Goal: Task Accomplishment & Management: Complete application form

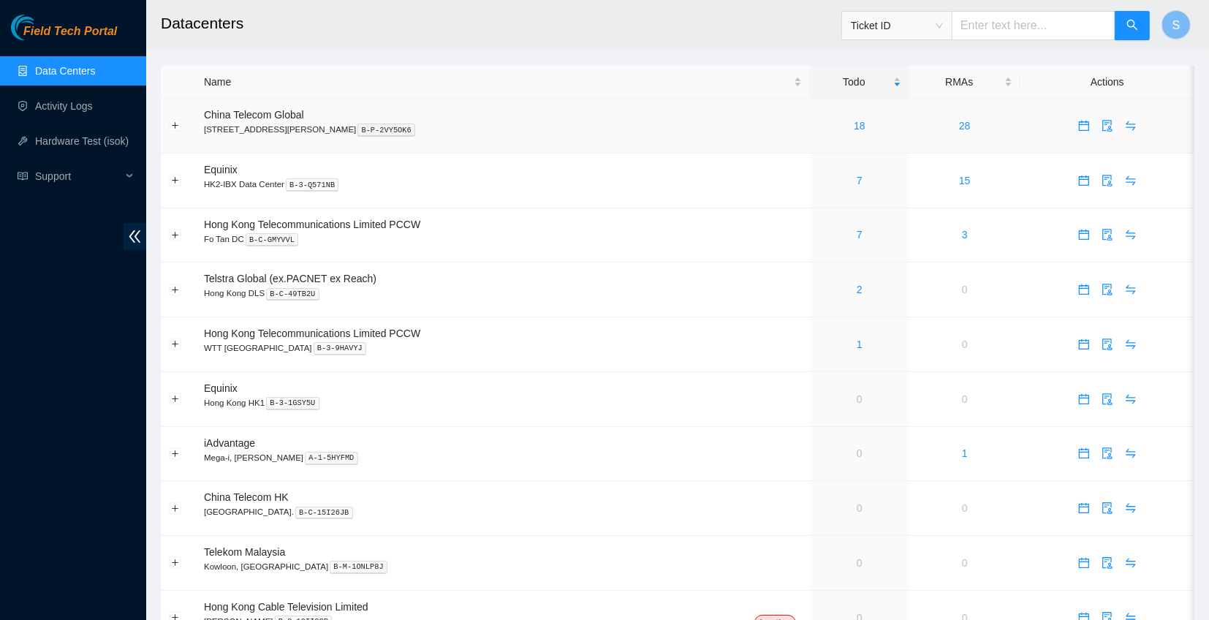
click at [832, 137] on td "18" at bounding box center [859, 126] width 99 height 55
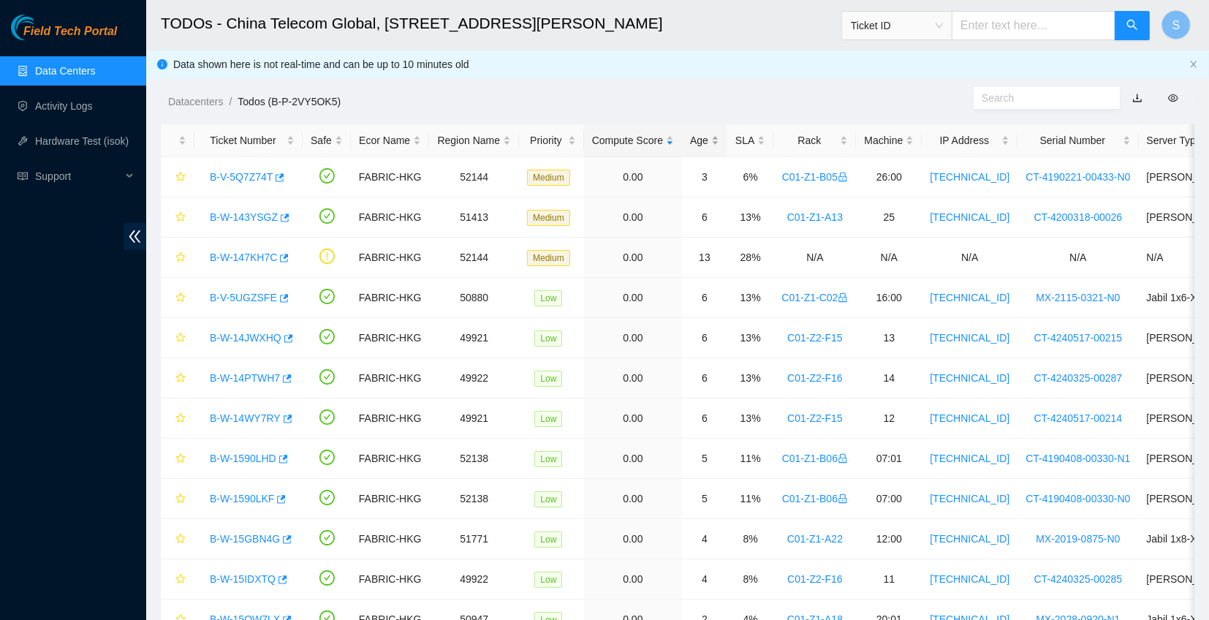
click at [710, 142] on div "Age" at bounding box center [704, 140] width 29 height 16
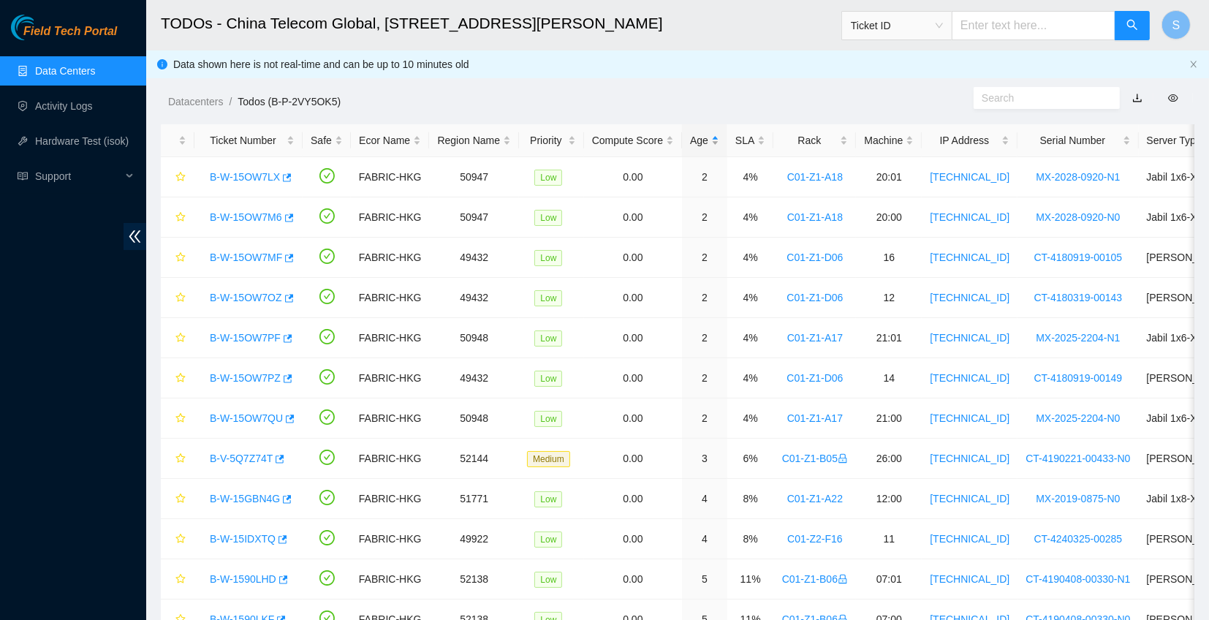
click at [703, 140] on div "Age" at bounding box center [704, 140] width 29 height 16
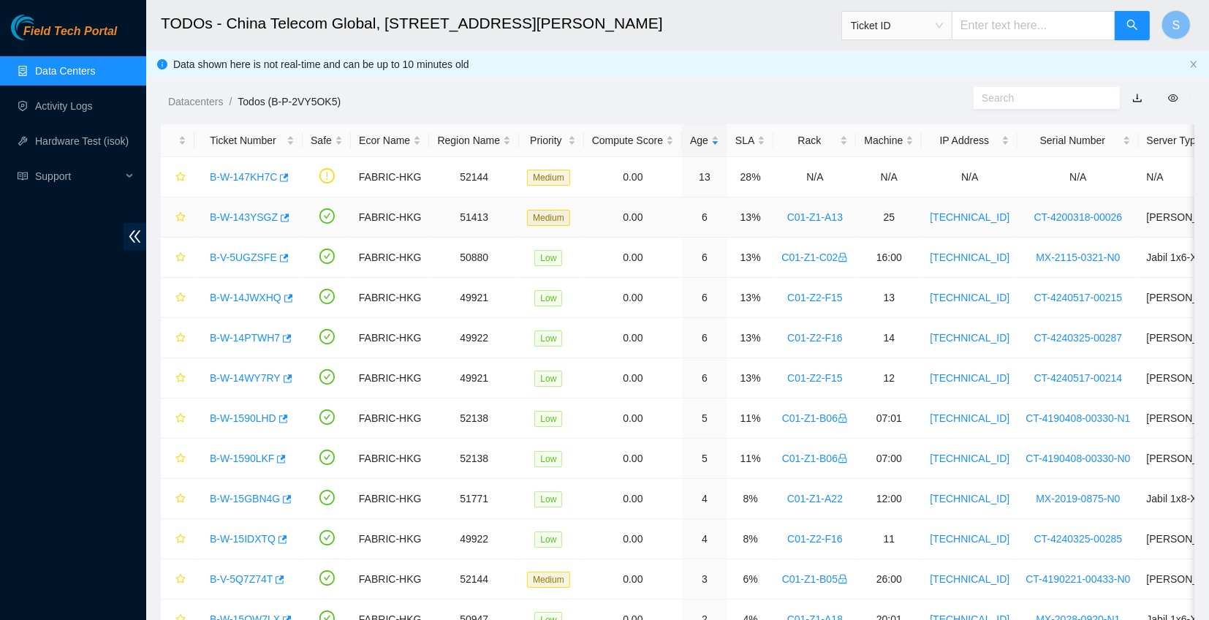
click at [228, 216] on link "B-W-143YSGZ" at bounding box center [244, 217] width 68 height 12
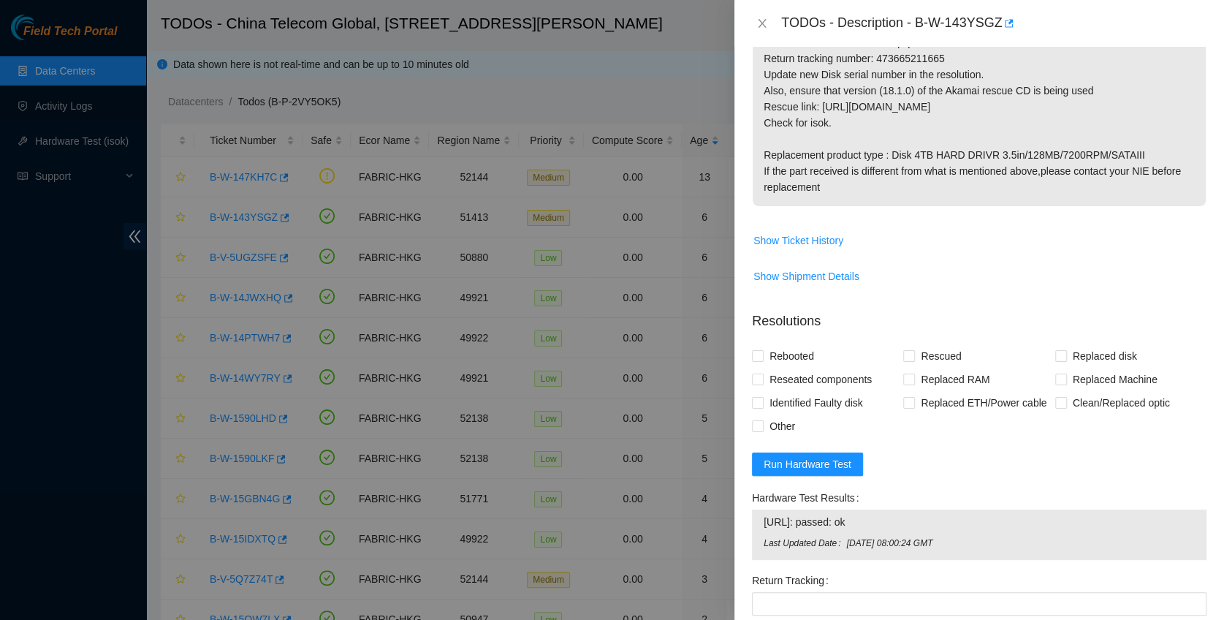
scroll to position [626, 0]
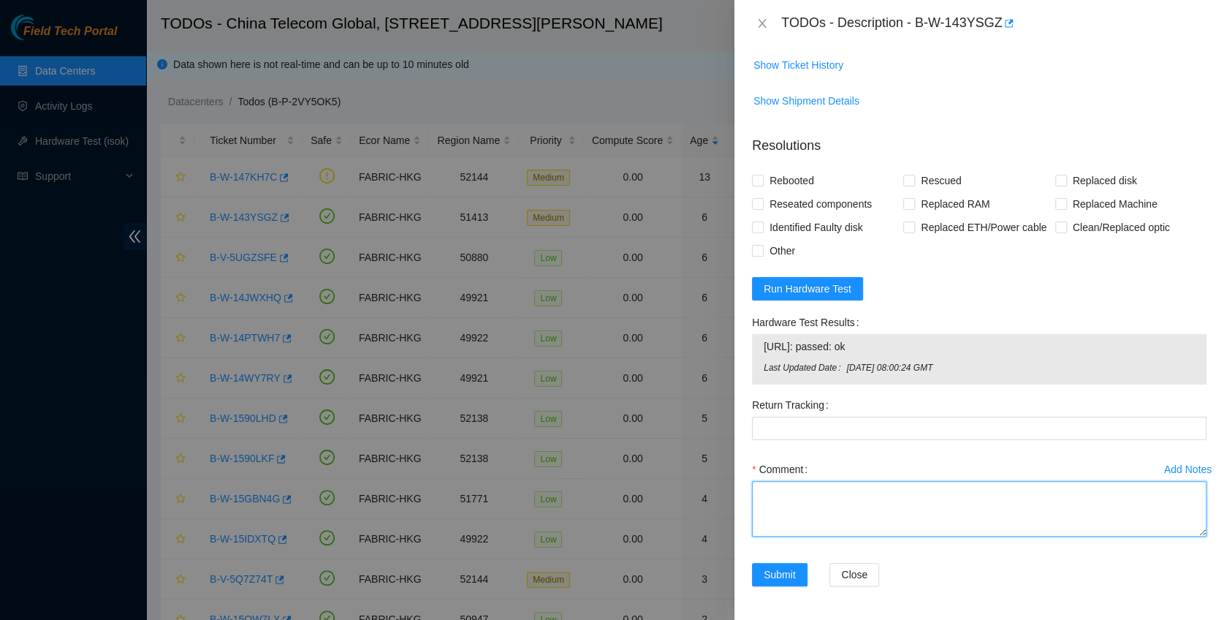
click at [852, 491] on textarea "Comment" at bounding box center [979, 509] width 455 height 56
paste textarea "New Disk Serial - Z1Z8qG44 PASS OK"
type textarea "New Disk Serial - Z1Z8qG44 PASS OK"
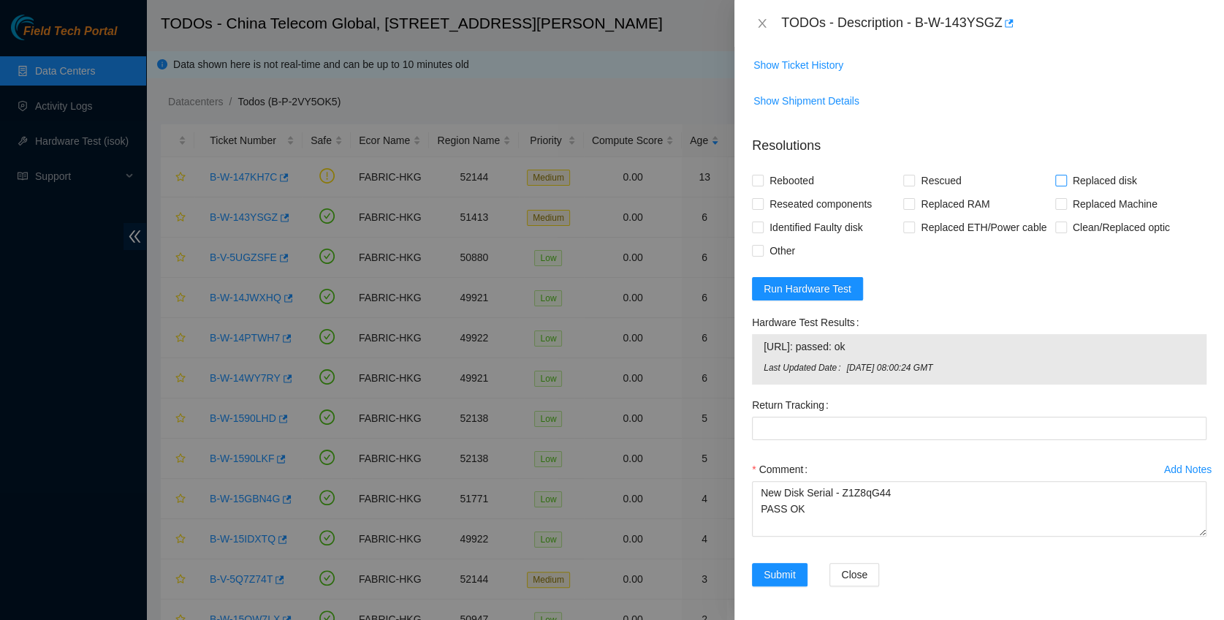
click at [1067, 173] on span "Replaced disk" at bounding box center [1105, 180] width 76 height 23
click at [1065, 175] on input "Replaced disk" at bounding box center [1060, 180] width 10 height 10
checkbox input "true"
click at [937, 181] on span "Rescued" at bounding box center [941, 180] width 52 height 23
click at [913, 181] on input "Rescued" at bounding box center [908, 180] width 10 height 10
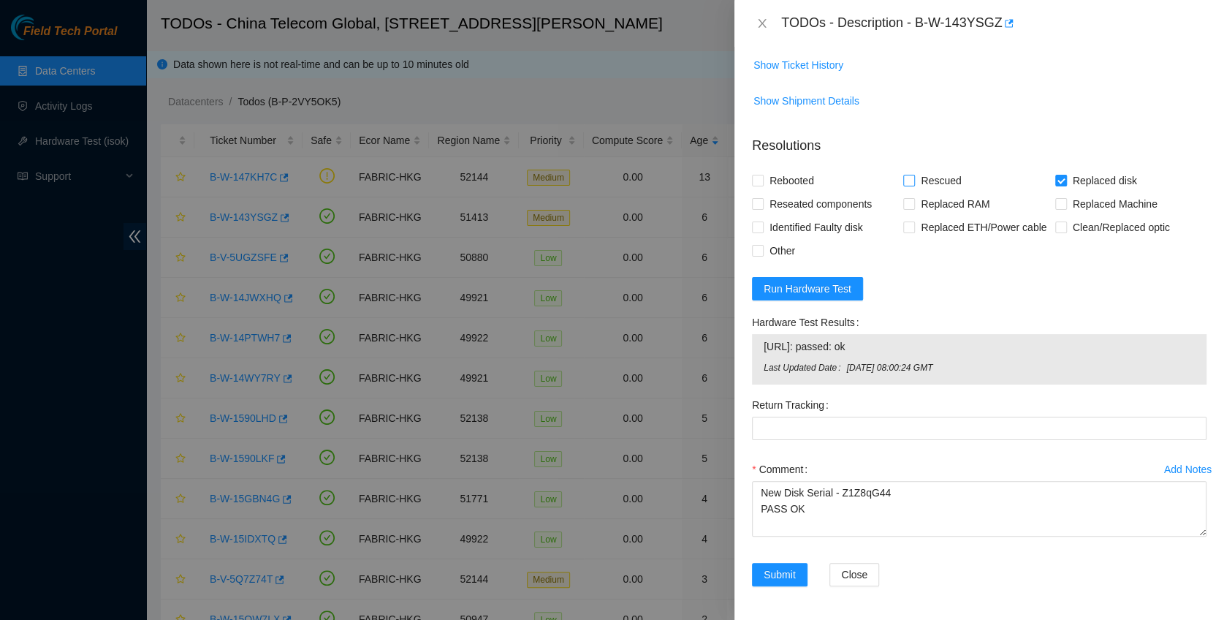
checkbox input "true"
drag, startPoint x: 801, startPoint y: 178, endPoint x: 794, endPoint y: 202, distance: 24.3
click at [801, 178] on span "Rebooted" at bounding box center [792, 180] width 56 height 23
click at [762, 178] on input "Rebooted" at bounding box center [757, 180] width 10 height 10
checkbox input "true"
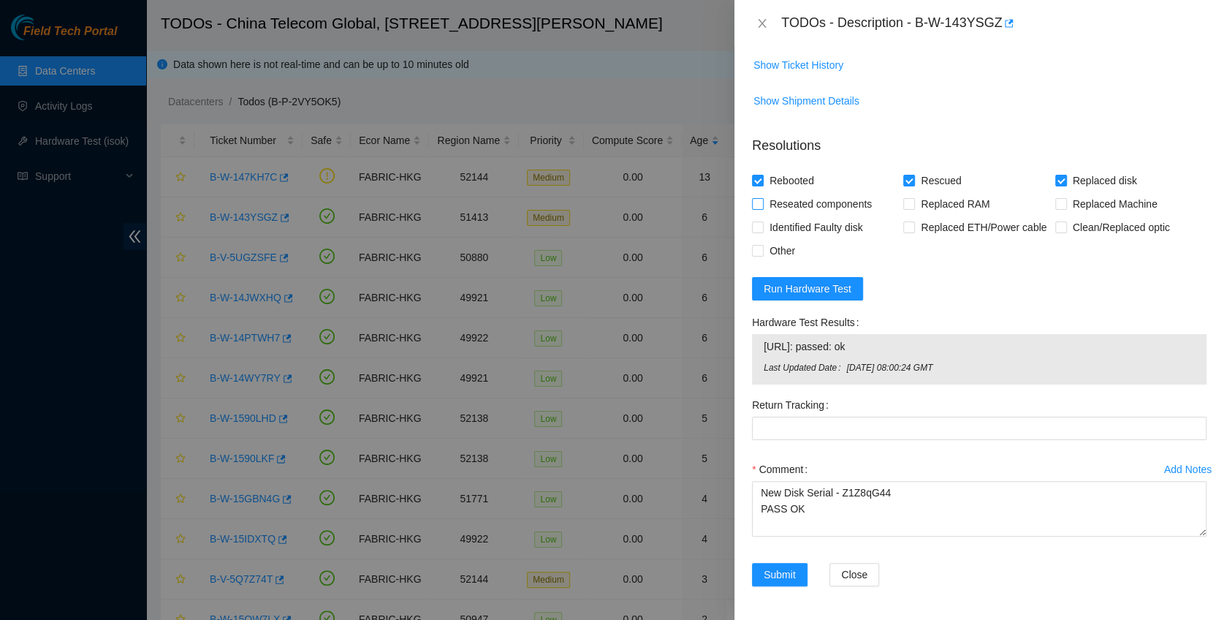
click at [795, 204] on span "Reseated components" at bounding box center [821, 203] width 114 height 23
click at [762, 204] on input "Reseated components" at bounding box center [757, 203] width 10 height 10
checkbox input "true"
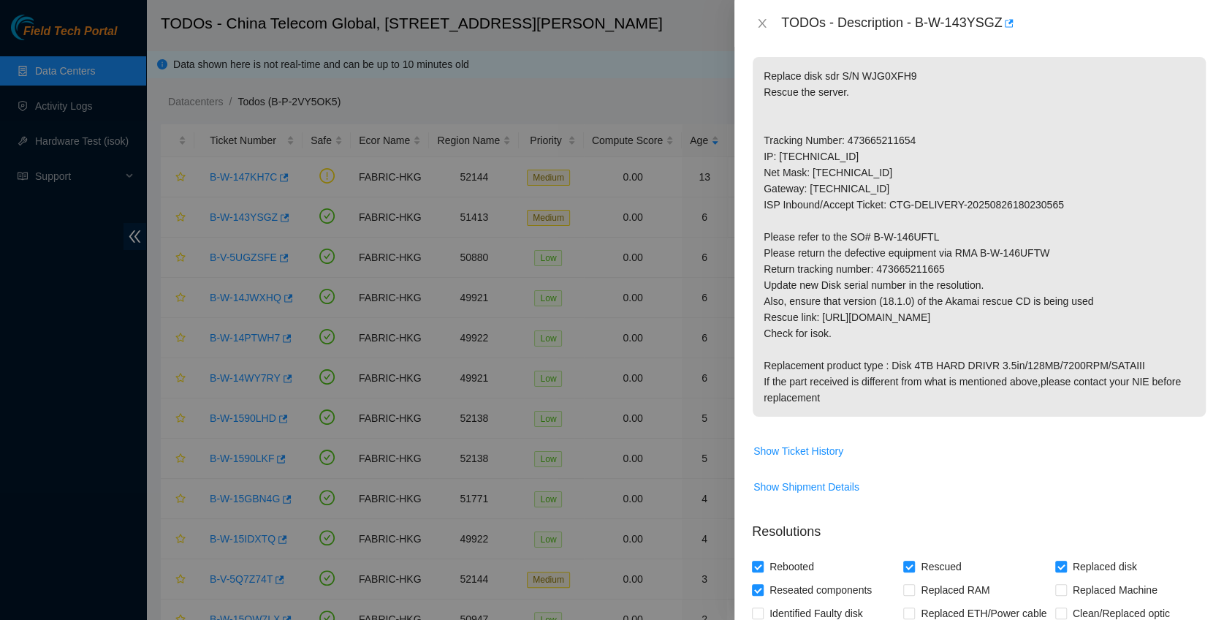
scroll to position [237, 0]
drag, startPoint x: 875, startPoint y: 268, endPoint x: 1035, endPoint y: 267, distance: 160.8
click at [1035, 267] on p "Replace disk sdr S/N WJG0XFH9 Rescue the server. Tracking Number: 473665211654 …" at bounding box center [979, 240] width 453 height 360
copy p "473665211665"
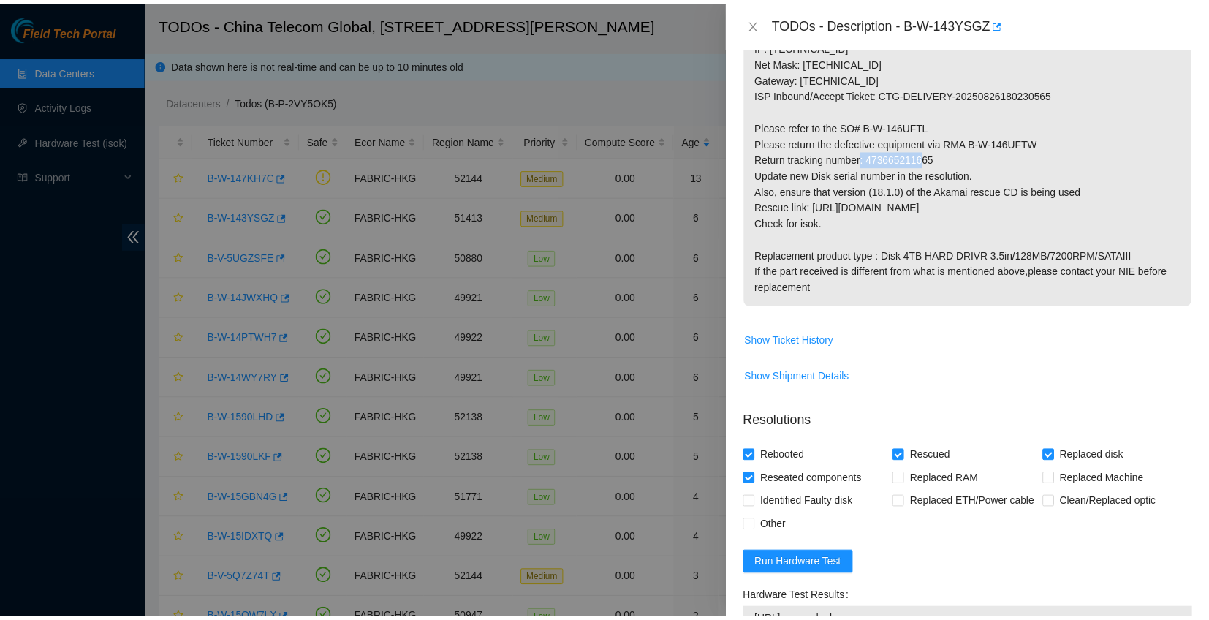
scroll to position [626, 0]
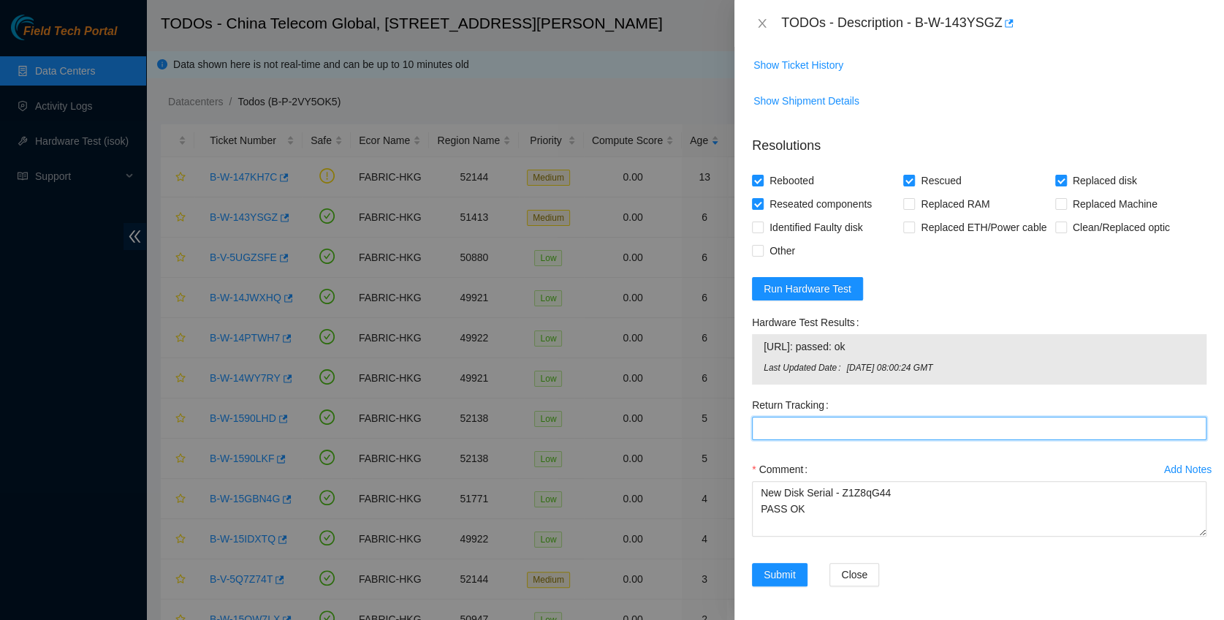
click at [814, 431] on Tracking "Return Tracking" at bounding box center [979, 428] width 455 height 23
paste Tracking "473665211665"
type Tracking "473665211665"
click at [788, 571] on span "Submit" at bounding box center [780, 574] width 32 height 16
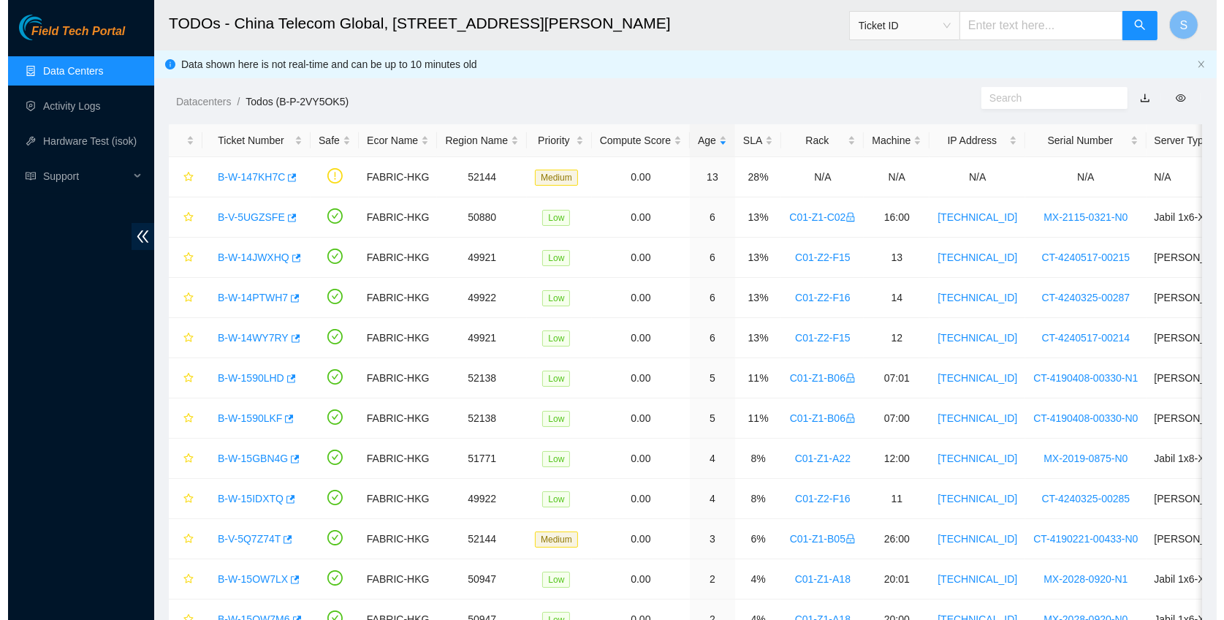
scroll to position [368, 0]
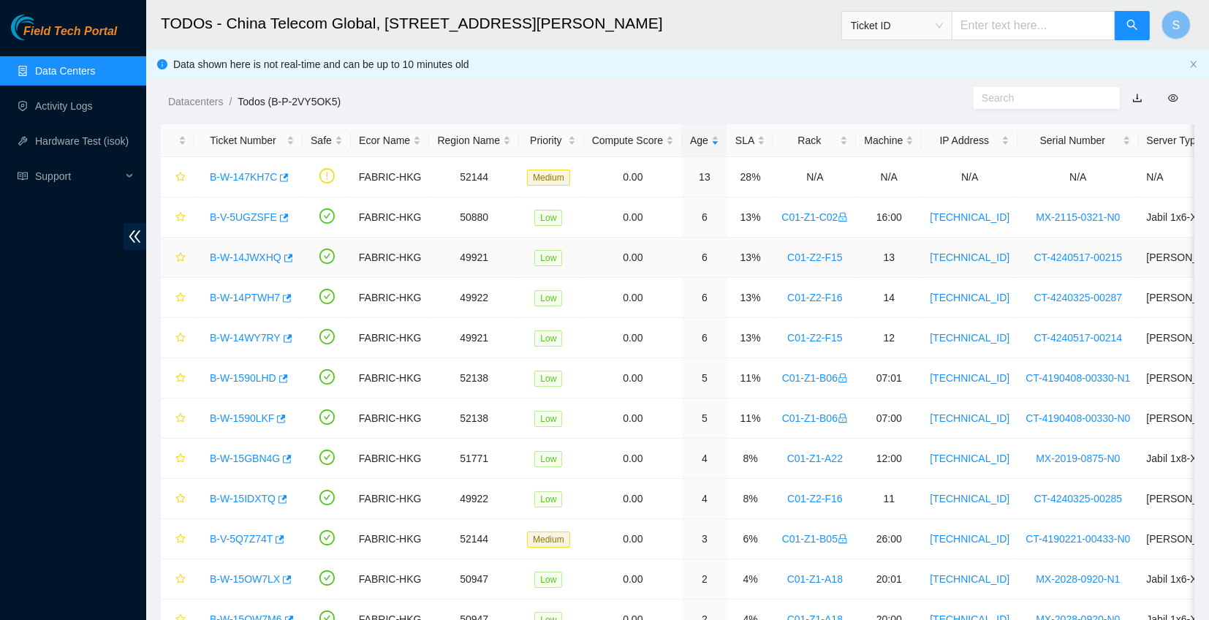
drag, startPoint x: 246, startPoint y: 257, endPoint x: 277, endPoint y: 264, distance: 32.1
click at [246, 257] on link "B-W-14JWXHQ" at bounding box center [246, 257] width 72 height 12
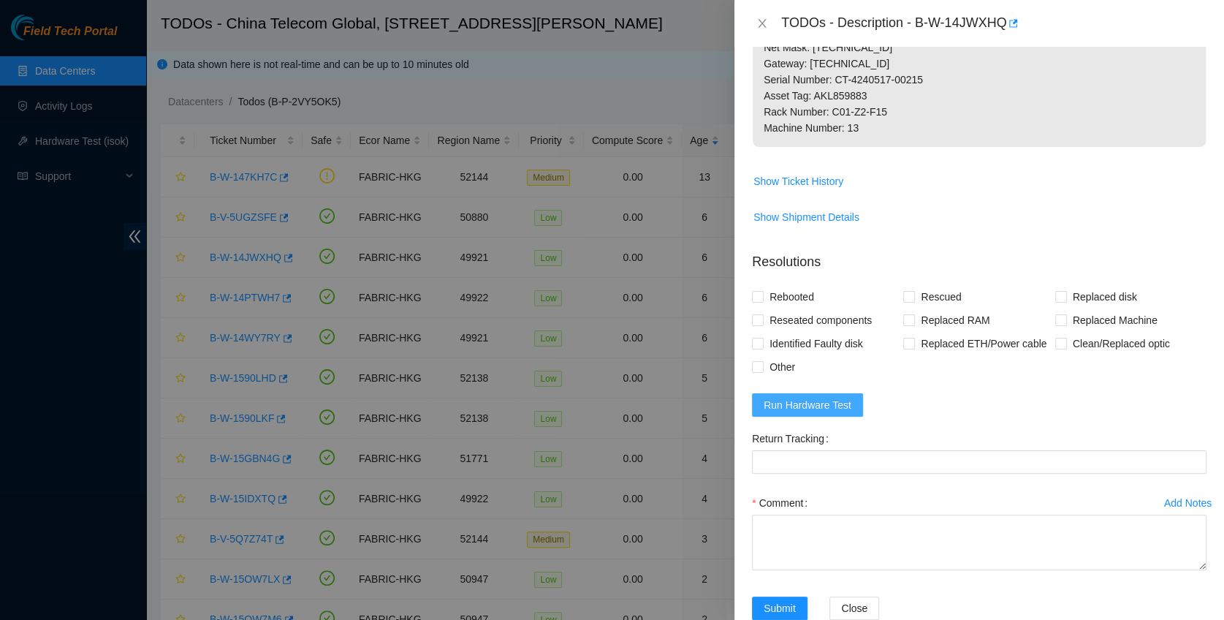
scroll to position [430, 0]
click at [826, 416] on button "Run Hardware Test" at bounding box center [807, 403] width 111 height 23
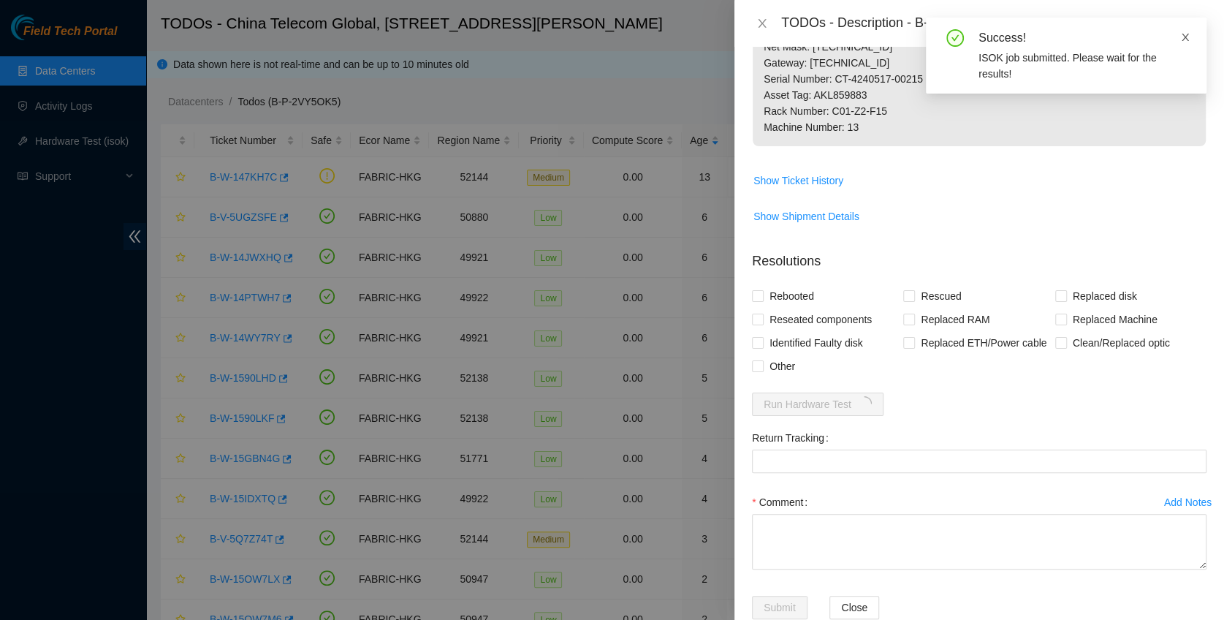
click at [1186, 37] on icon "close" at bounding box center [1185, 37] width 10 height 10
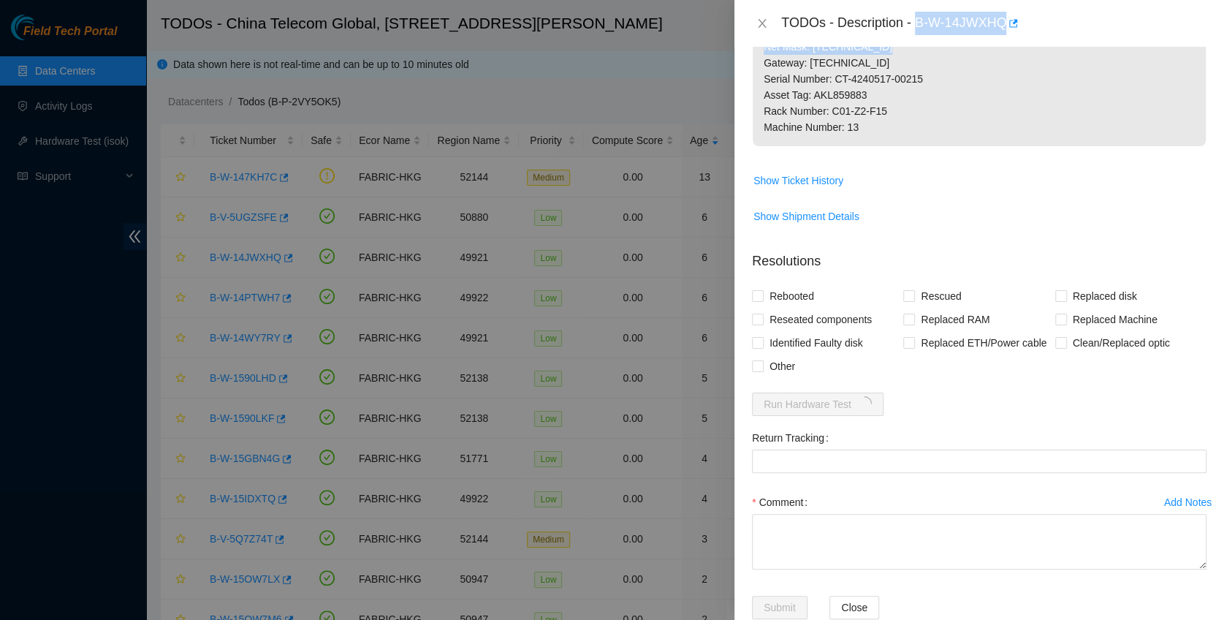
drag, startPoint x: 919, startPoint y: 22, endPoint x: 1003, endPoint y: 47, distance: 88.5
click at [1003, 47] on div "TODOs - Description - B-W-14JWXHQ Problem Type Hardware Sub Type Tier 1 Rack Nu…" at bounding box center [979, 310] width 490 height 620
drag, startPoint x: 1003, startPoint y: 47, endPoint x: 987, endPoint y: 28, distance: 25.5
click at [987, 28] on div "TODOs - Description - B-W-14JWXHQ" at bounding box center [993, 23] width 425 height 23
click at [931, 20] on div "TODOs - Description - B-W-14JWXHQ" at bounding box center [993, 23] width 425 height 23
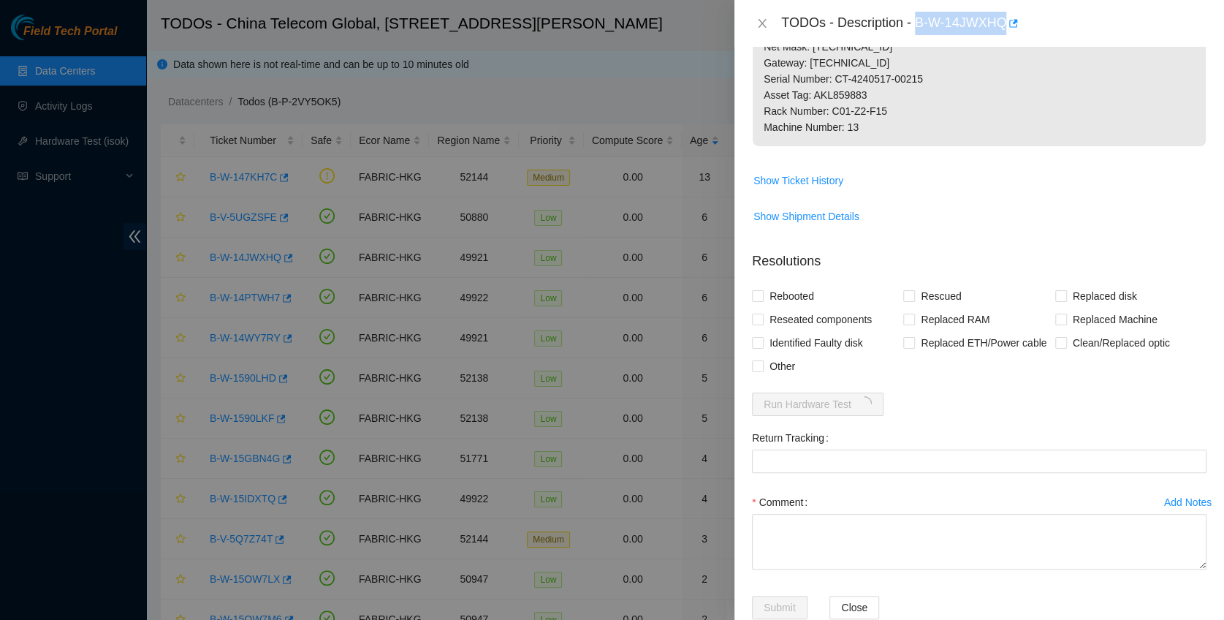
drag, startPoint x: 918, startPoint y: 19, endPoint x: 1005, endPoint y: 37, distance: 88.7
click at [1005, 37] on div "TODOs - Description - B-W-14JWXHQ" at bounding box center [979, 23] width 490 height 47
copy div "B-W-14JWXHQ"
drag, startPoint x: 905, startPoint y: 160, endPoint x: 918, endPoint y: 609, distance: 448.8
click at [905, 146] on p "1. Connect a monitor and look for any errors on screen. If you see any errors, …" at bounding box center [979, 6] width 453 height 279
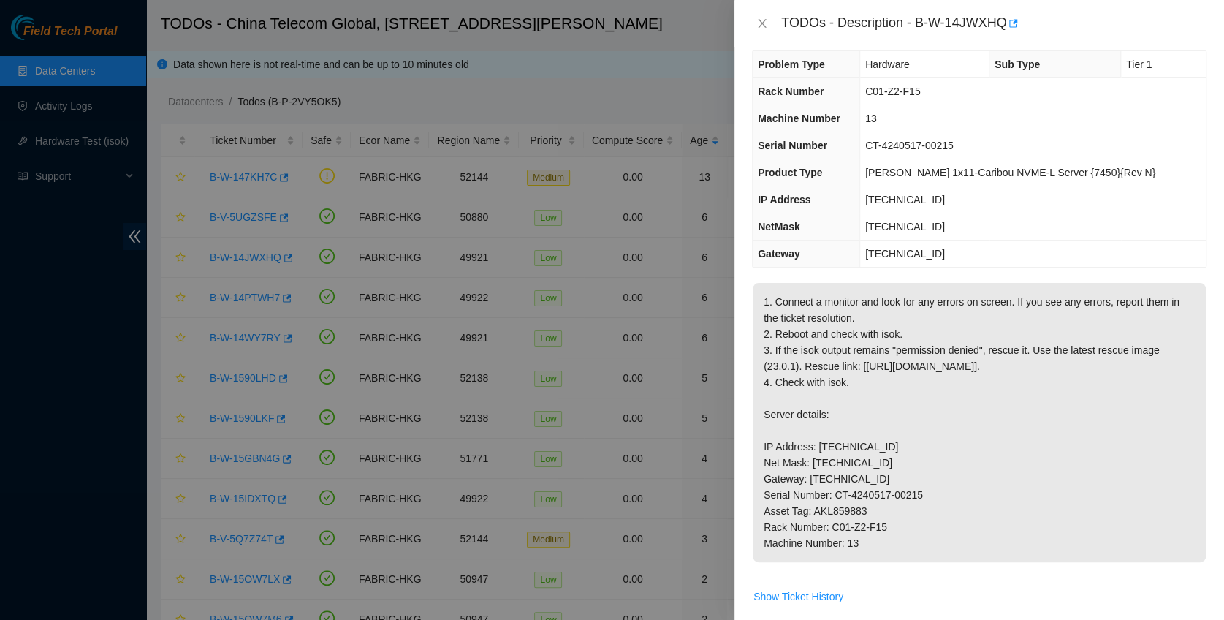
scroll to position [0, 0]
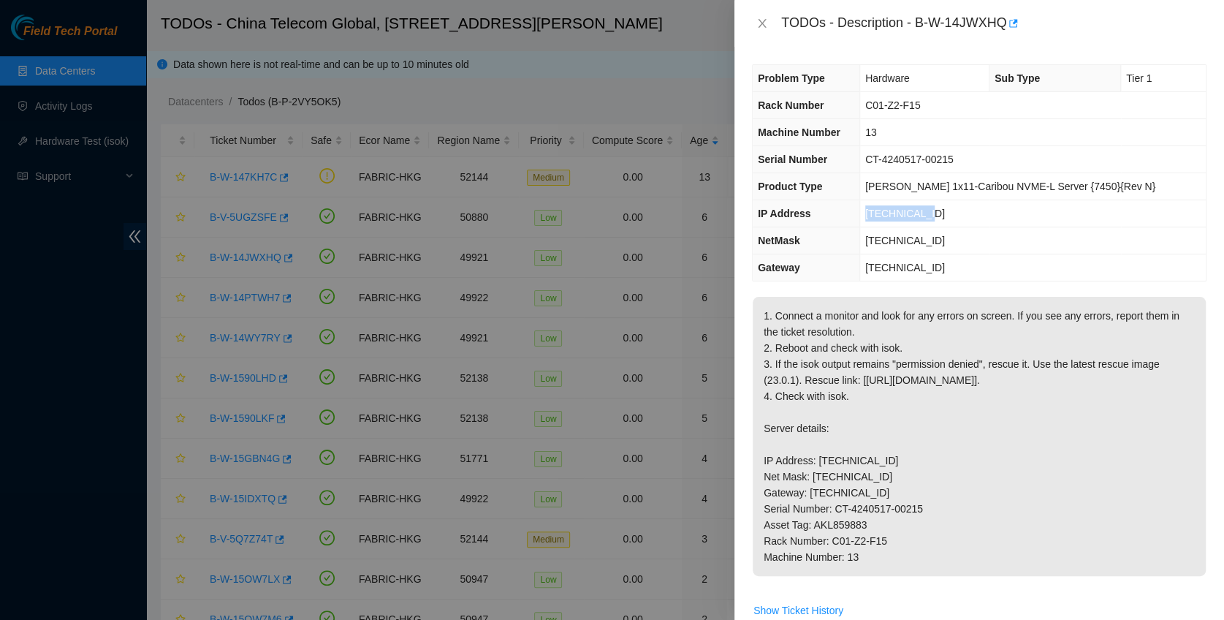
drag, startPoint x: 956, startPoint y: 212, endPoint x: 883, endPoint y: 208, distance: 73.2
click at [883, 208] on td "[TECHNICAL_ID]" at bounding box center [1032, 213] width 346 height 27
copy span "[TECHNICAL_ID]"
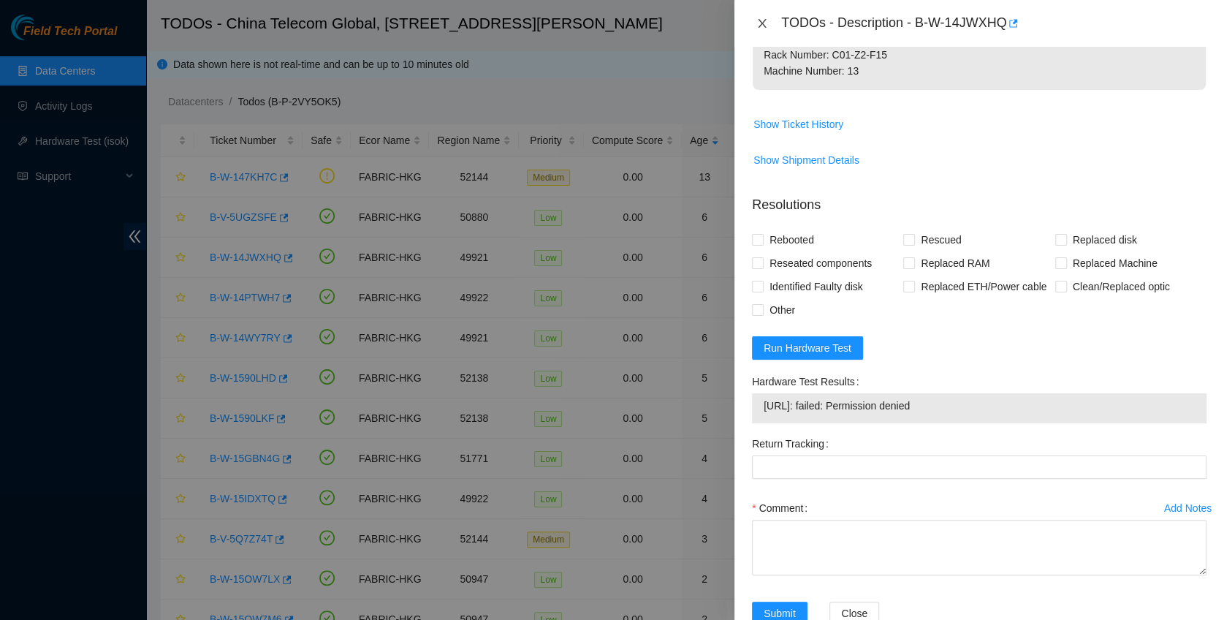
click at [764, 28] on icon "close" at bounding box center [762, 24] width 12 height 12
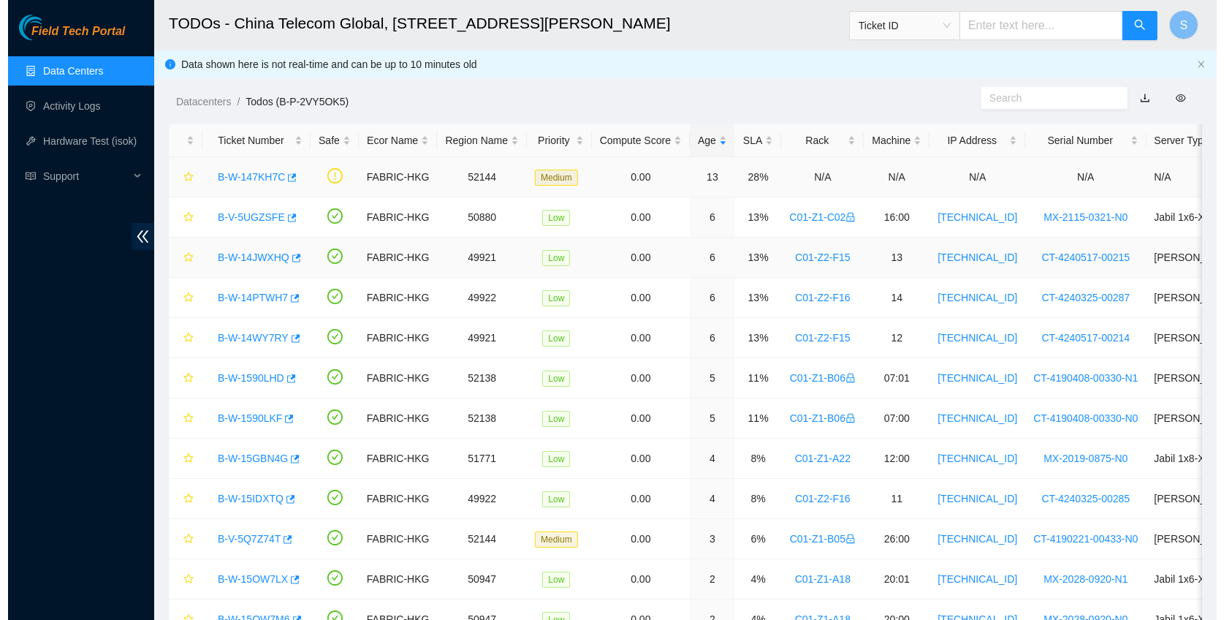
scroll to position [368, 0]
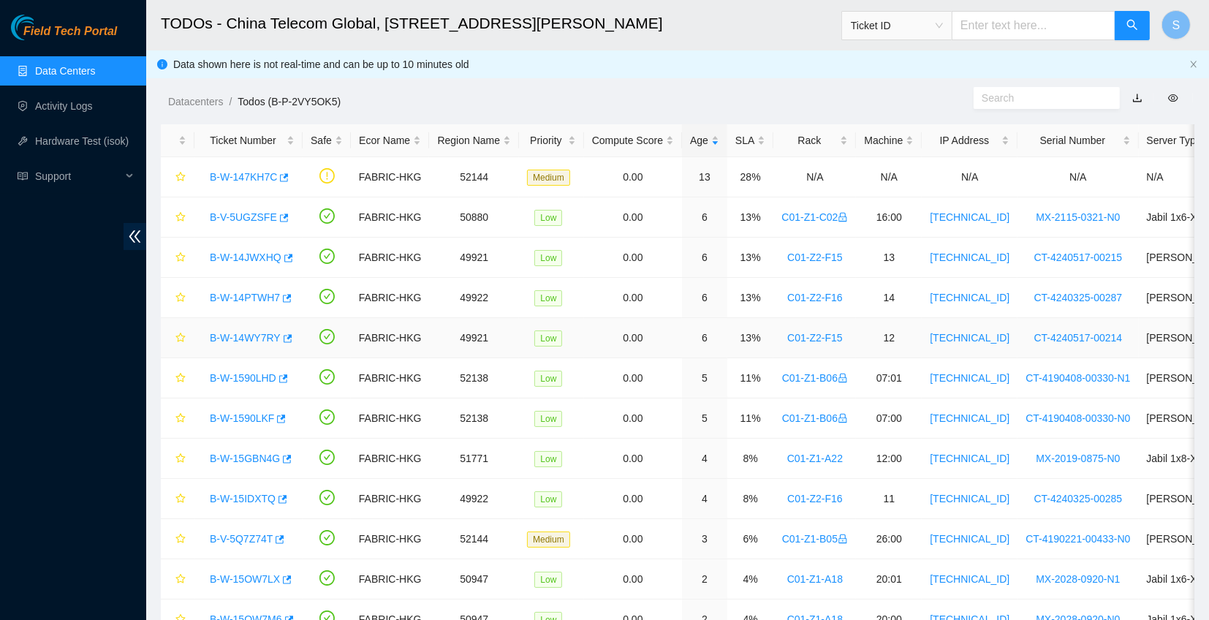
click at [222, 335] on link "B-W-14WY7RY" at bounding box center [245, 338] width 71 height 12
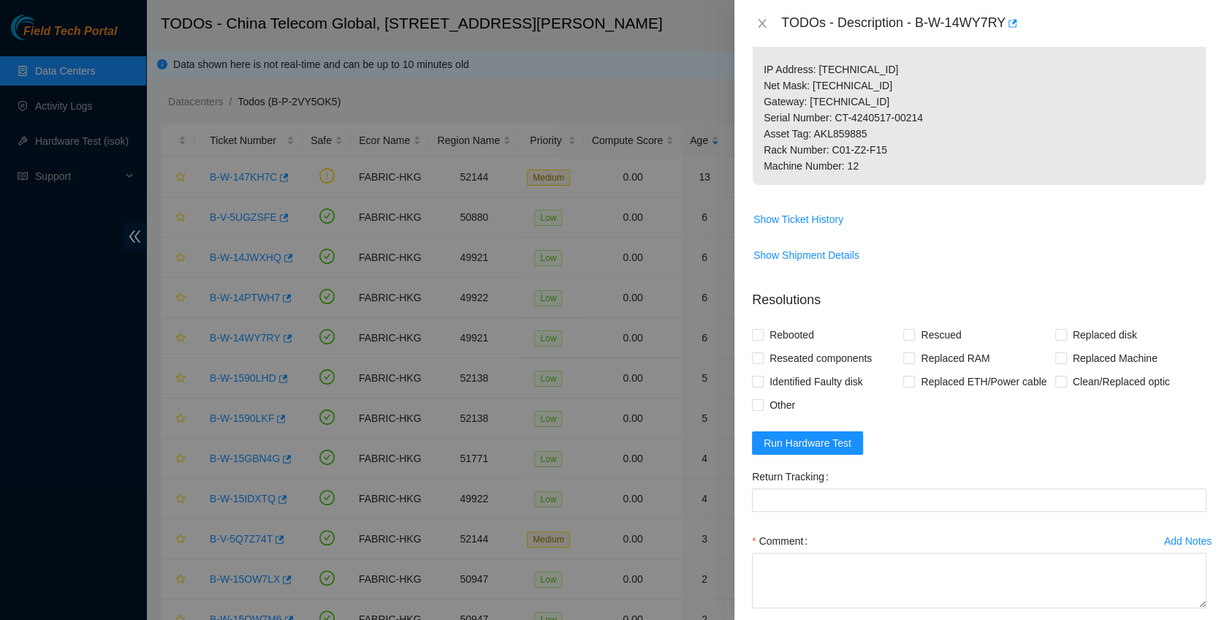
click at [814, 522] on form "Resolutions Rebooted Rescued Replaced disk Reseated components Replaced RAM Rep…" at bounding box center [979, 476] width 455 height 397
click at [814, 452] on span "Run Hardware Test" at bounding box center [808, 444] width 88 height 16
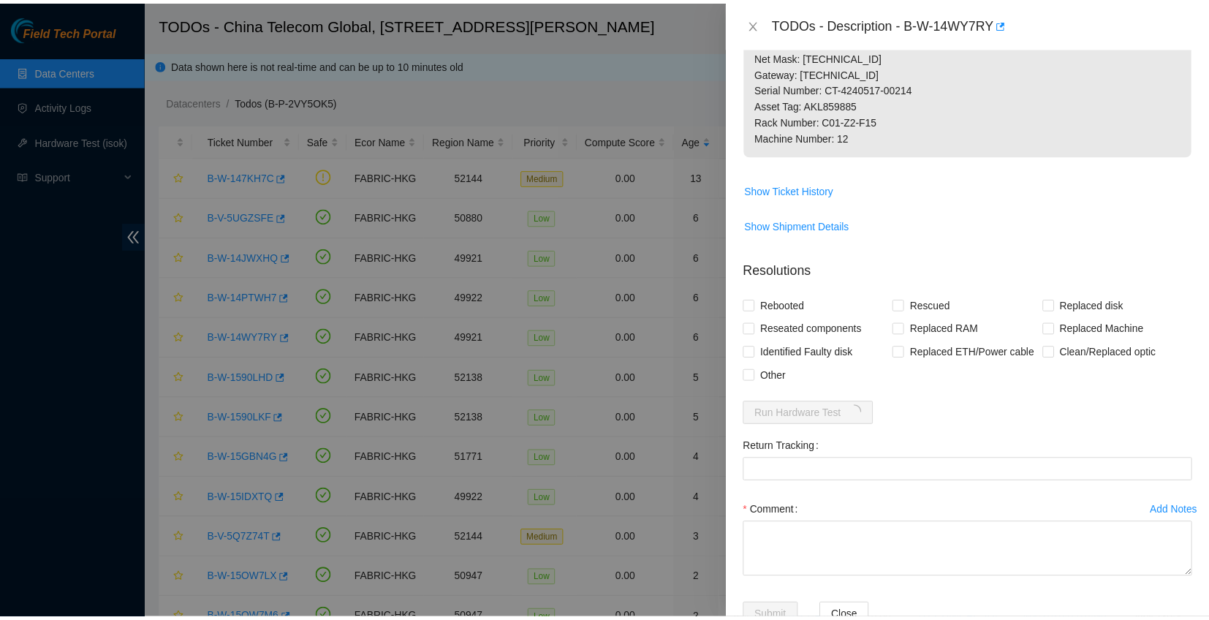
scroll to position [527, 0]
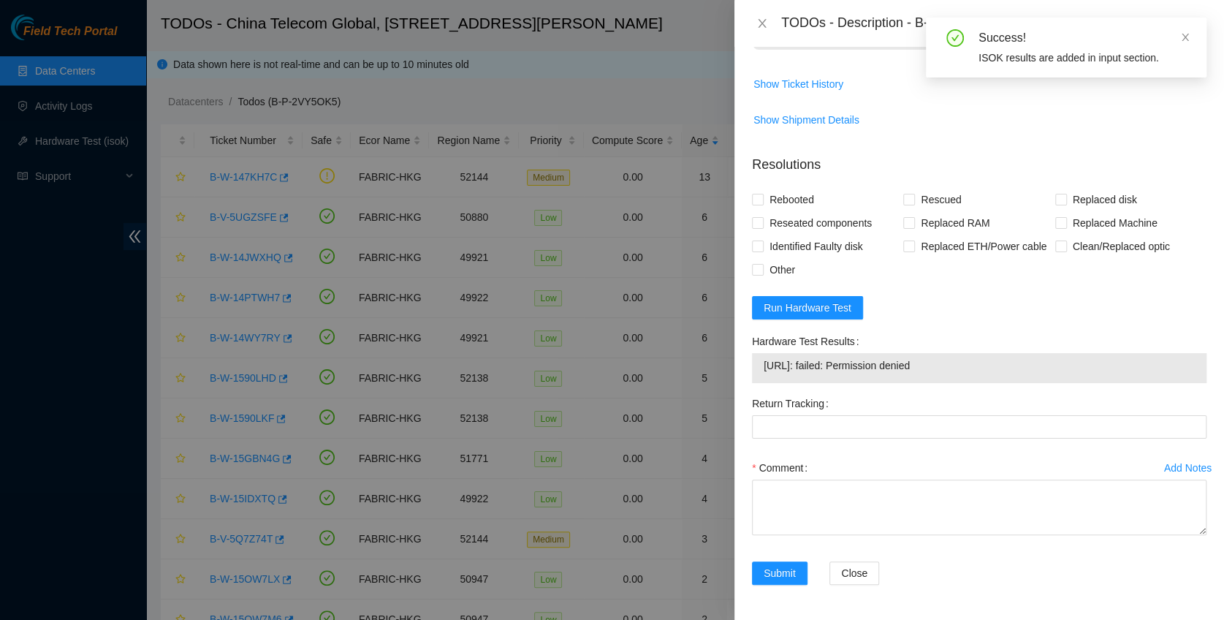
click at [933, 96] on span "Show Ticket History" at bounding box center [979, 83] width 453 height 23
click at [766, 20] on icon "close" at bounding box center [762, 24] width 12 height 12
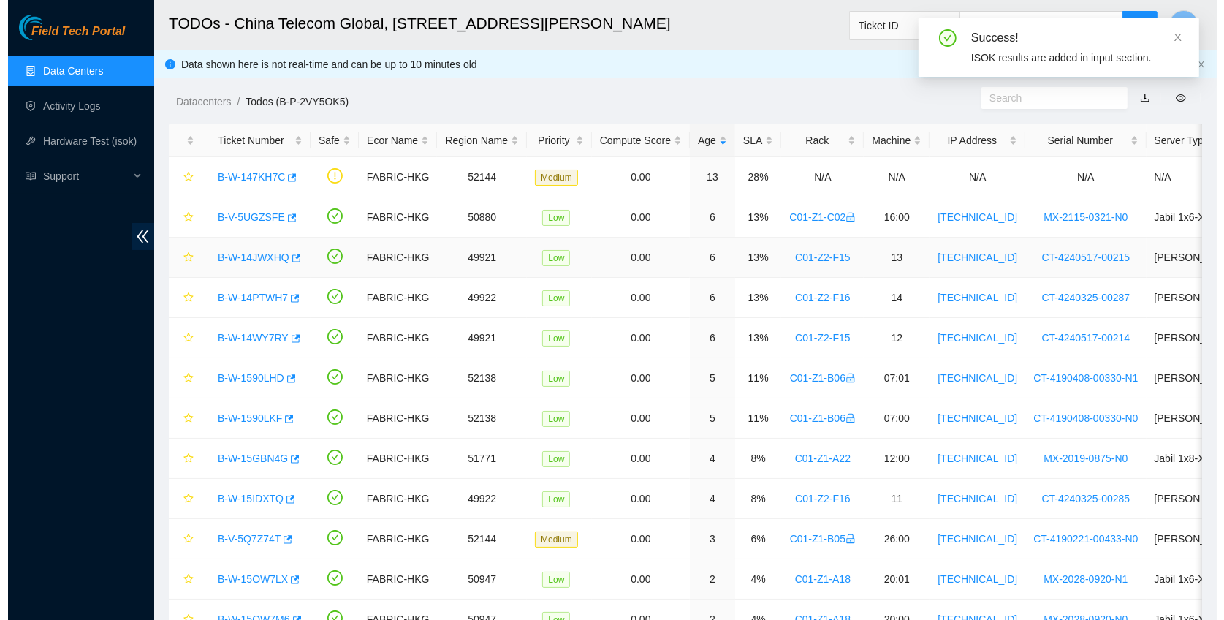
scroll to position [368, 0]
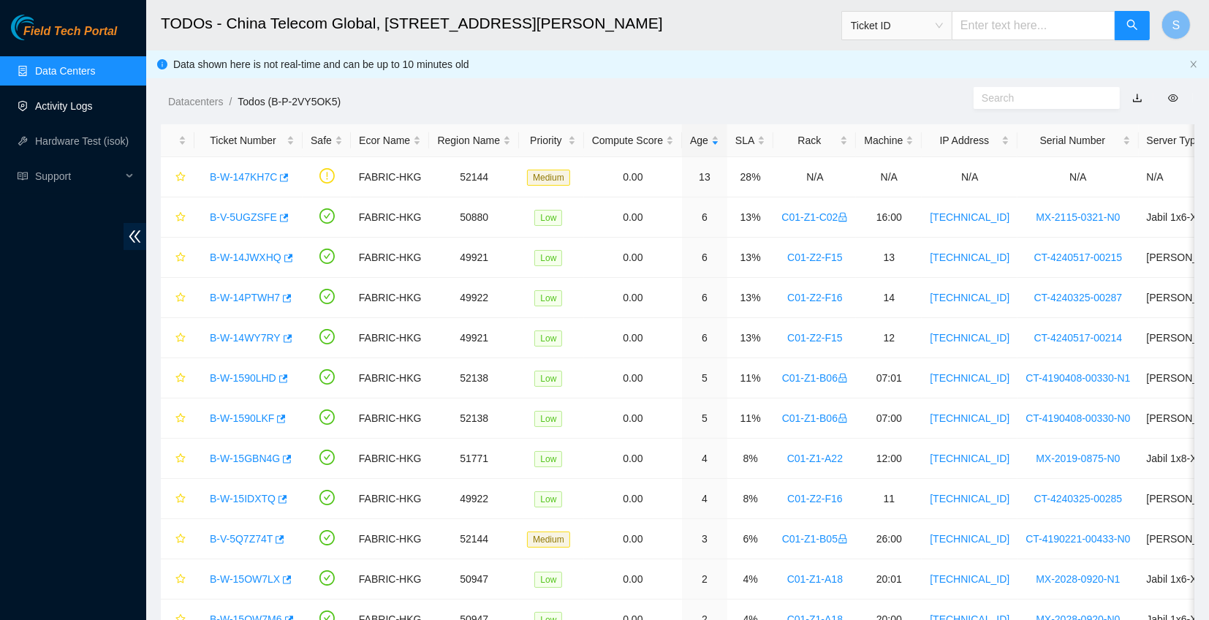
click at [82, 105] on link "Activity Logs" at bounding box center [64, 106] width 58 height 12
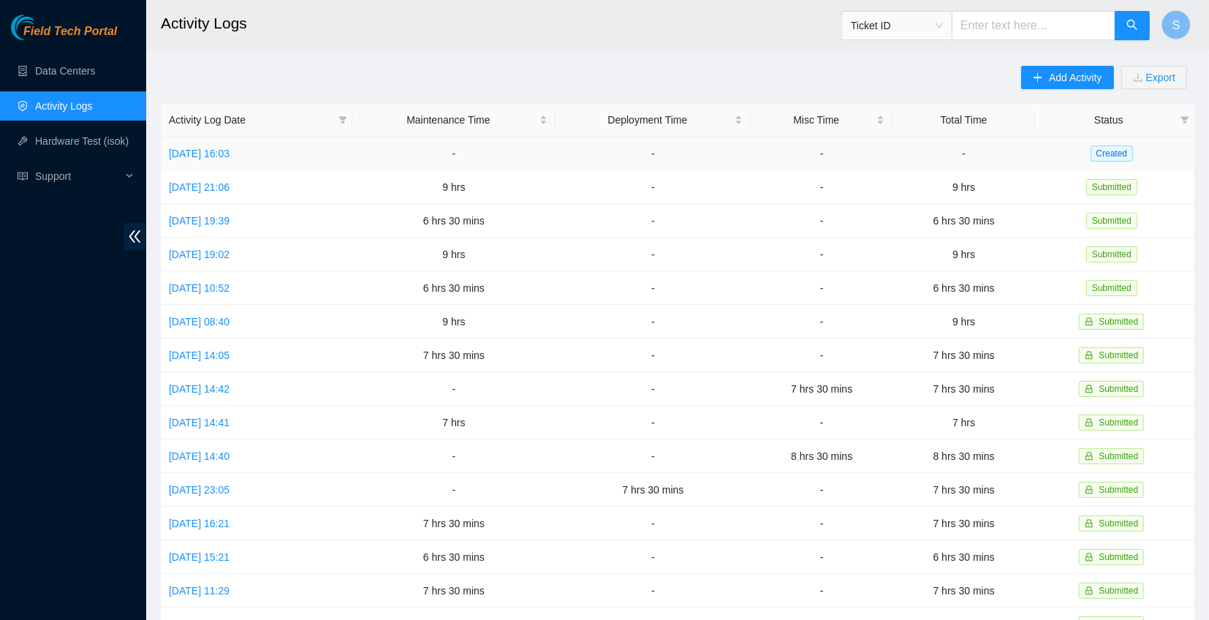
click at [210, 142] on td "[DATE] 16:03" at bounding box center [256, 154] width 191 height 34
click at [218, 152] on link "[DATE] 16:03" at bounding box center [199, 154] width 61 height 12
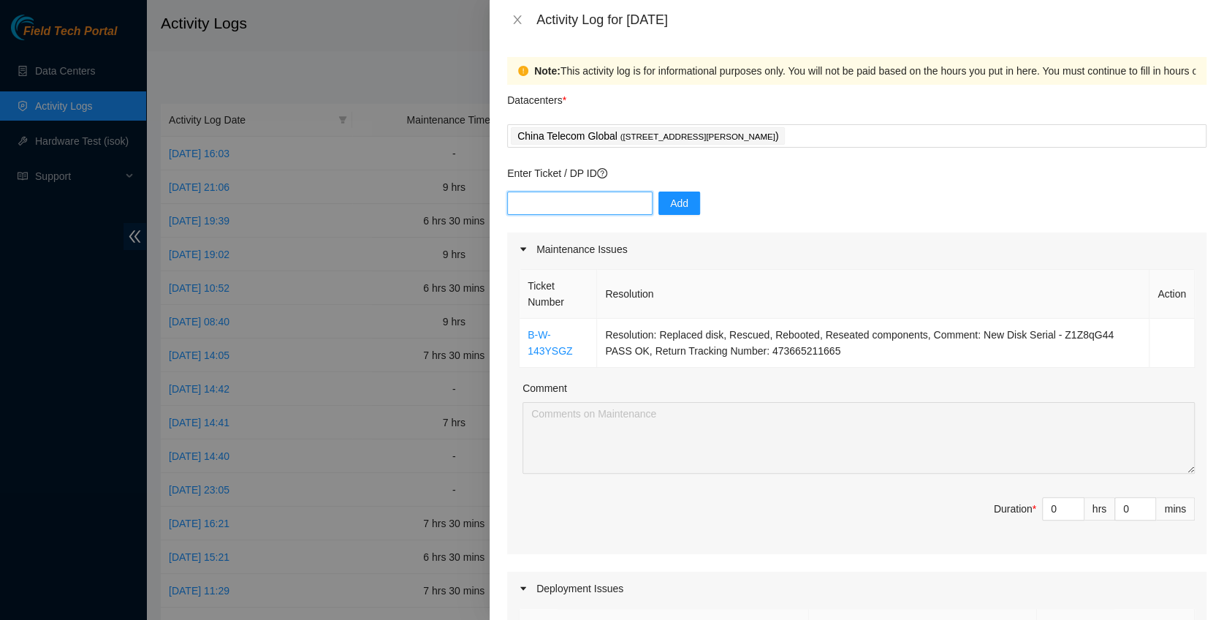
click at [569, 208] on input "text" at bounding box center [579, 202] width 145 height 23
click at [847, 131] on div "China Telecom Global ( [STREET_ADDRESS][PERSON_NAME] )" at bounding box center [857, 136] width 692 height 20
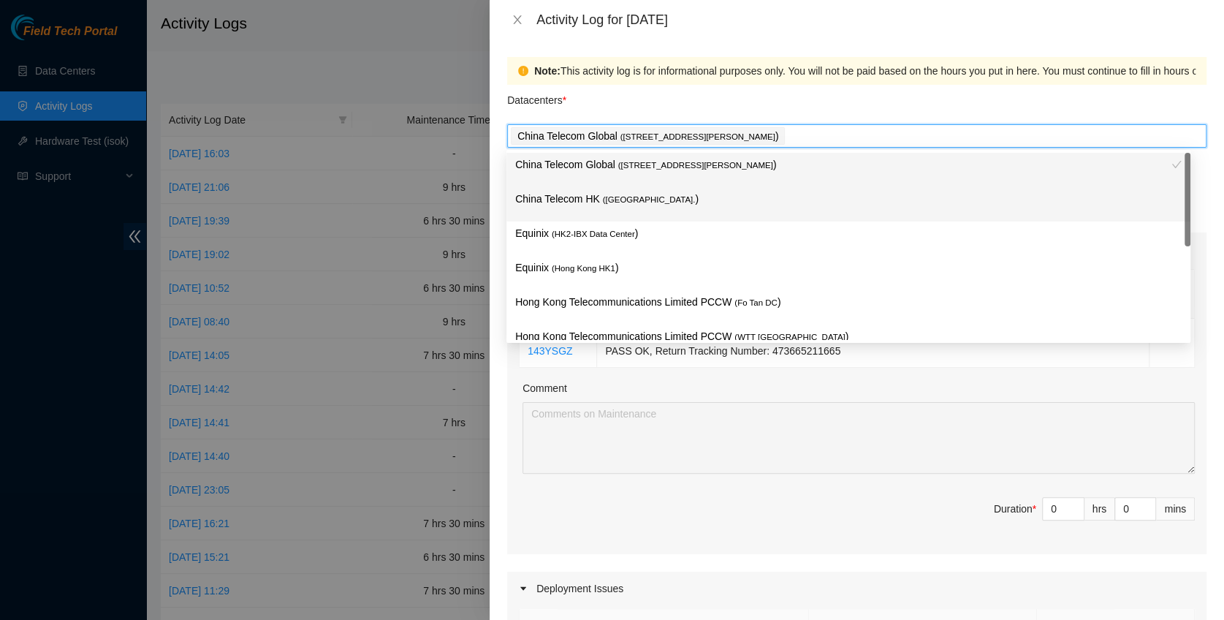
click at [733, 197] on p "China Telecom HK ( [GEOGRAPHIC_DATA] )" at bounding box center [848, 199] width 666 height 17
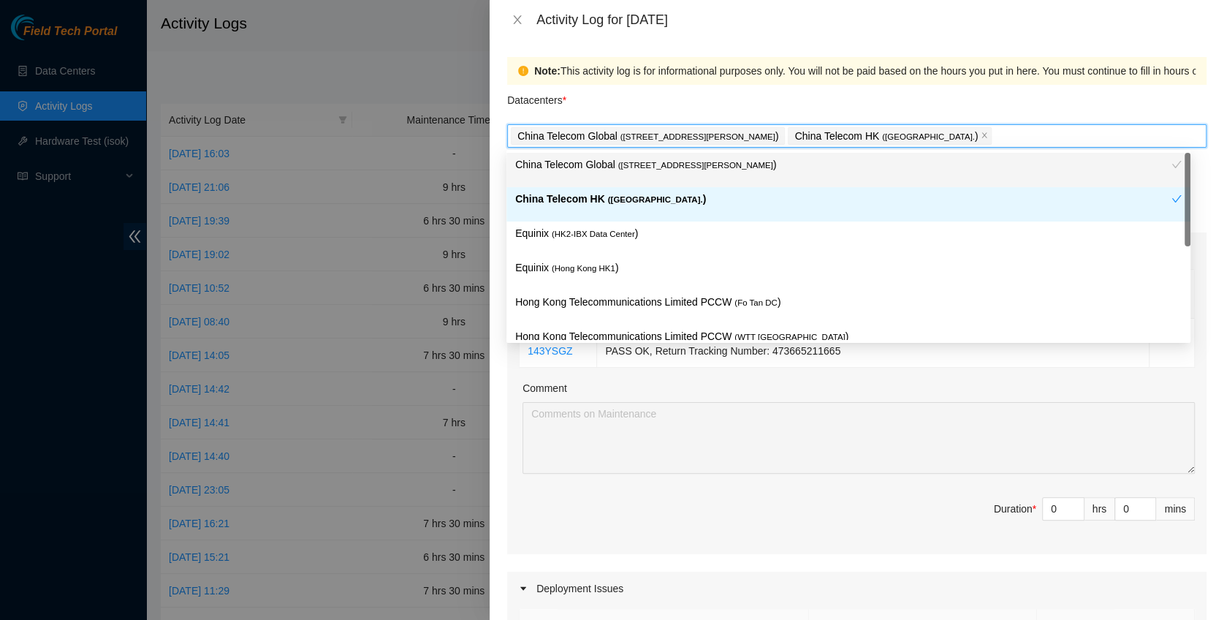
click at [672, 225] on p "Equinix ( HK2-IBX Data Center )" at bounding box center [848, 233] width 666 height 17
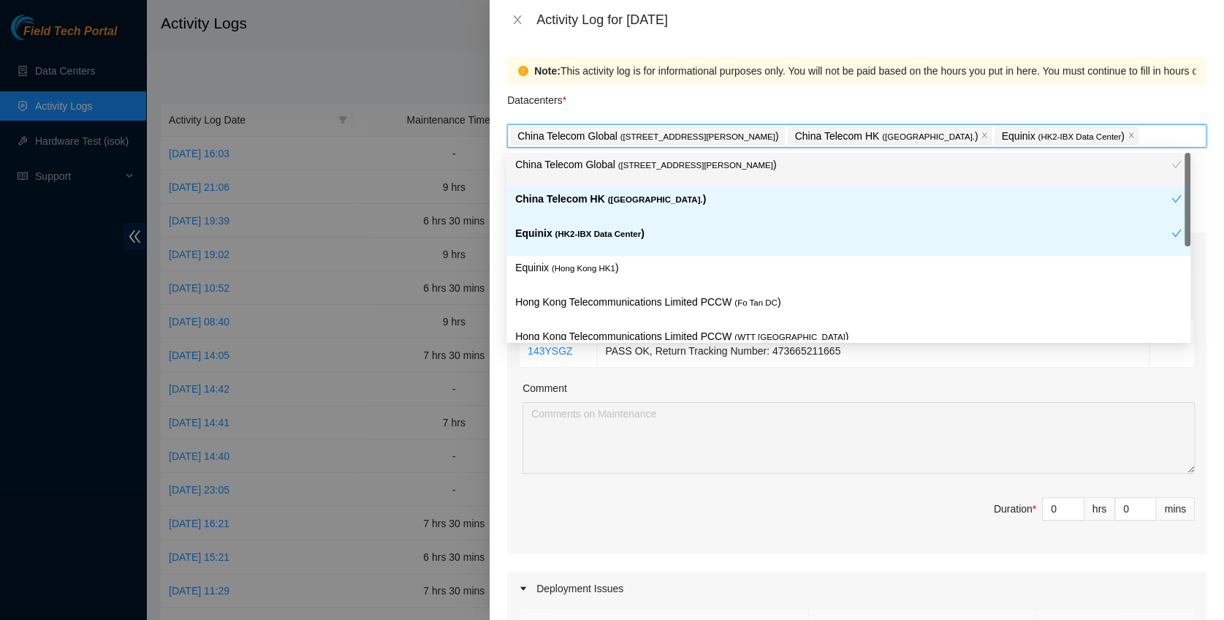
click at [645, 253] on div "Equinix ( HK2-IBX Data Center )" at bounding box center [848, 238] width 684 height 34
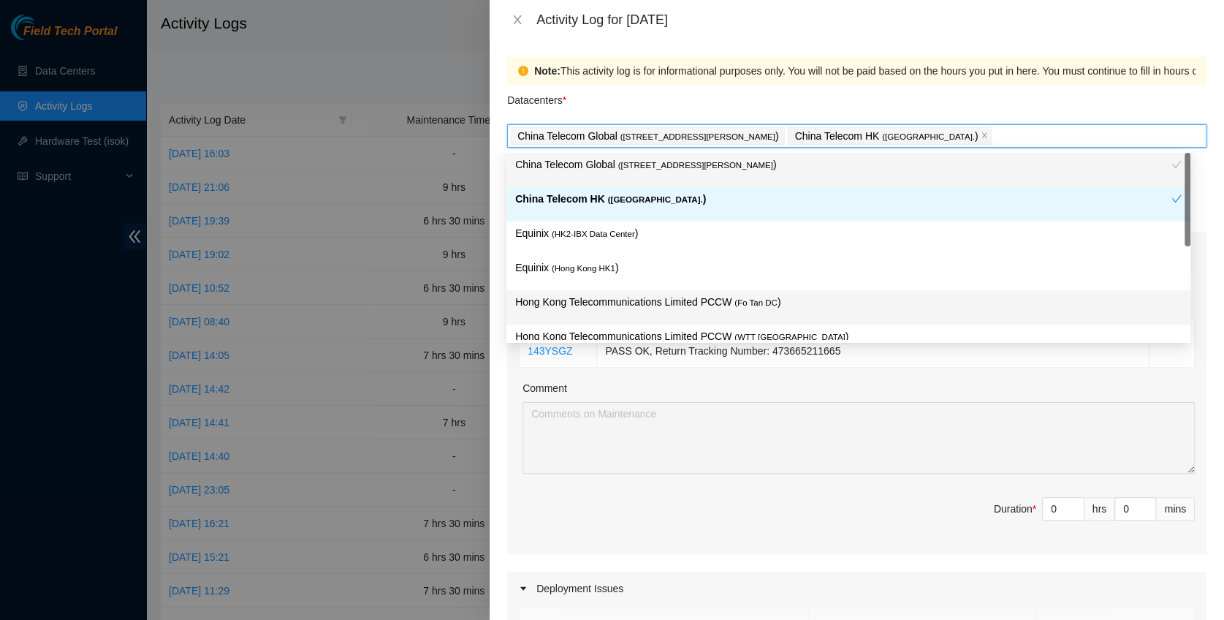
click at [652, 298] on p "Hong Kong Telecommunications Limited PCCW ( Fo Tan DC )" at bounding box center [848, 302] width 666 height 17
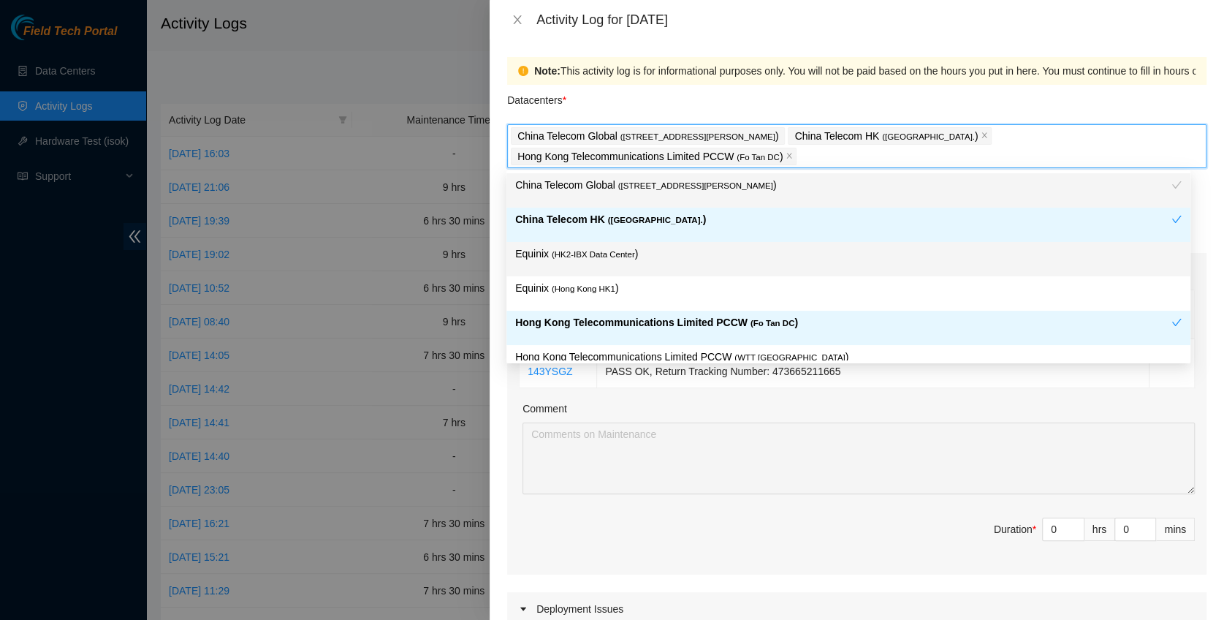
click at [636, 260] on p "Equinix ( HK2-IBX Data Center )" at bounding box center [848, 254] width 666 height 17
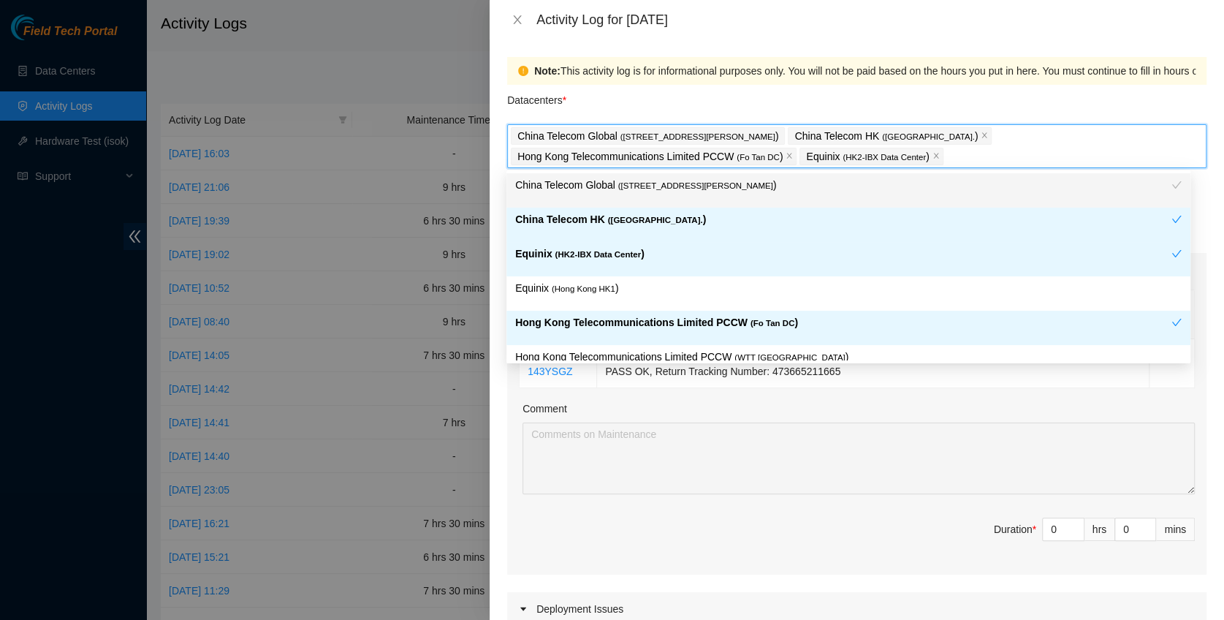
click at [626, 285] on p "Equinix ( [GEOGRAPHIC_DATA] HK1 )" at bounding box center [848, 288] width 666 height 17
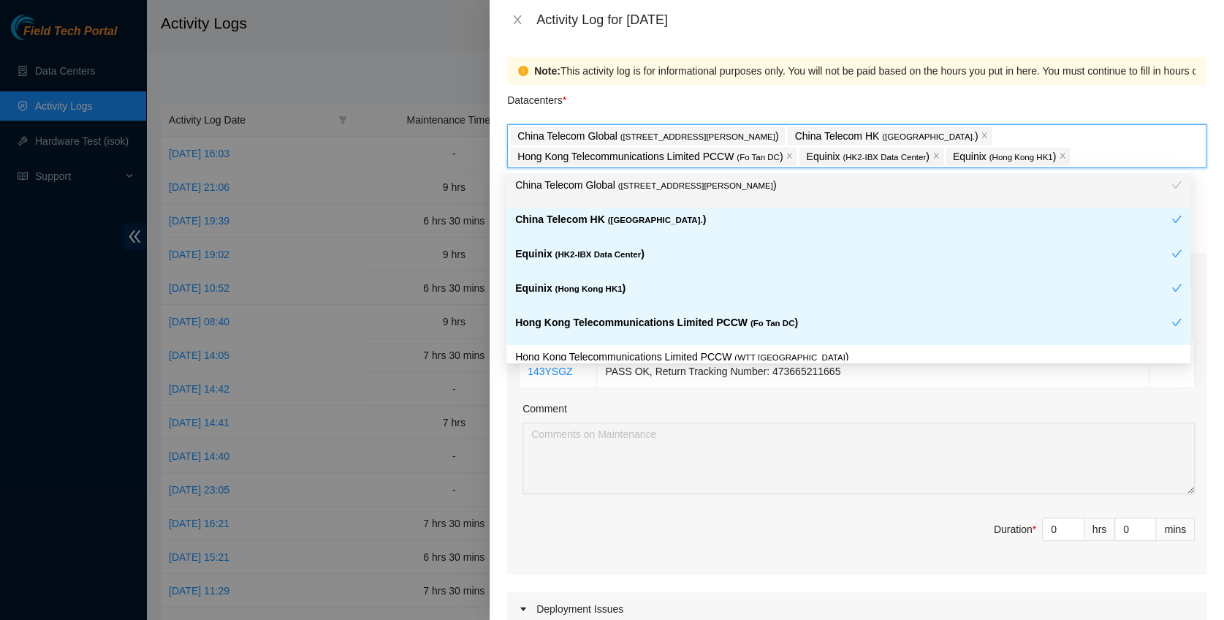
click at [683, 91] on div "Datacenters *" at bounding box center [856, 104] width 699 height 39
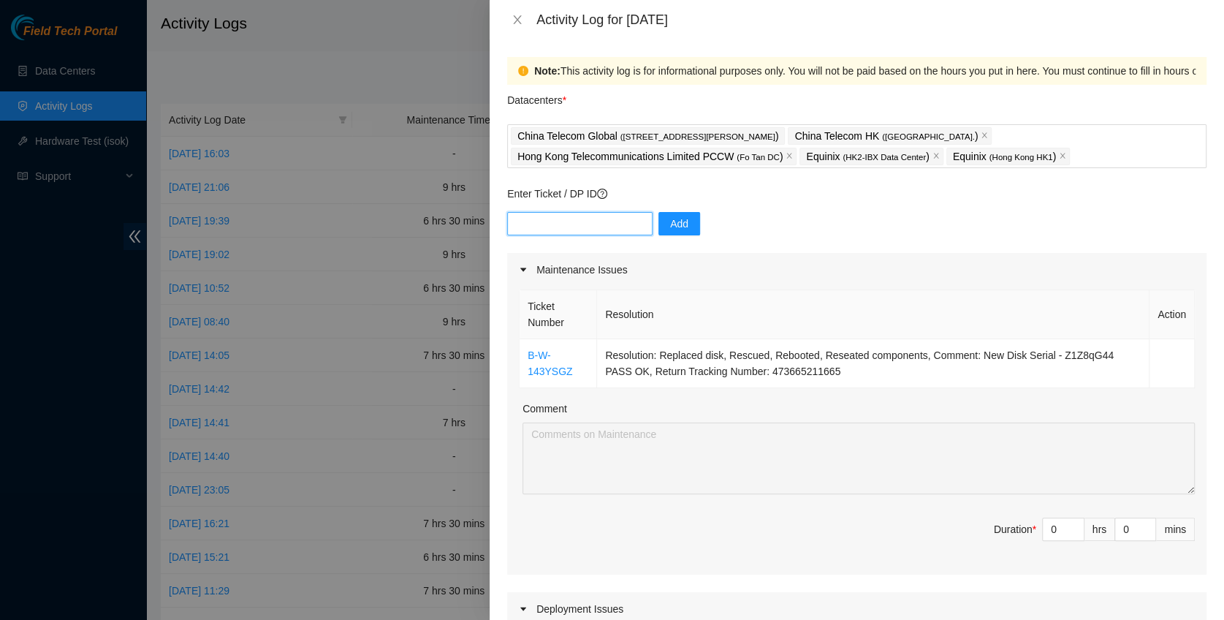
click at [569, 229] on input "text" at bounding box center [579, 223] width 145 height 23
paste input "B-W-13XIV05"
type input "B-W-13XIV05"
click at [677, 231] on button "Add" at bounding box center [679, 223] width 42 height 23
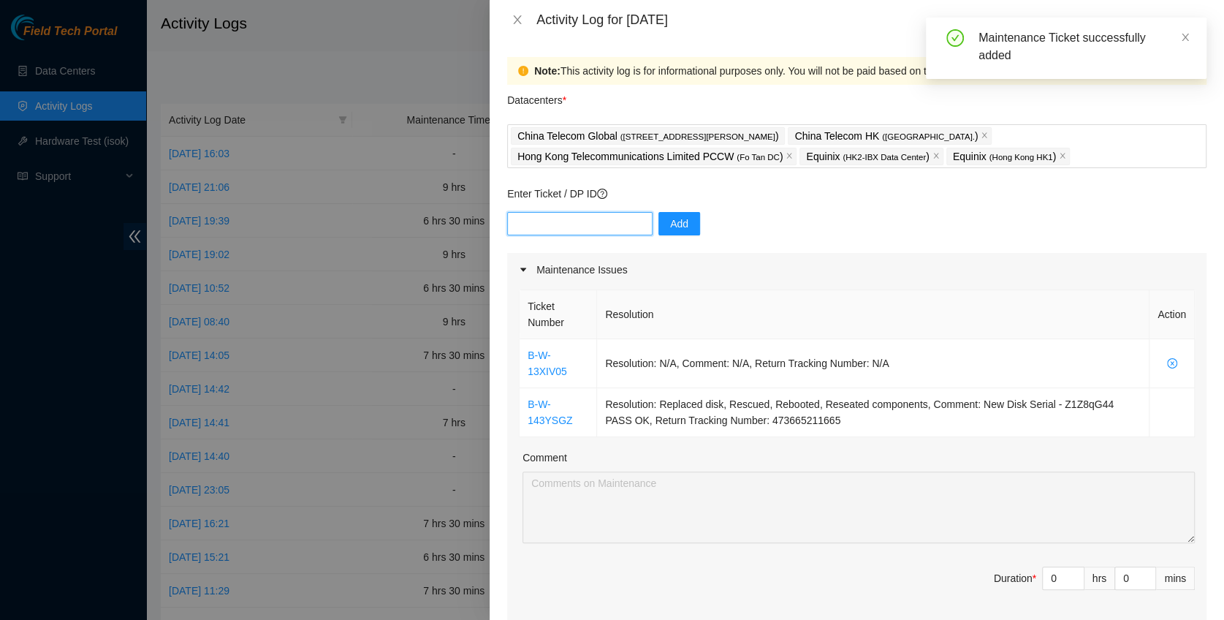
click at [557, 217] on input "text" at bounding box center [579, 223] width 145 height 23
paste input "B-W-143YSGZ"
type input "B-W-143YSGZ"
click at [666, 231] on button "Add" at bounding box center [679, 223] width 42 height 23
click at [577, 219] on input "text" at bounding box center [579, 223] width 145 height 23
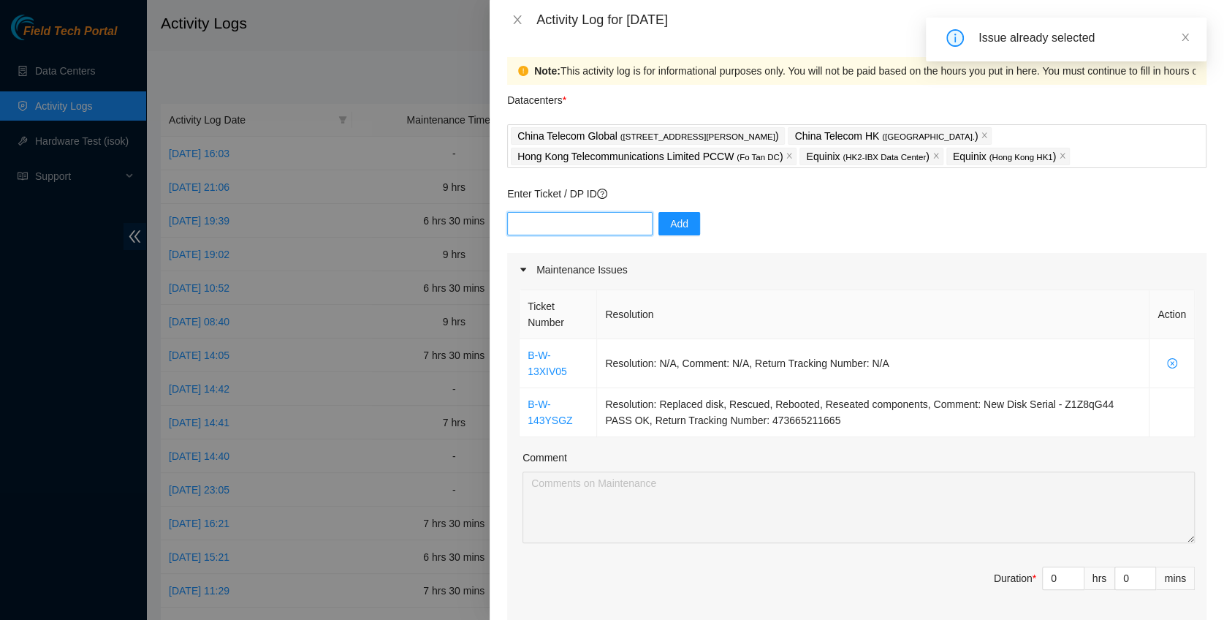
paste input "B-W-146UFTW"
click at [518, 225] on input "B-W-146UFTW" at bounding box center [579, 223] width 145 height 23
type input "B-W-146UFTW"
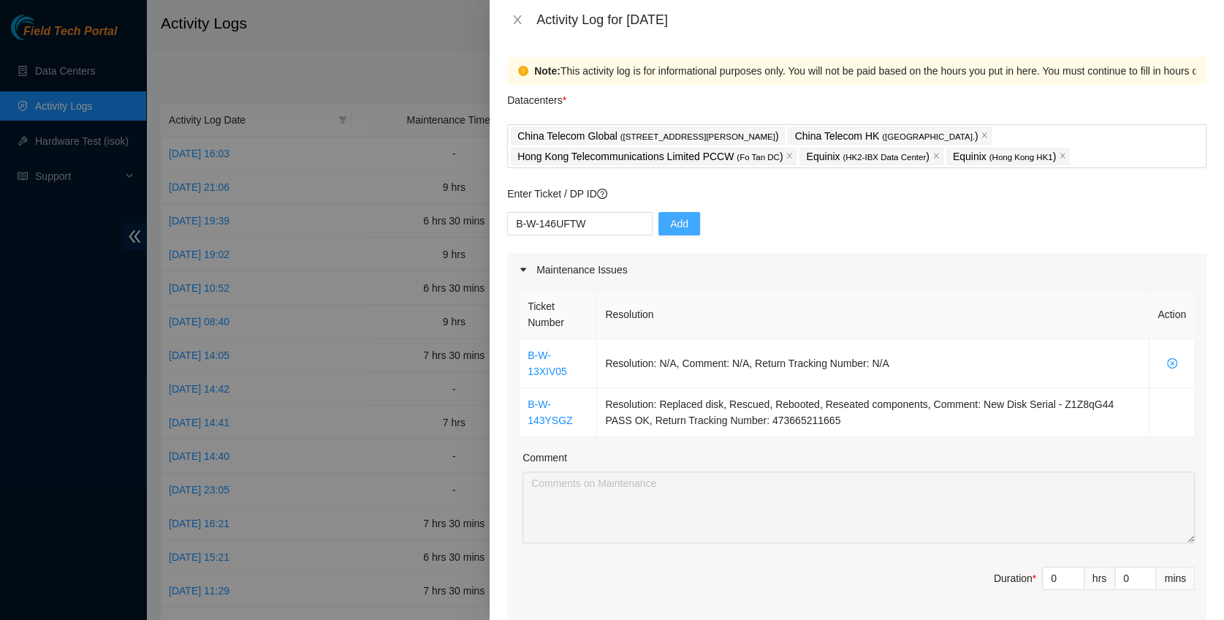
click at [672, 224] on span "Add" at bounding box center [679, 224] width 18 height 16
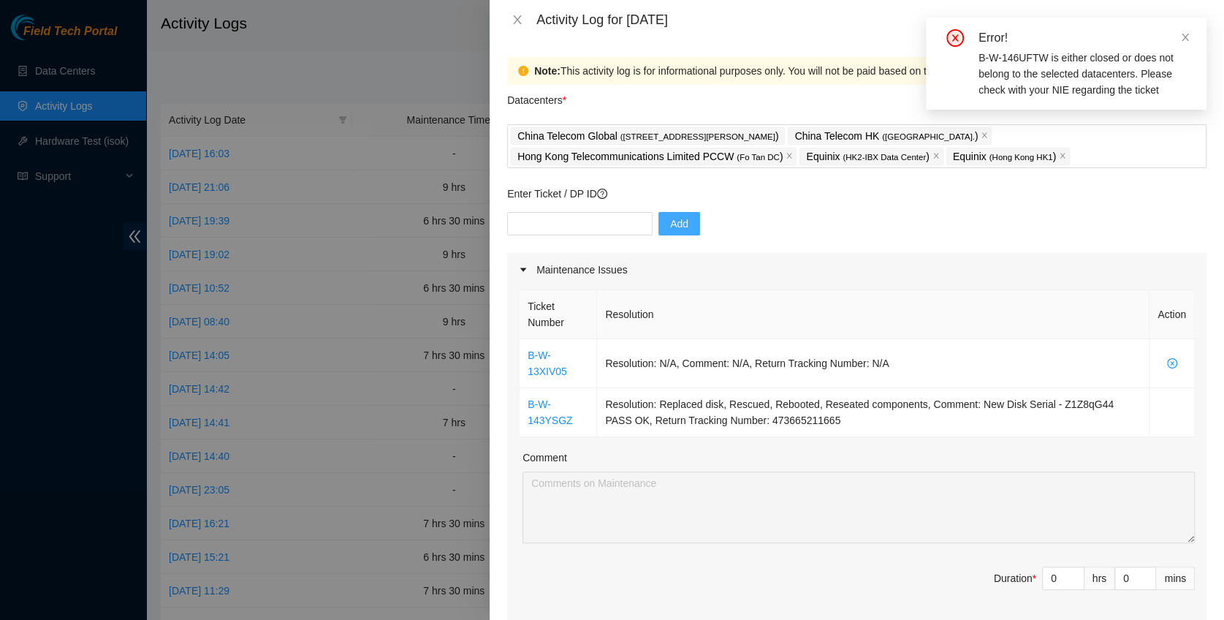
click at [545, 239] on div "Add" at bounding box center [856, 232] width 699 height 41
click at [549, 230] on input "text" at bounding box center [579, 223] width 145 height 23
paste input "B-W-14JWXHQ"
type input "B-W-14JWXHQ"
click at [670, 220] on span "Add" at bounding box center [679, 224] width 18 height 16
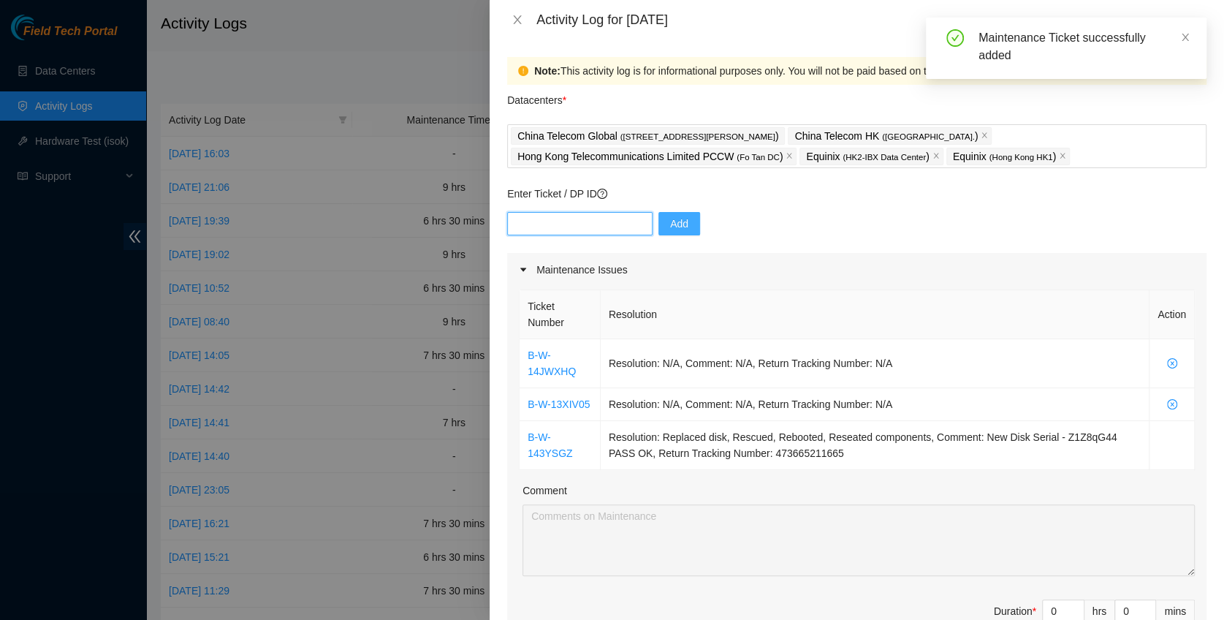
click at [579, 213] on input "text" at bounding box center [579, 223] width 145 height 23
paste input "B-W-146UFTW"
type input "B-W-146UFTW"
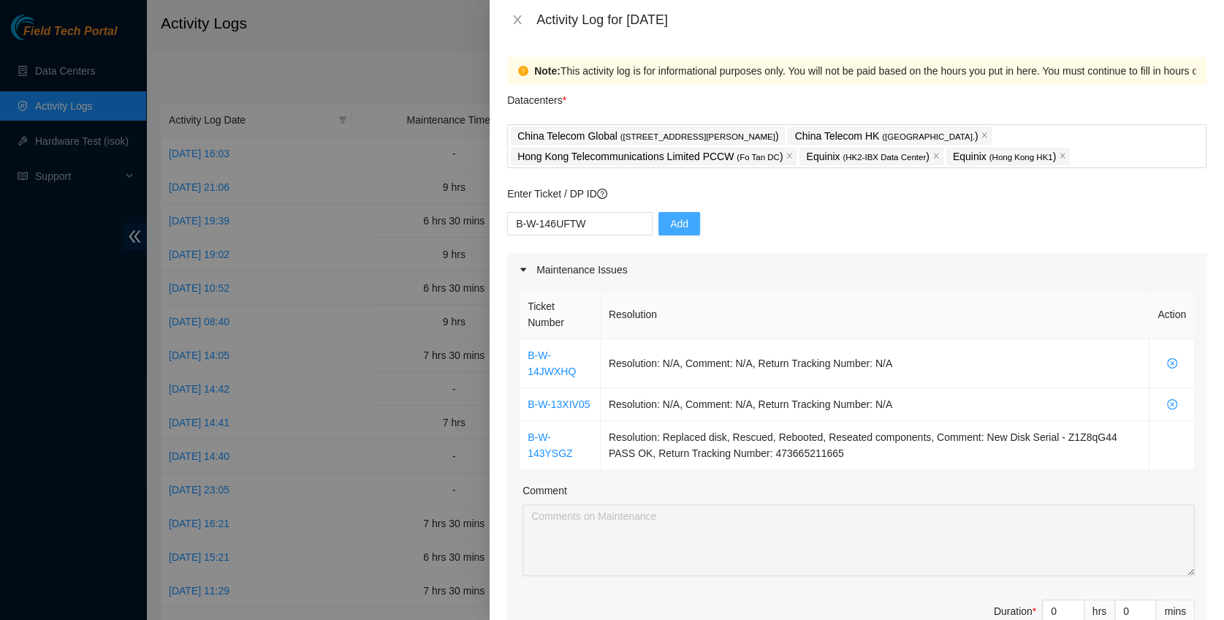
click at [707, 225] on div "B-W-146UFTW Add" at bounding box center [856, 232] width 699 height 41
click at [670, 226] on span "Add" at bounding box center [679, 224] width 18 height 16
click at [593, 225] on input "B-W-146UFTW" at bounding box center [579, 223] width 145 height 23
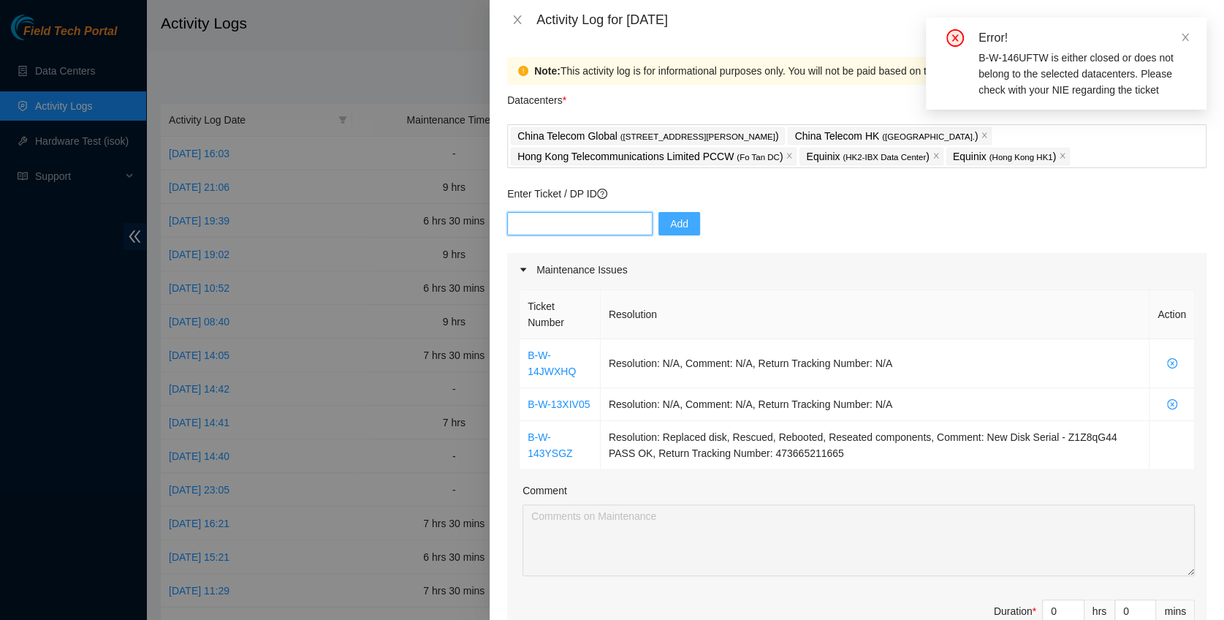
drag, startPoint x: 599, startPoint y: 221, endPoint x: 592, endPoint y: 220, distance: 7.5
click at [592, 220] on input "text" at bounding box center [579, 223] width 145 height 23
paste input "B-V-5UGZSFE"
type input "B-V-5UGZSFE"
click at [670, 221] on span "Add" at bounding box center [679, 224] width 18 height 16
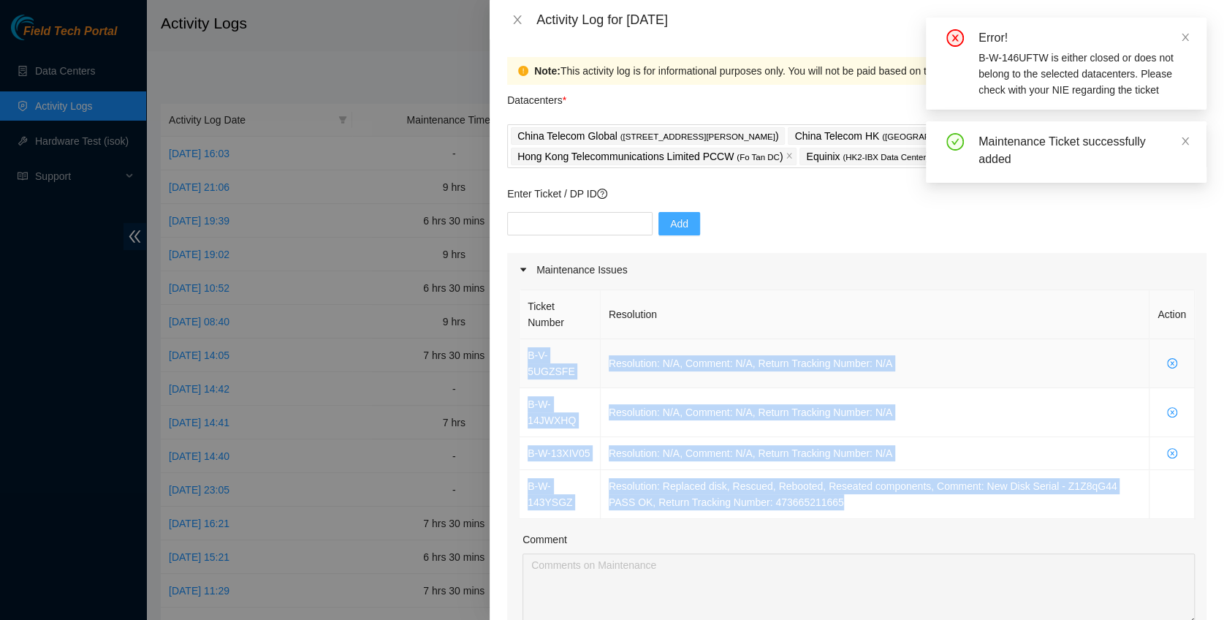
drag, startPoint x: 869, startPoint y: 494, endPoint x: 524, endPoint y: 351, distance: 373.2
click at [524, 351] on tbody "B-V-5UGZSFE Resolution: N/A, Comment: N/A, Return Tracking Number: N/A B-W-14JW…" at bounding box center [857, 429] width 675 height 180
copy tbody "B-V-5UGZSFE Resolution: N/A, Comment: N/A, Return Tracking Number: N/A B-W-14JW…"
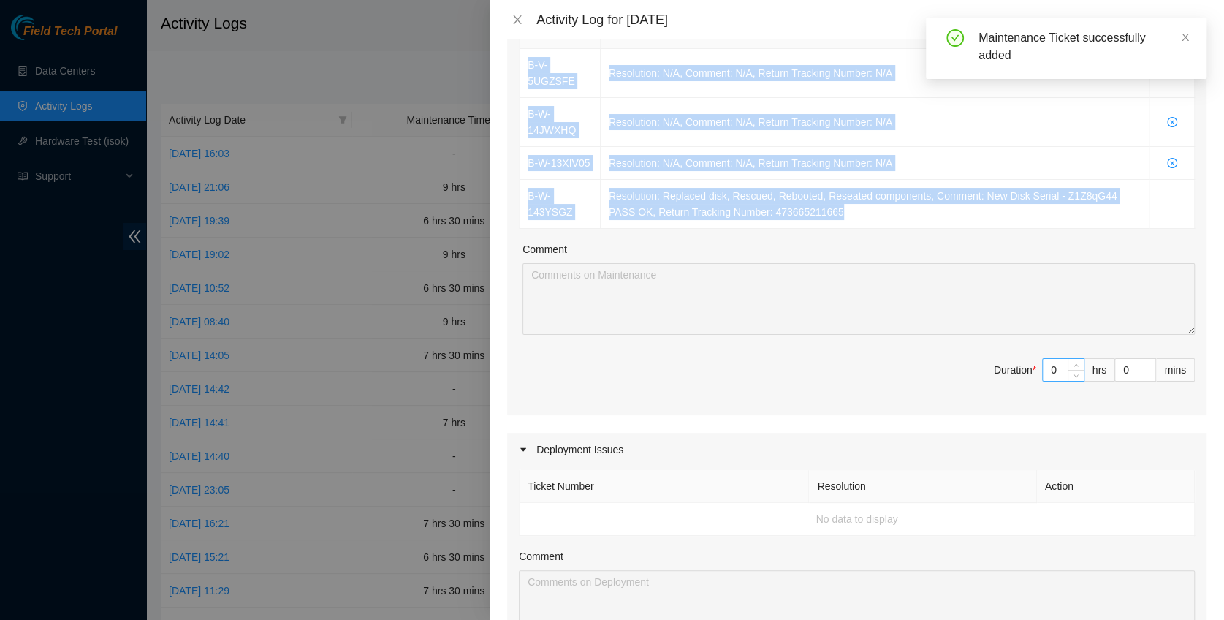
scroll to position [292, 0]
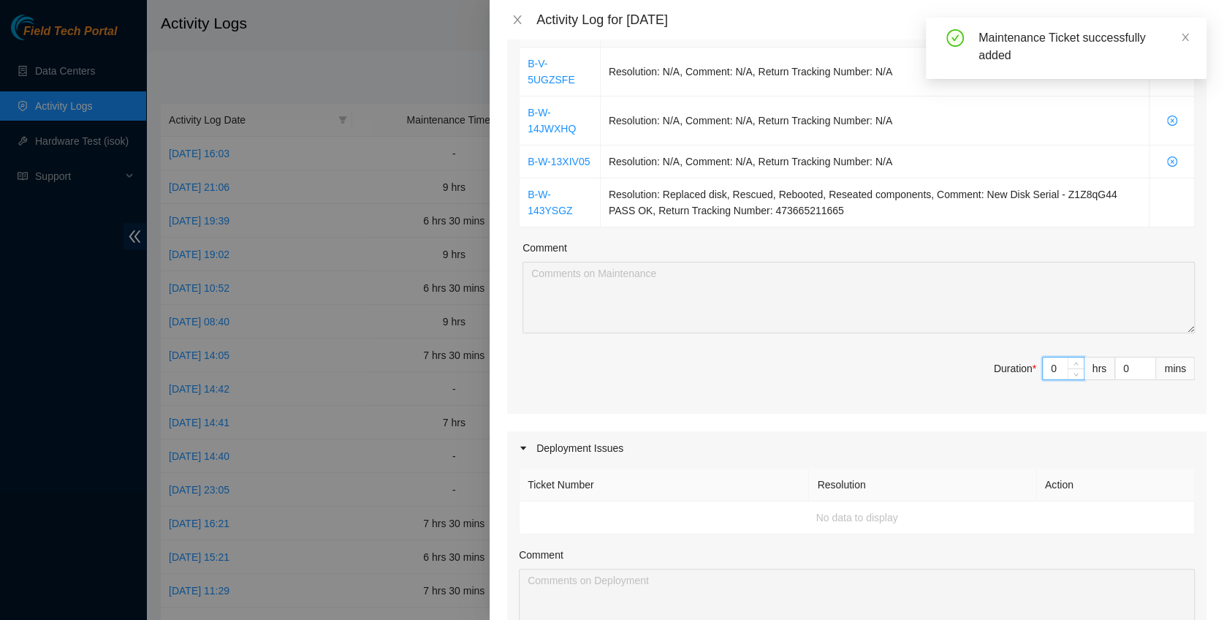
drag, startPoint x: 1046, startPoint y: 351, endPoint x: 1023, endPoint y: 346, distance: 23.8
click at [1023, 357] on span "Duration * 0 hrs 0 mins" at bounding box center [857, 377] width 676 height 41
type input "6"
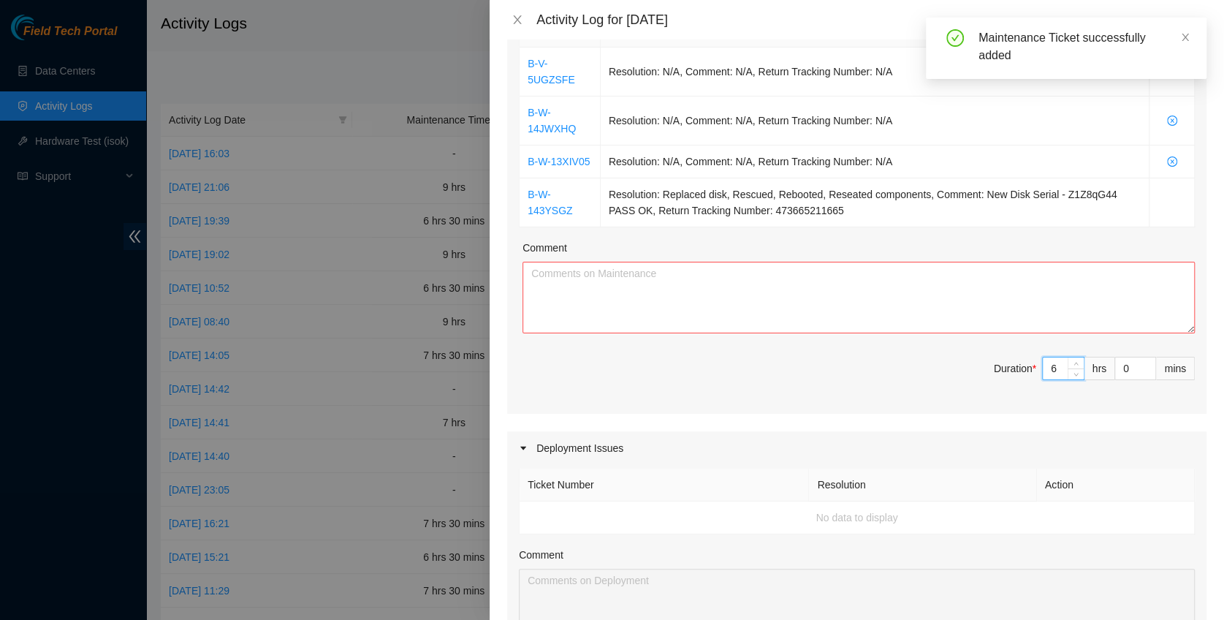
type input "6"
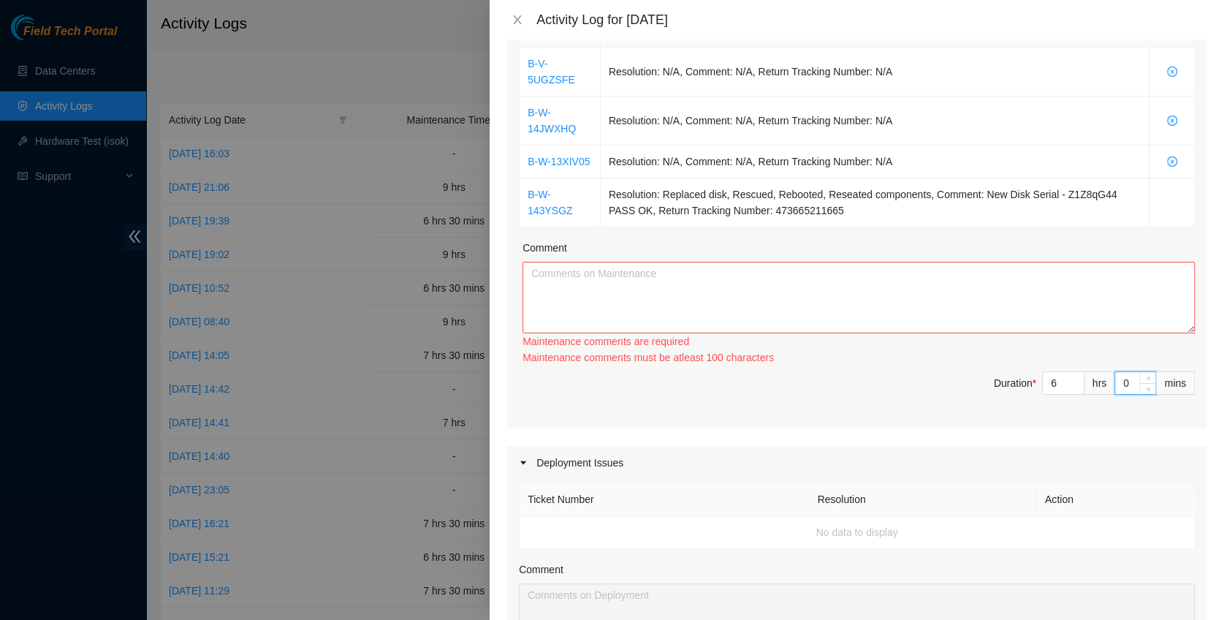
type input "3"
type input "30"
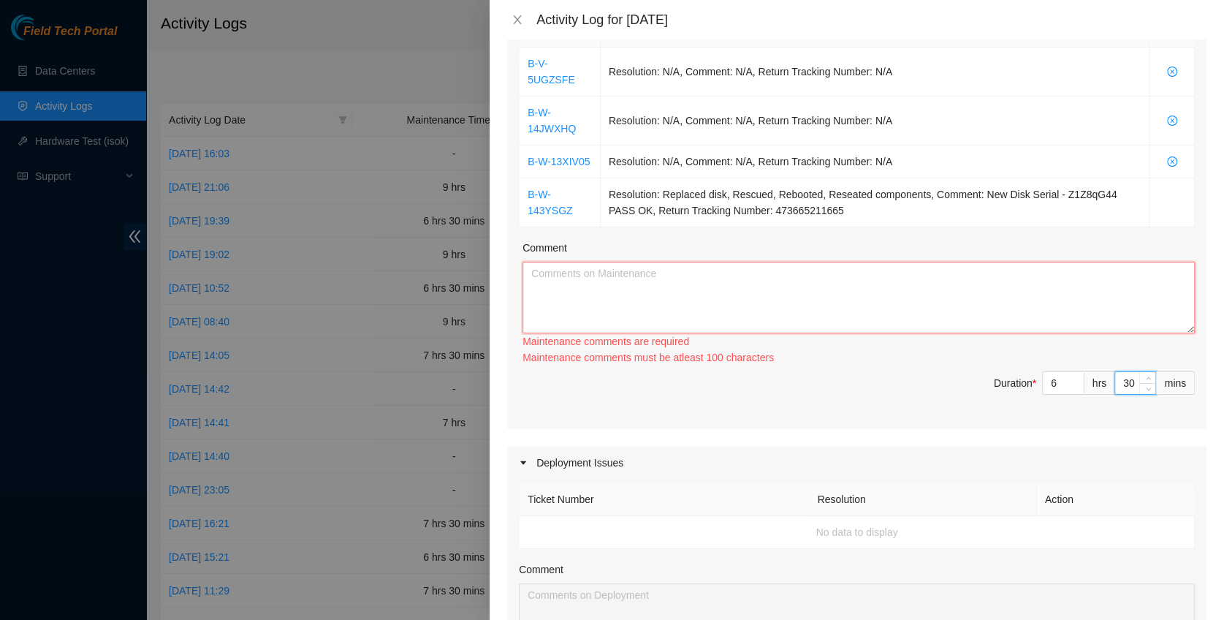
click at [731, 284] on textarea "Comment" at bounding box center [858, 298] width 672 height 72
paste textarea "B-V-5UGZSFE Resolution: N/A, Comment: N/A, Return Tracking Number: N/A B-W-14JW…"
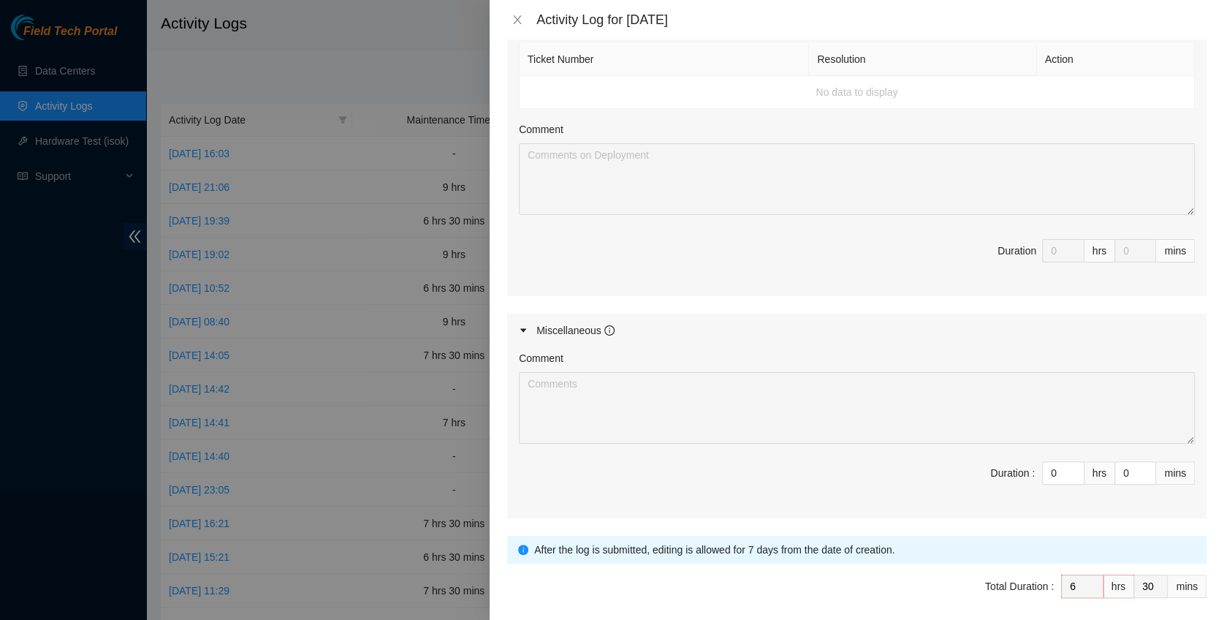
scroll to position [758, 0]
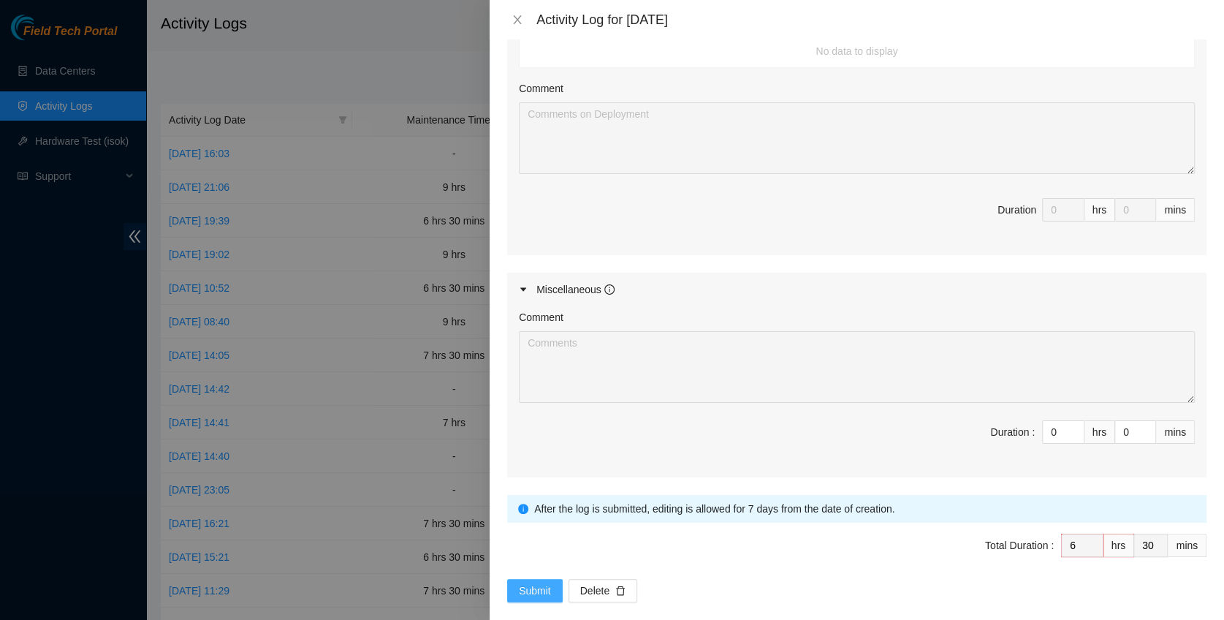
type textarea "B-V-5UGZSFE Resolution: N/A, Comment: N/A, Return Tracking Number: N/A B-W-14JW…"
click at [543, 582] on span "Submit" at bounding box center [535, 590] width 32 height 16
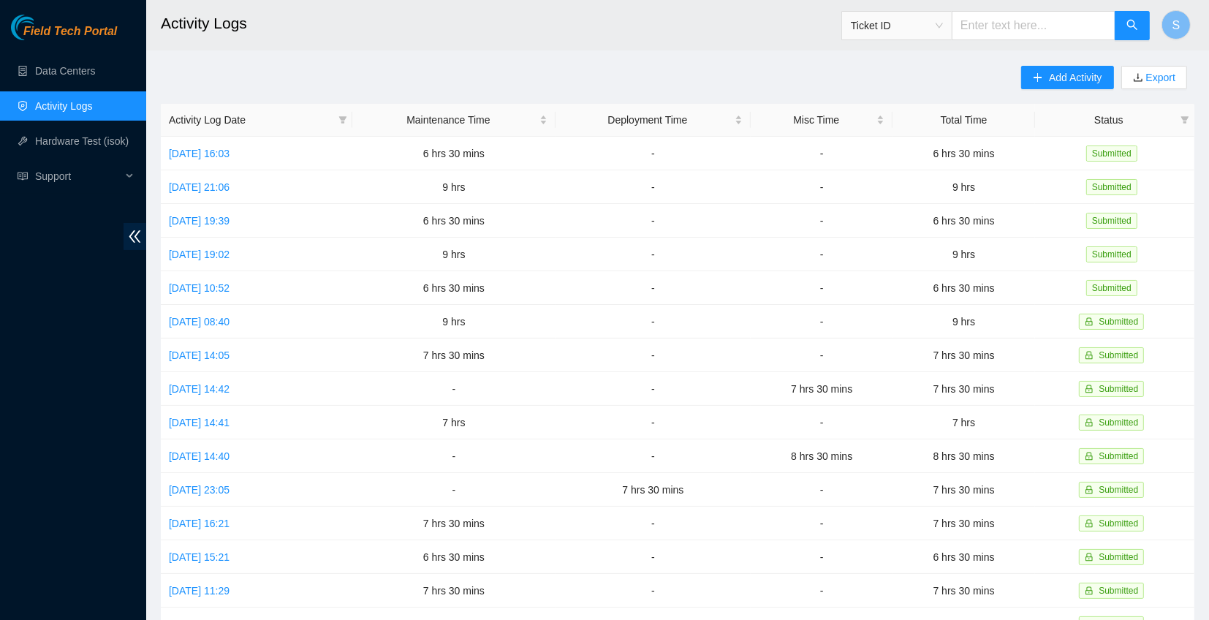
drag, startPoint x: 23, startPoint y: 342, endPoint x: 48, endPoint y: 327, distance: 29.8
click at [23, 342] on div "Field Tech Portal Data Centers Activity Logs Hardware Test (isok) Support" at bounding box center [73, 317] width 146 height 605
click at [1050, 83] on span "Add Activity" at bounding box center [1075, 77] width 53 height 16
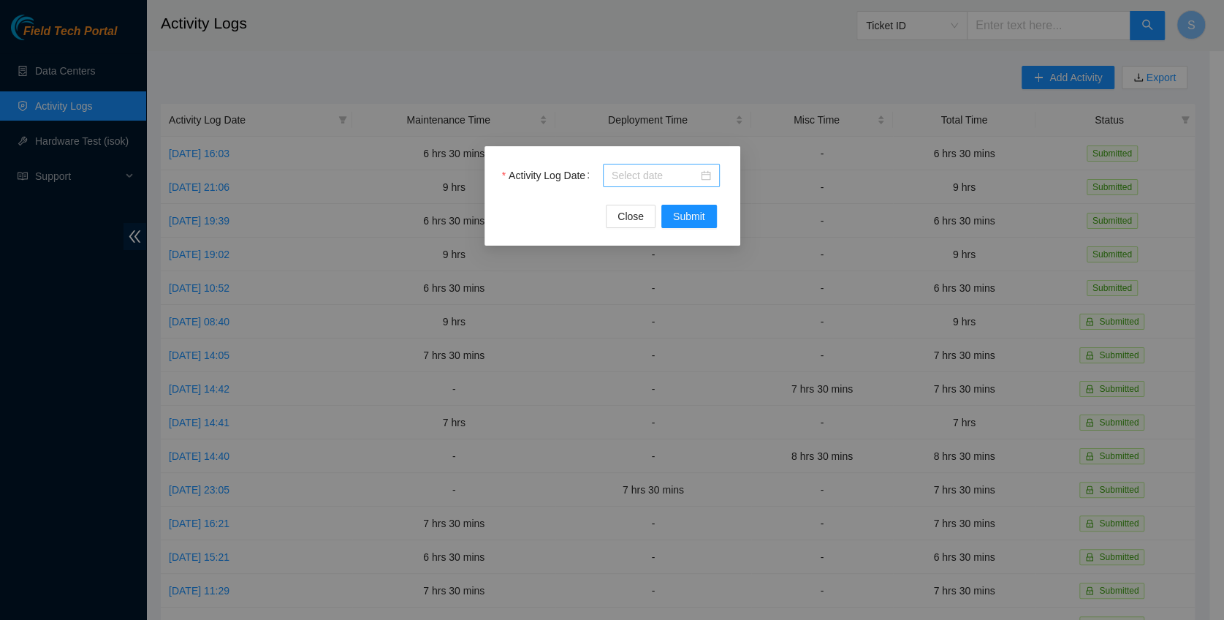
click at [628, 175] on input "Activity Log Date" at bounding box center [655, 175] width 86 height 16
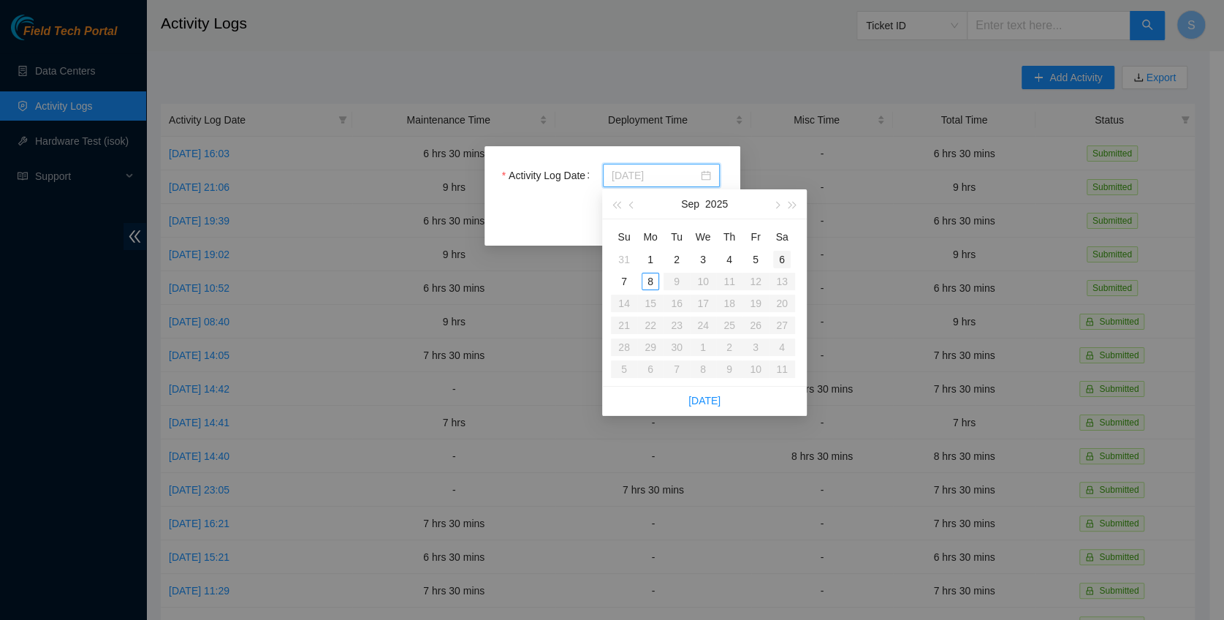
type input "[DATE]"
click at [778, 263] on div "6" at bounding box center [782, 260] width 18 height 18
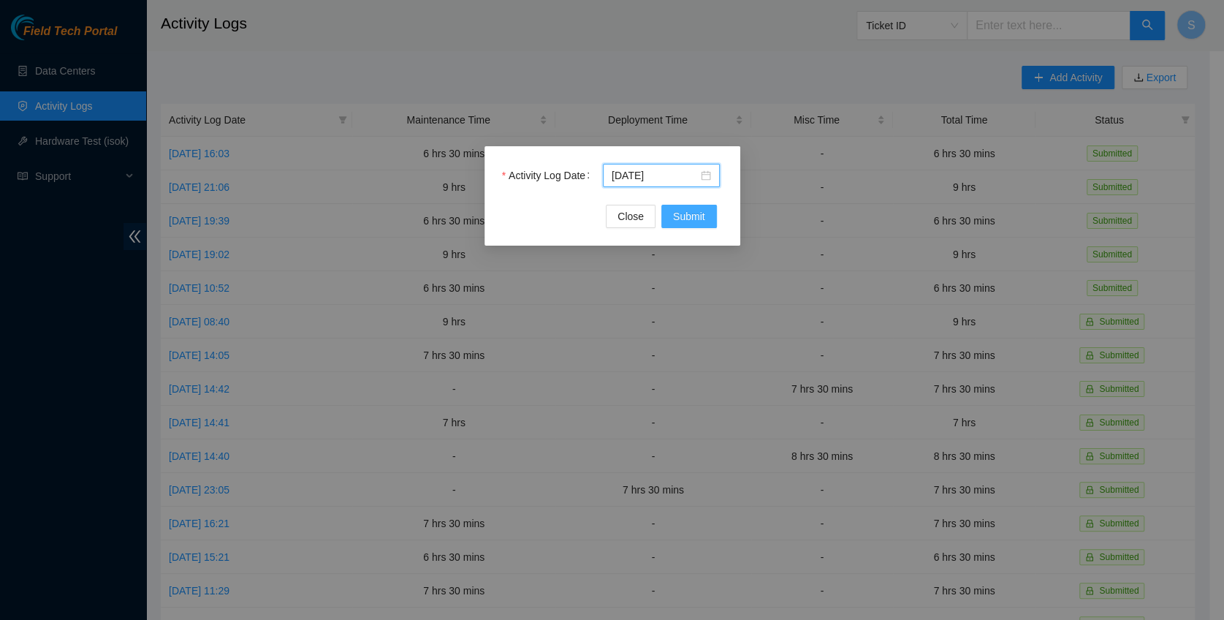
click at [700, 208] on span "Submit" at bounding box center [689, 216] width 32 height 16
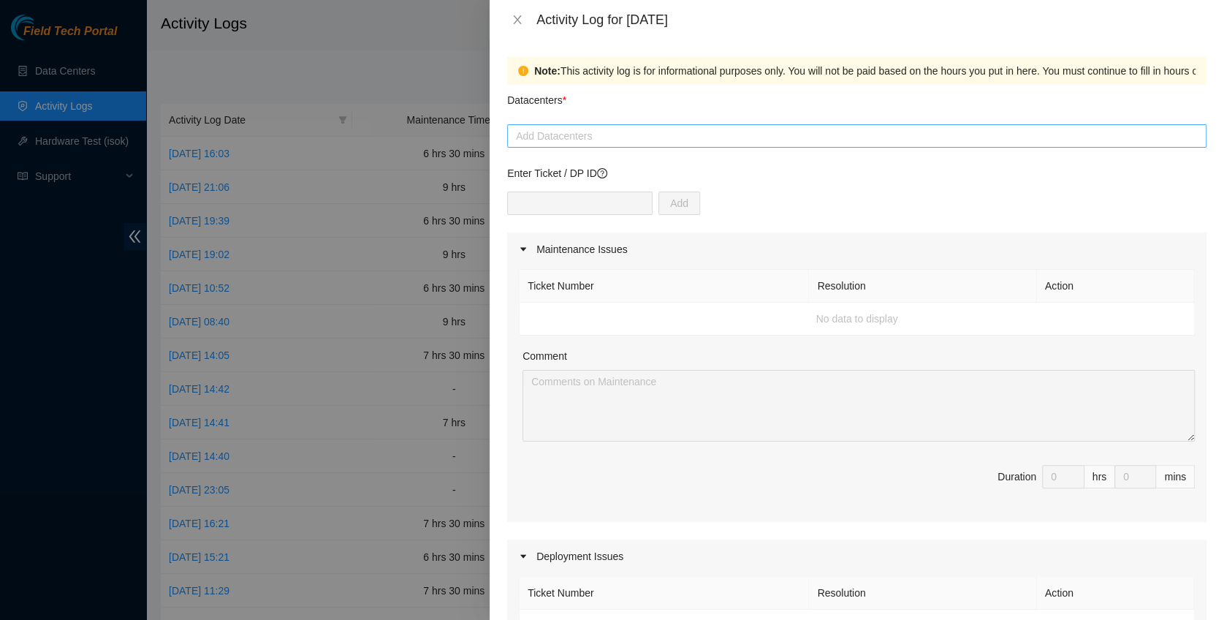
click at [554, 135] on div at bounding box center [857, 136] width 692 height 18
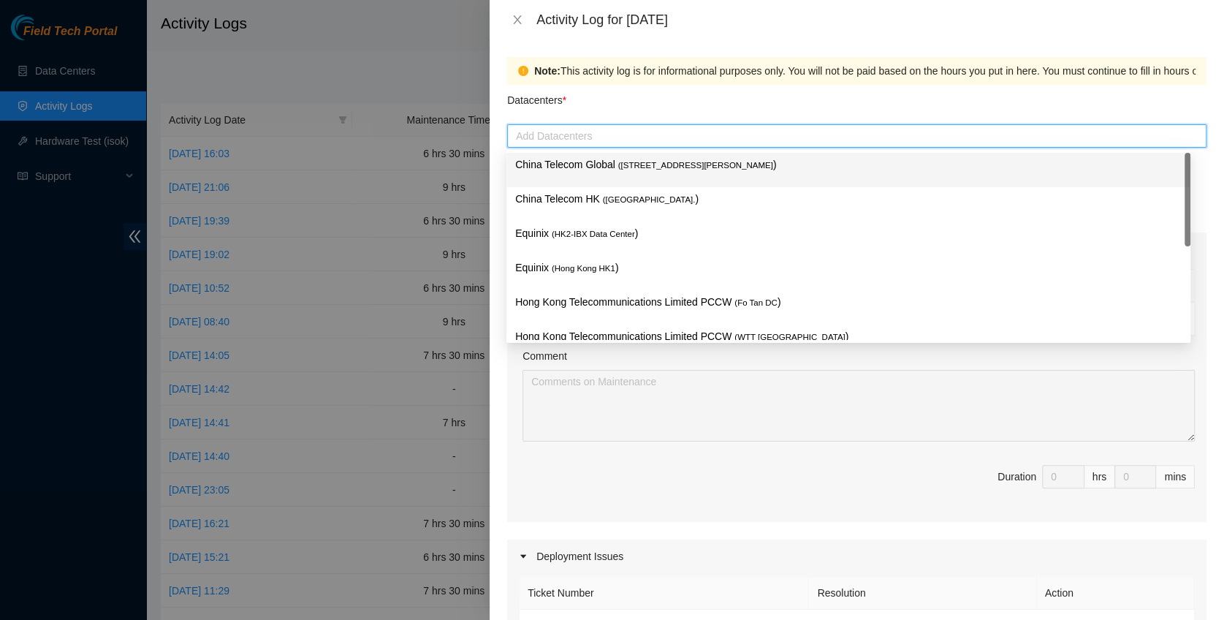
click at [561, 165] on p "China Telecom Global ( [STREET_ADDRESS][PERSON_NAME] )" at bounding box center [848, 164] width 666 height 17
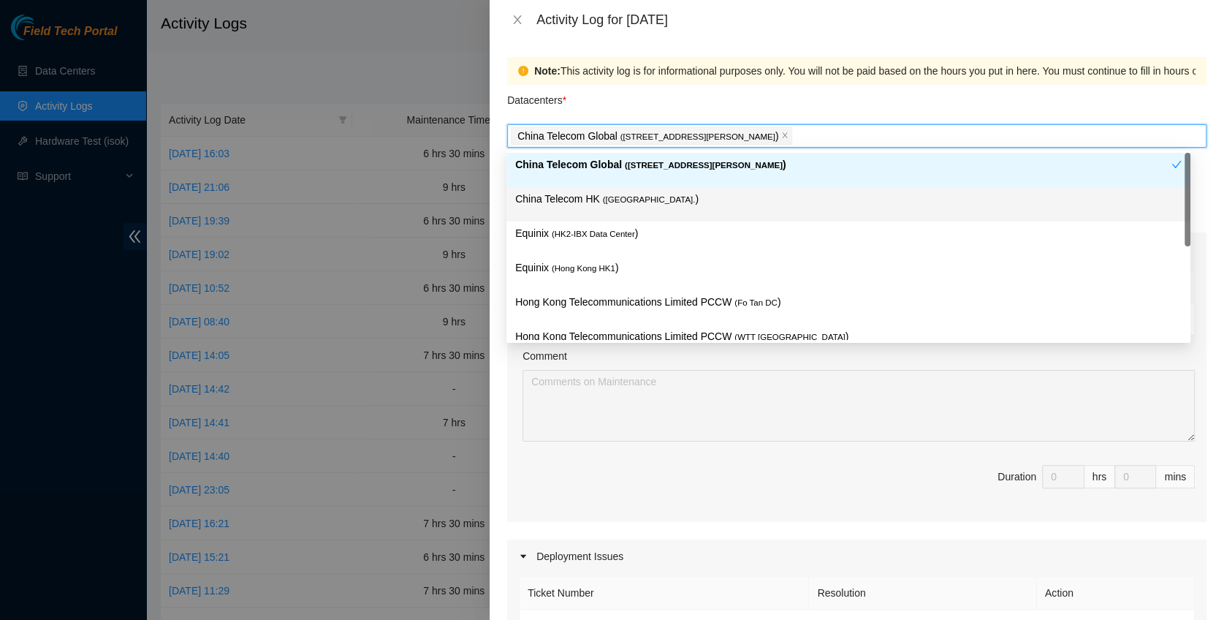
click at [577, 216] on div "China Telecom HK ( [GEOGRAPHIC_DATA] )" at bounding box center [848, 204] width 666 height 27
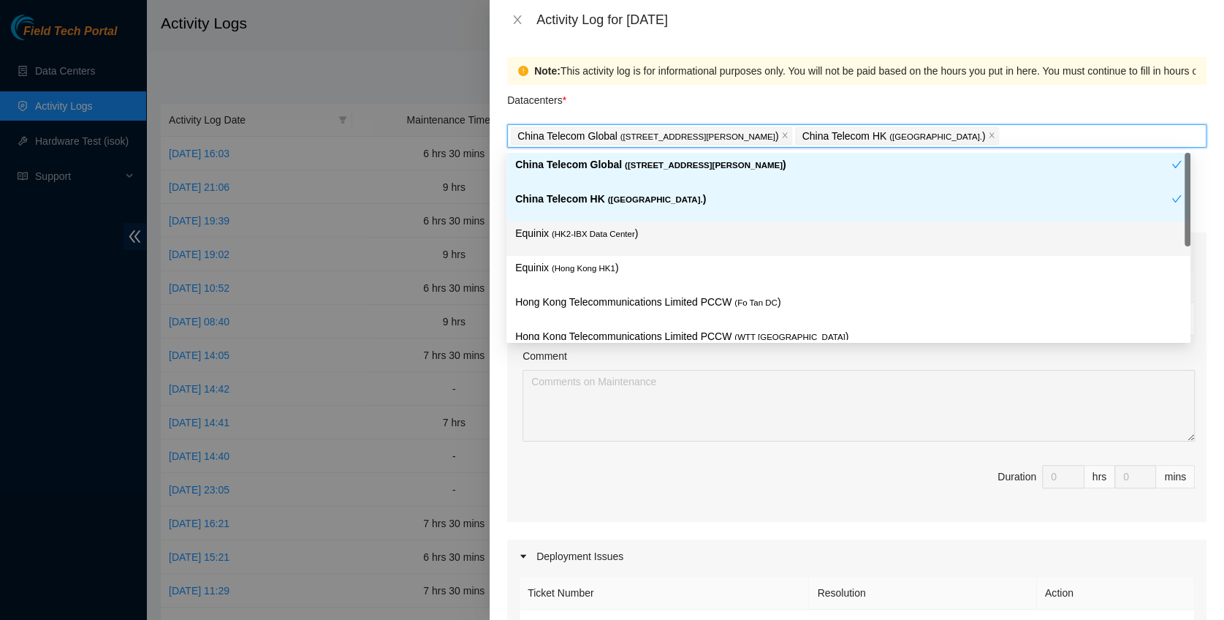
click at [579, 251] on div "Equinix ( HK2-IBX Data Center )" at bounding box center [848, 238] width 666 height 27
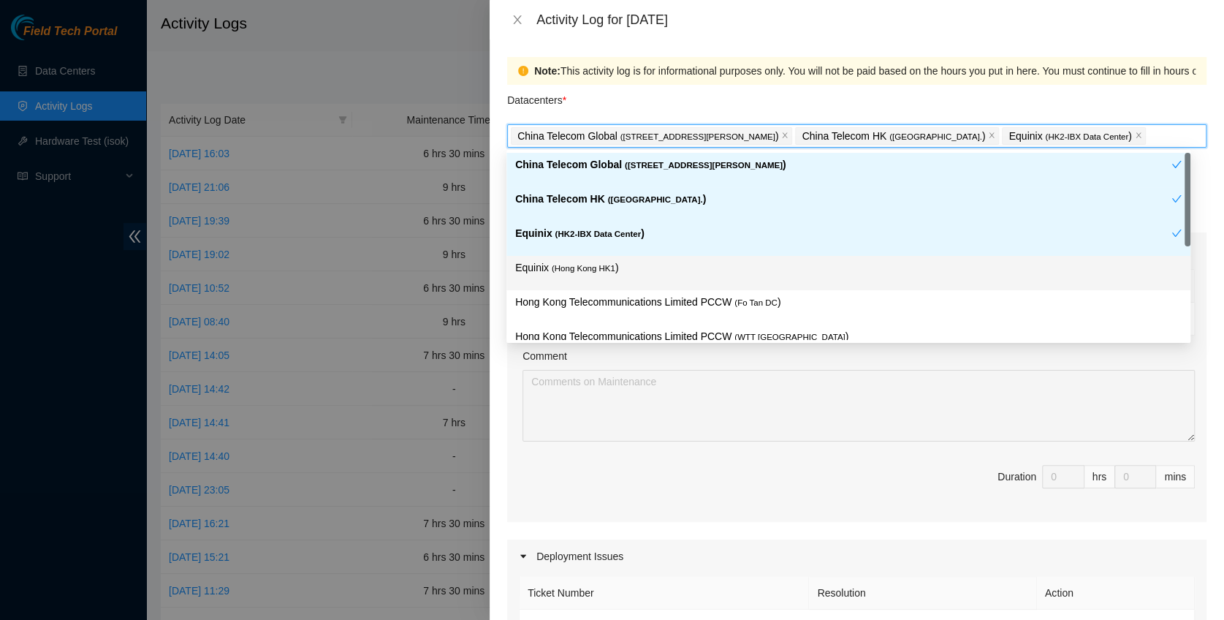
click at [583, 281] on div "Equinix ( [GEOGRAPHIC_DATA] HK1 )" at bounding box center [848, 272] width 666 height 27
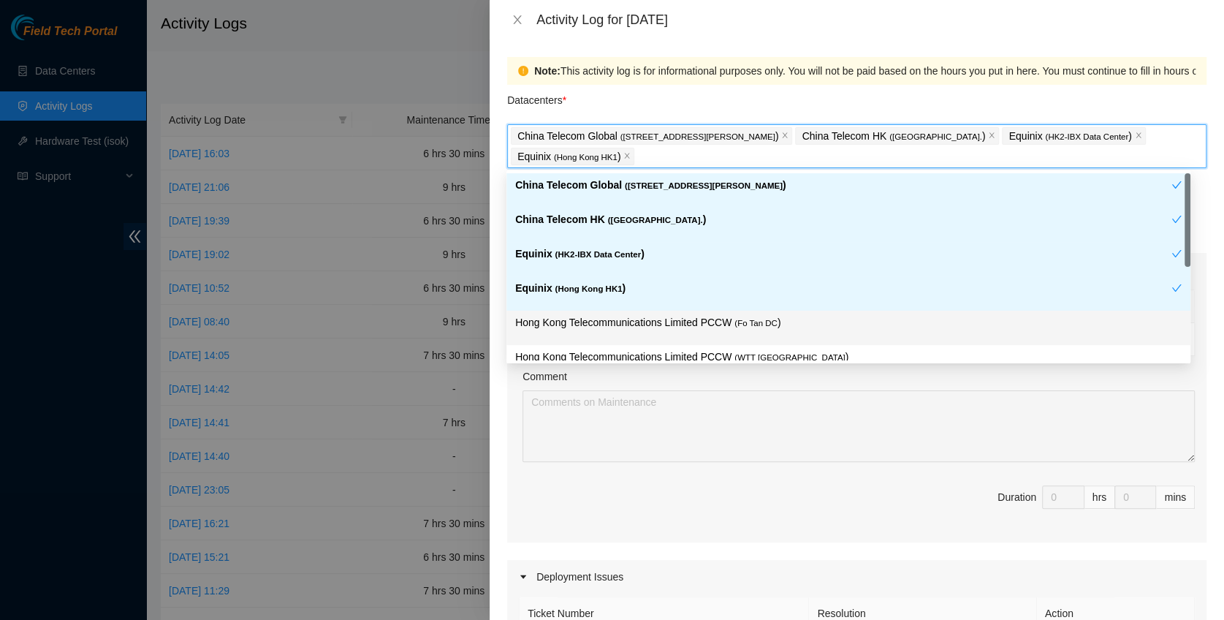
click at [598, 313] on div "Hong Kong Telecommunications Limited PCCW ( Fo Tan DC )" at bounding box center [848, 328] width 684 height 34
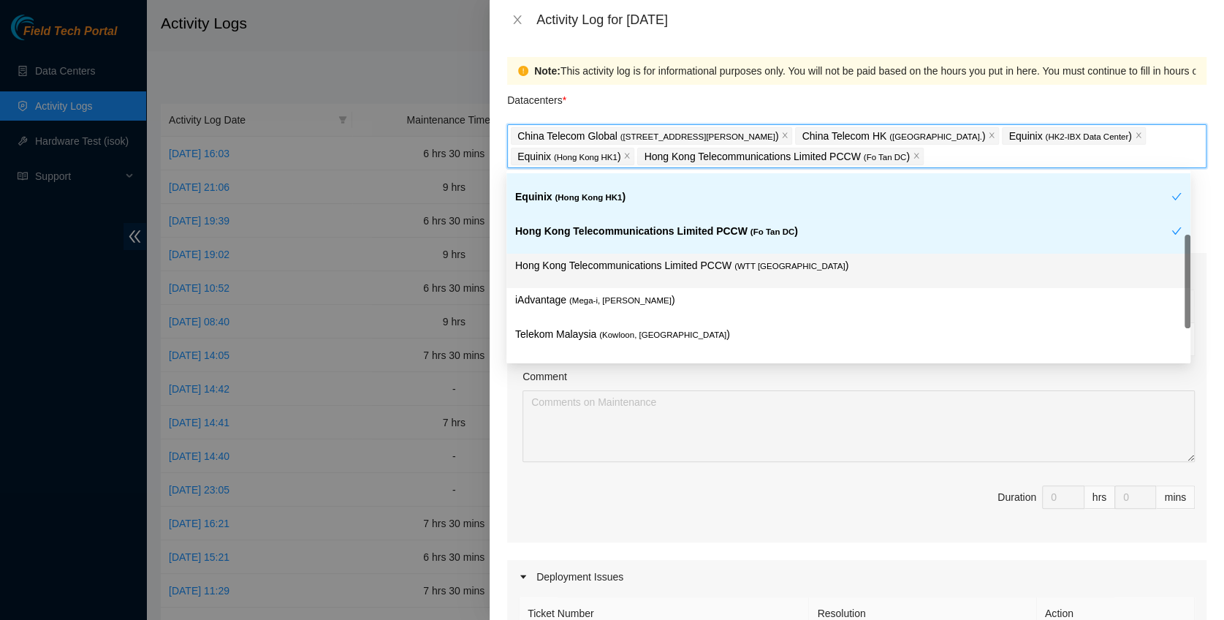
click at [729, 280] on div "Hong Kong Telecommunications Limited PCCW ( WTT [GEOGRAPHIC_DATA] )" at bounding box center [848, 271] width 684 height 34
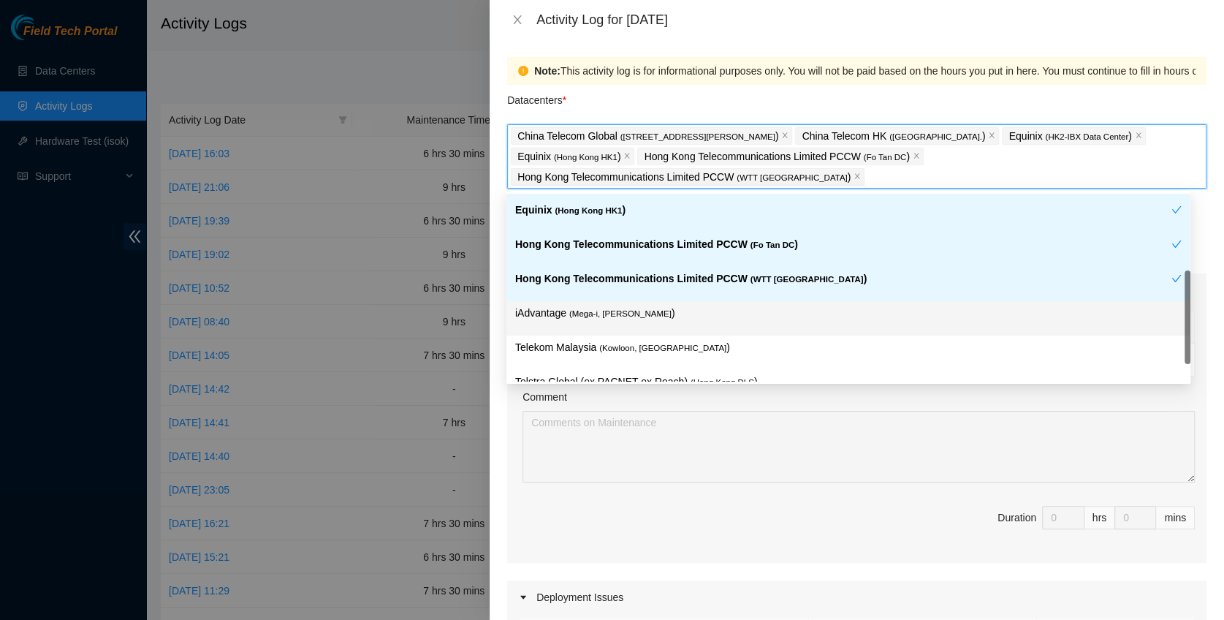
click at [641, 305] on p "iAdvantage ( Mega-i, Chai Wan )" at bounding box center [848, 313] width 666 height 17
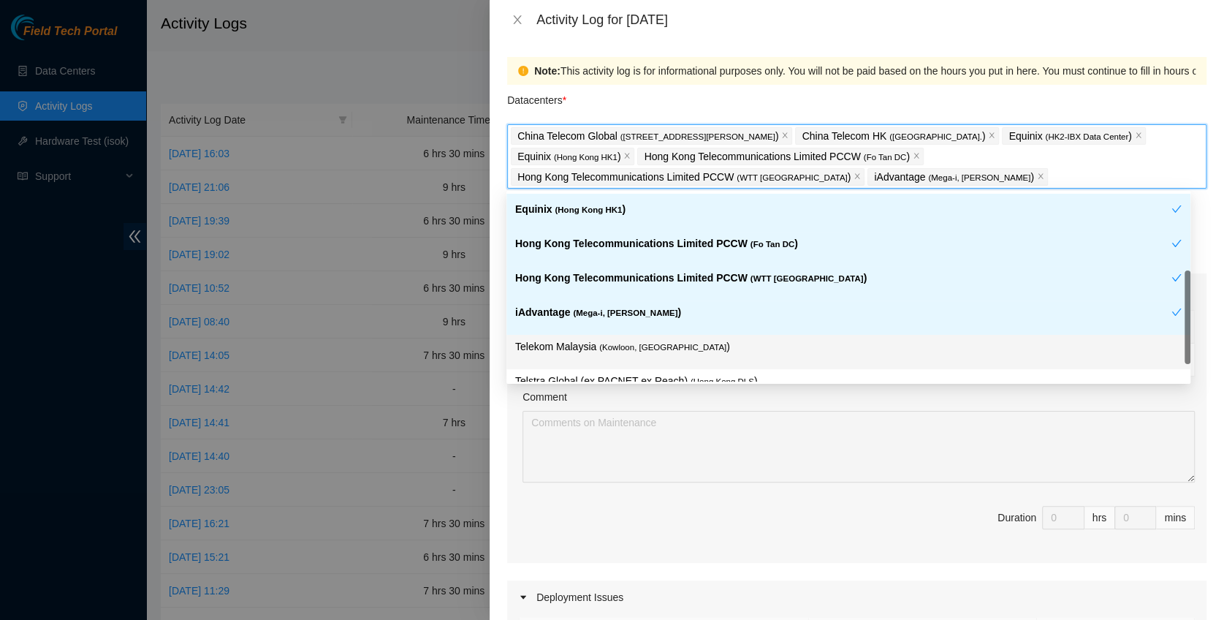
click at [681, 354] on p "Telekom Malaysia ( [GEOGRAPHIC_DATA], [GEOGRAPHIC_DATA] )" at bounding box center [848, 346] width 666 height 17
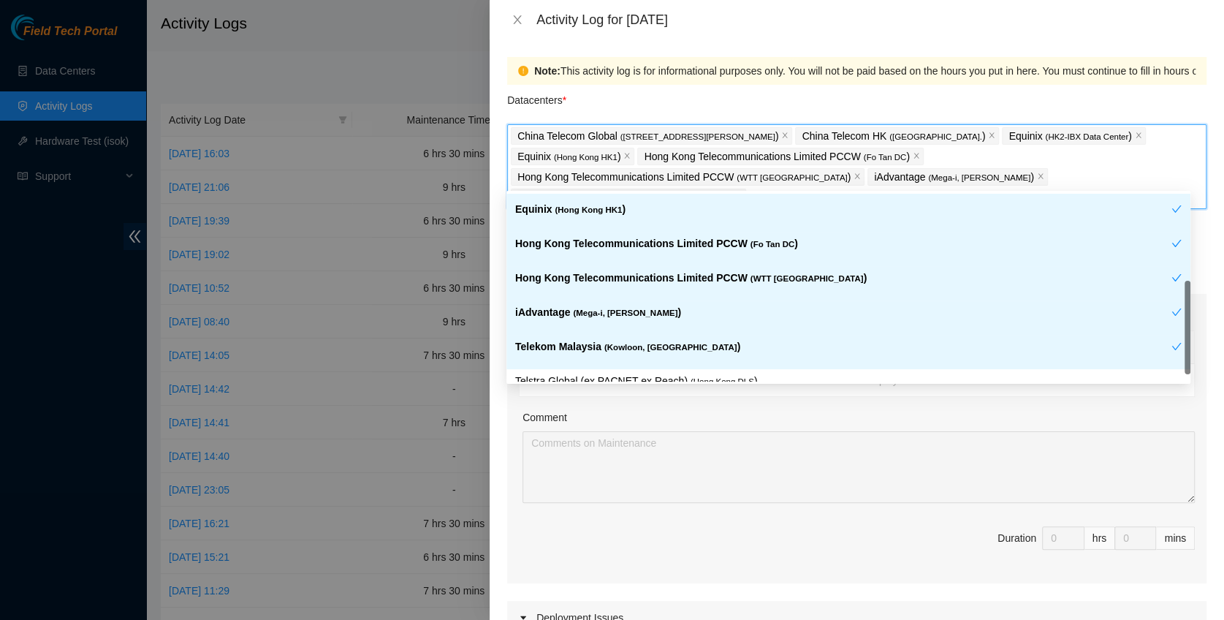
scroll to position [121, 0]
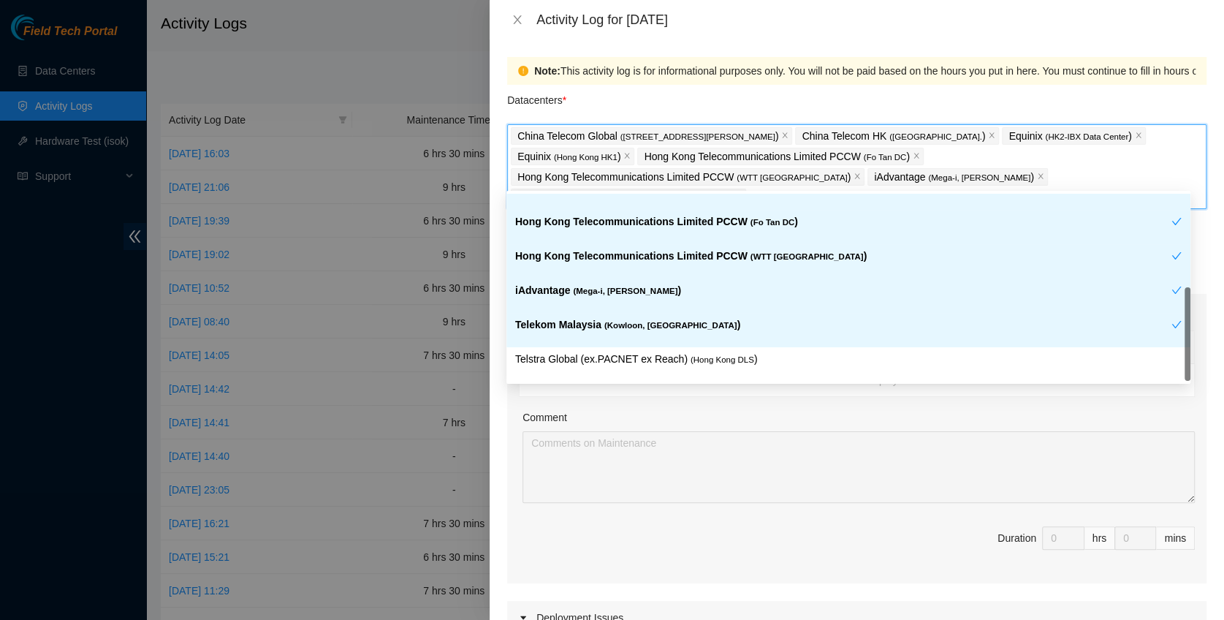
click at [732, 345] on div "Telekom Malaysia ( [GEOGRAPHIC_DATA], [GEOGRAPHIC_DATA] )" at bounding box center [848, 330] width 684 height 34
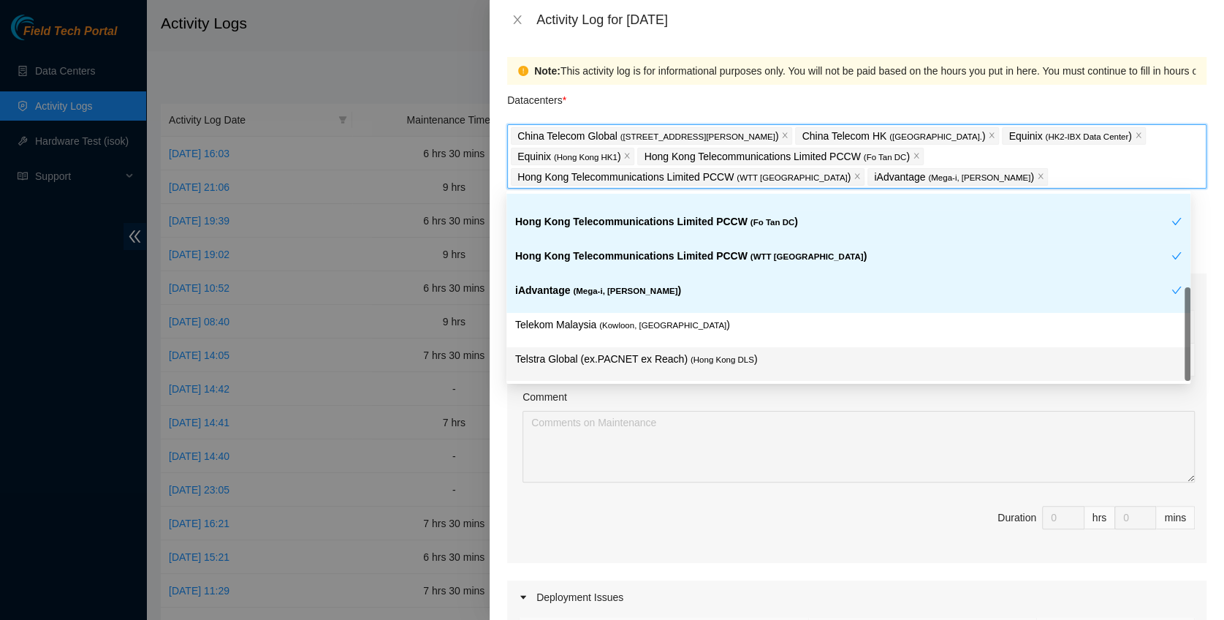
click at [748, 354] on p "Telstra Global (ex.PACNET ex Reach) ( [GEOGRAPHIC_DATA] DLS )" at bounding box center [848, 359] width 666 height 17
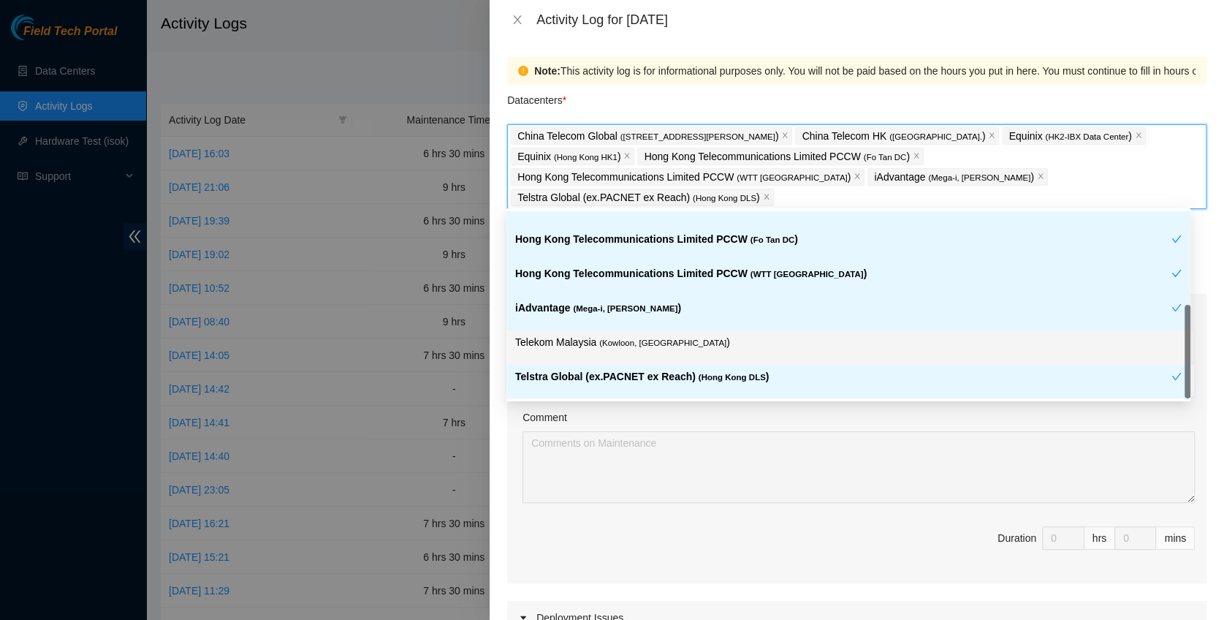
drag, startPoint x: 703, startPoint y: 335, endPoint x: 713, endPoint y: 346, distance: 15.0
click at [704, 334] on p "Telekom Malaysia ( [GEOGRAPHIC_DATA], [GEOGRAPHIC_DATA] )" at bounding box center [848, 342] width 666 height 17
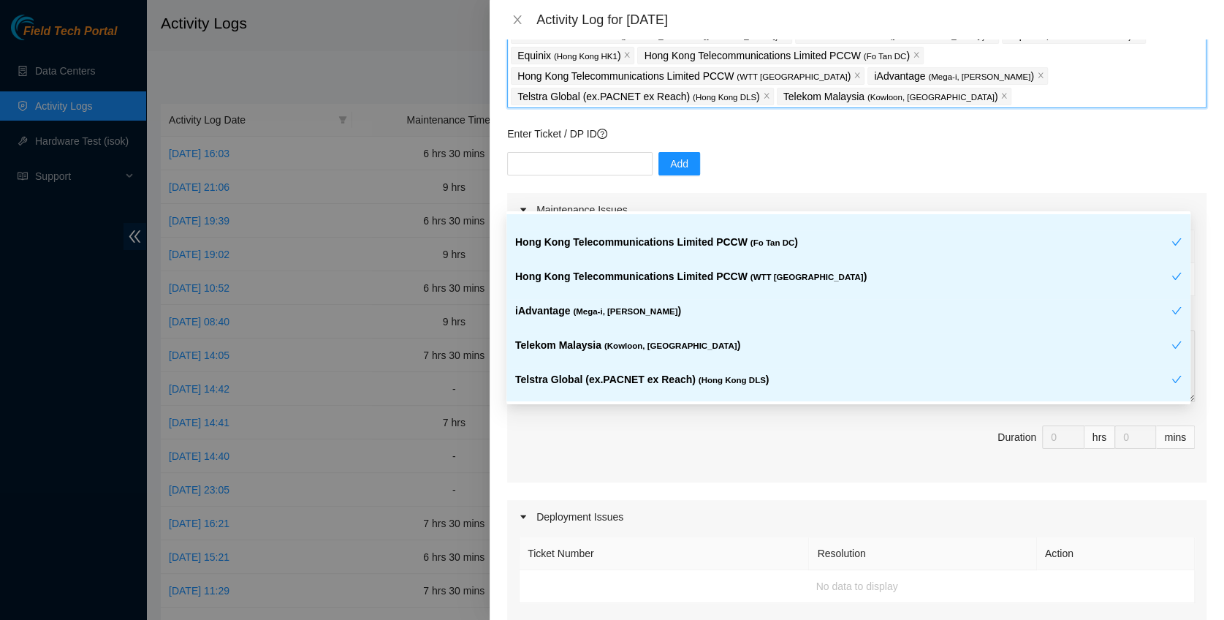
scroll to position [103, 0]
click at [764, 501] on div "Deployment Issues" at bounding box center [856, 515] width 699 height 34
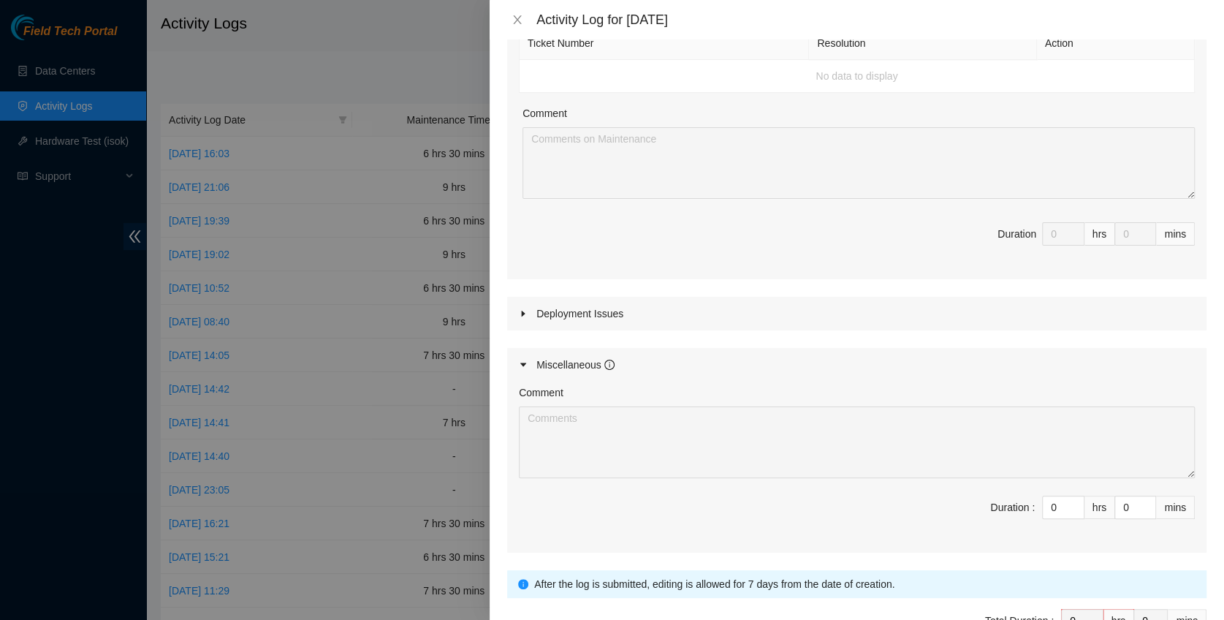
scroll to position [396, 0]
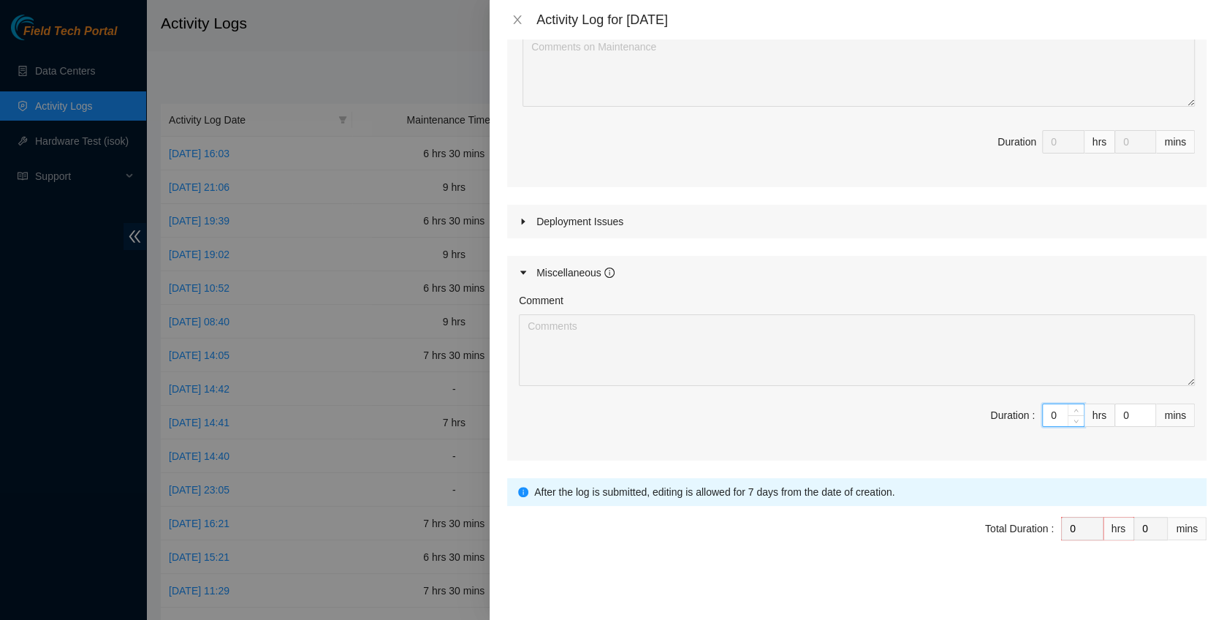
drag, startPoint x: 1044, startPoint y: 412, endPoint x: 1017, endPoint y: 385, distance: 37.7
click at [973, 412] on span "Duration : 0 hrs 0 mins" at bounding box center [857, 423] width 676 height 41
type input "8"
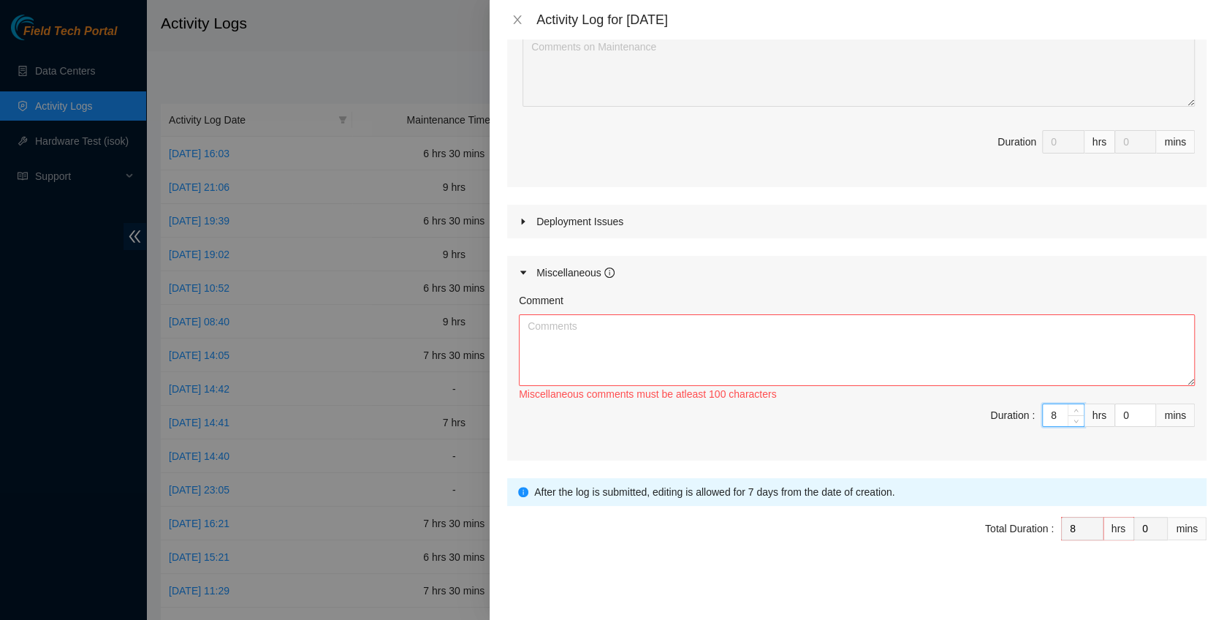
type input "8"
type input "3"
type input "30"
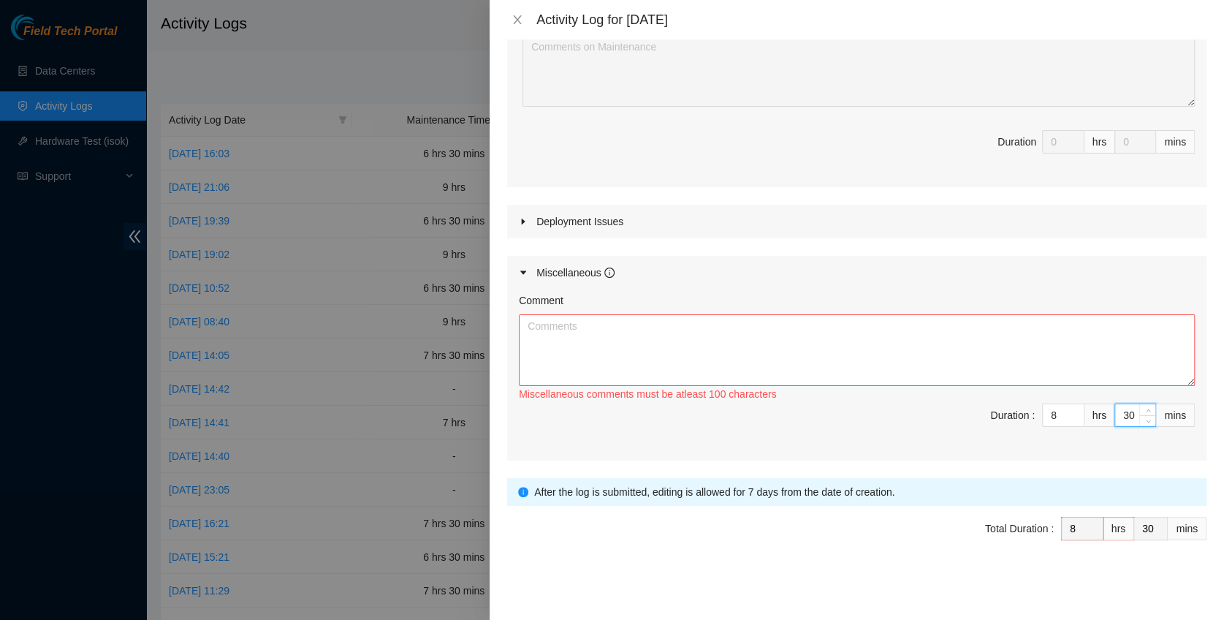
type input "30"
click at [634, 354] on textarea "Comment" at bounding box center [857, 350] width 676 height 72
paste textarea "omment Comment Comment ……………………………………………………. Arranging and coordinating station…"
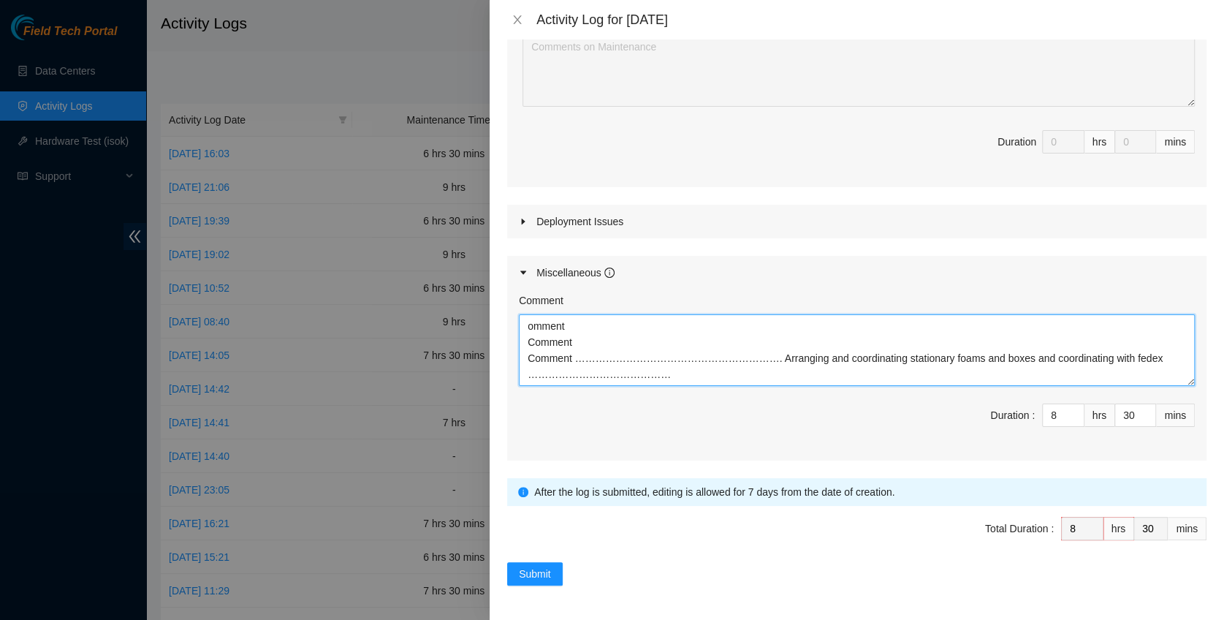
scroll to position [44, 0]
type textarea "omment Comment Comment ……………………………………………………. Arranging and coordinating station…"
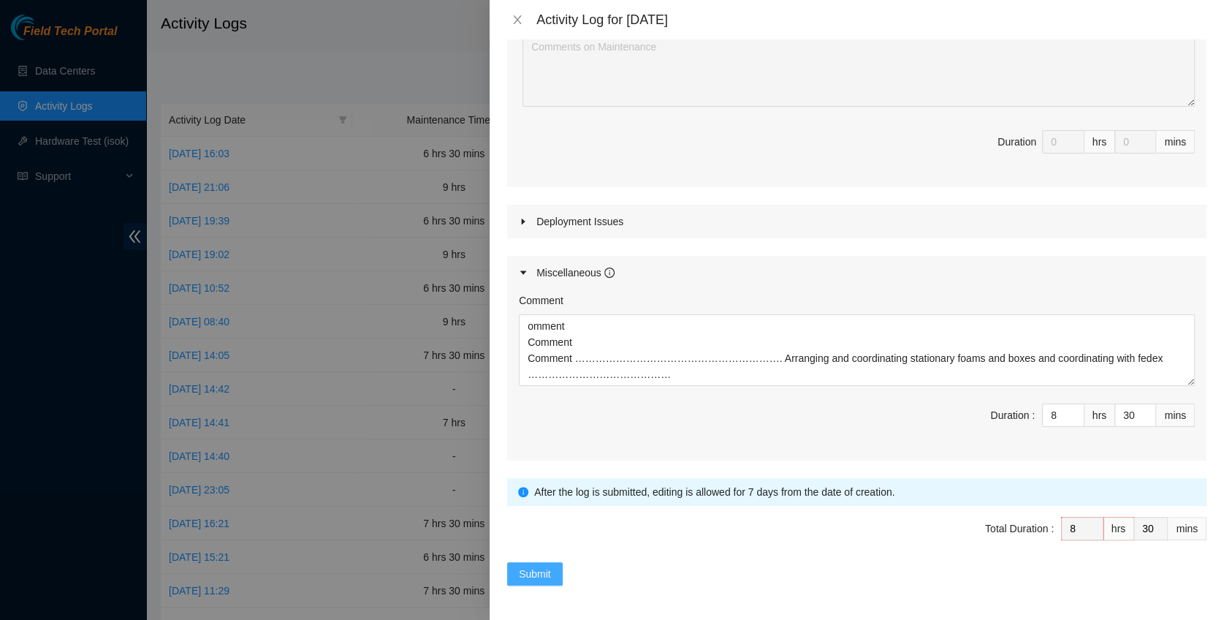
click at [540, 579] on span "Submit" at bounding box center [535, 574] width 32 height 16
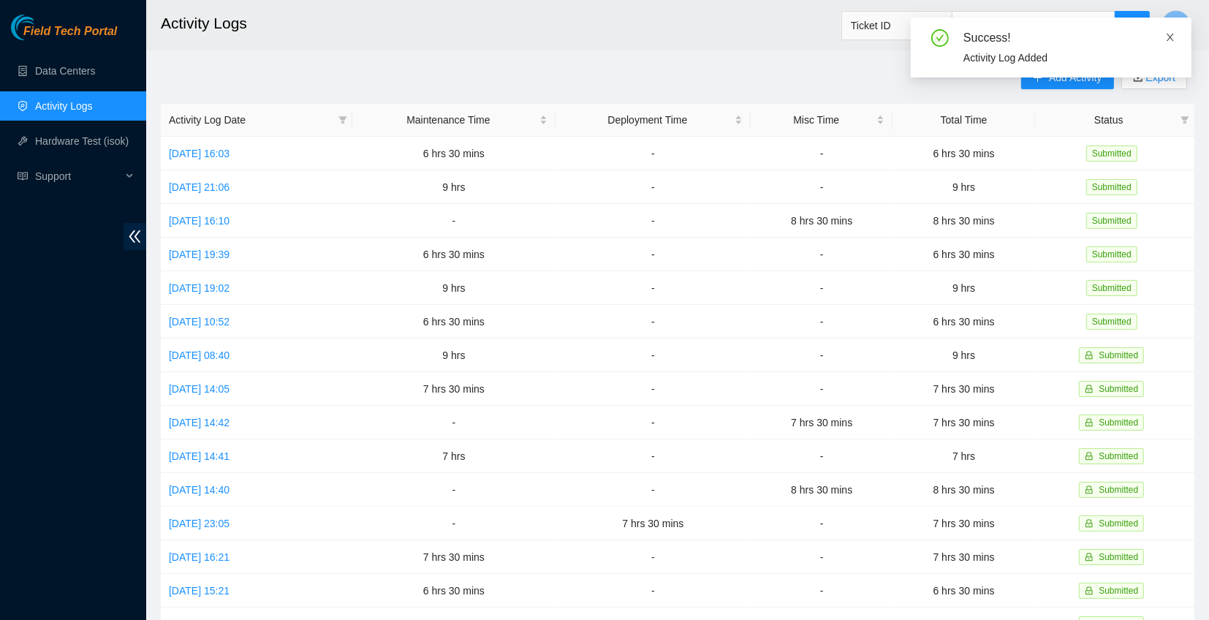
click at [1170, 38] on icon "close" at bounding box center [1170, 37] width 10 height 10
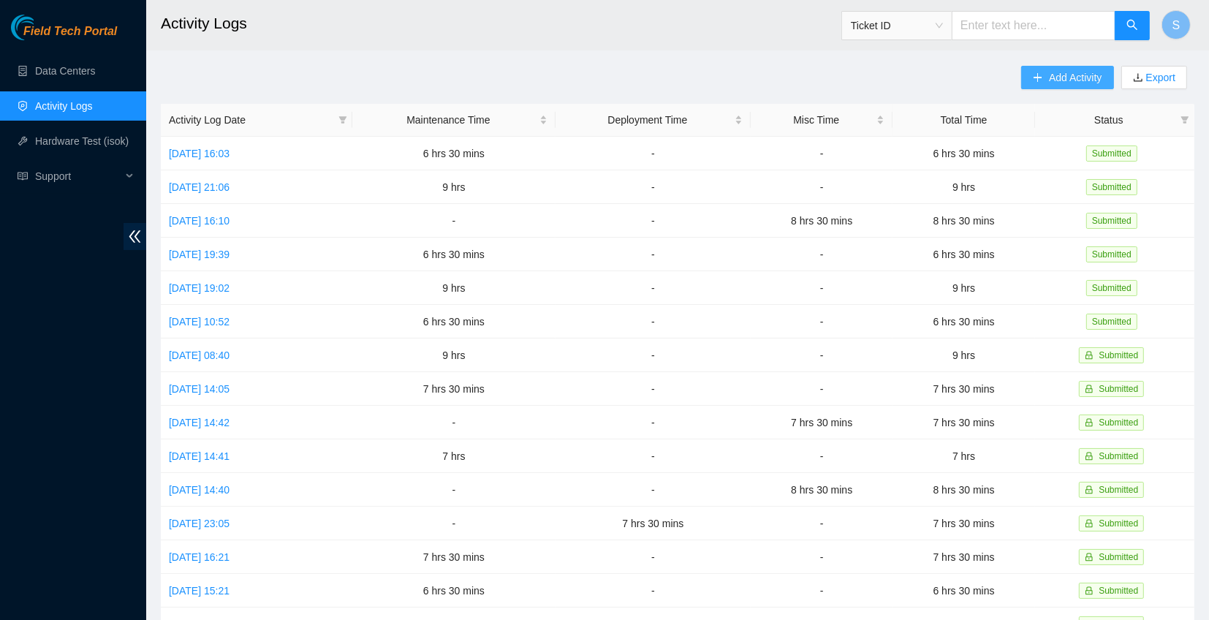
click at [1057, 73] on span "Add Activity" at bounding box center [1075, 77] width 53 height 16
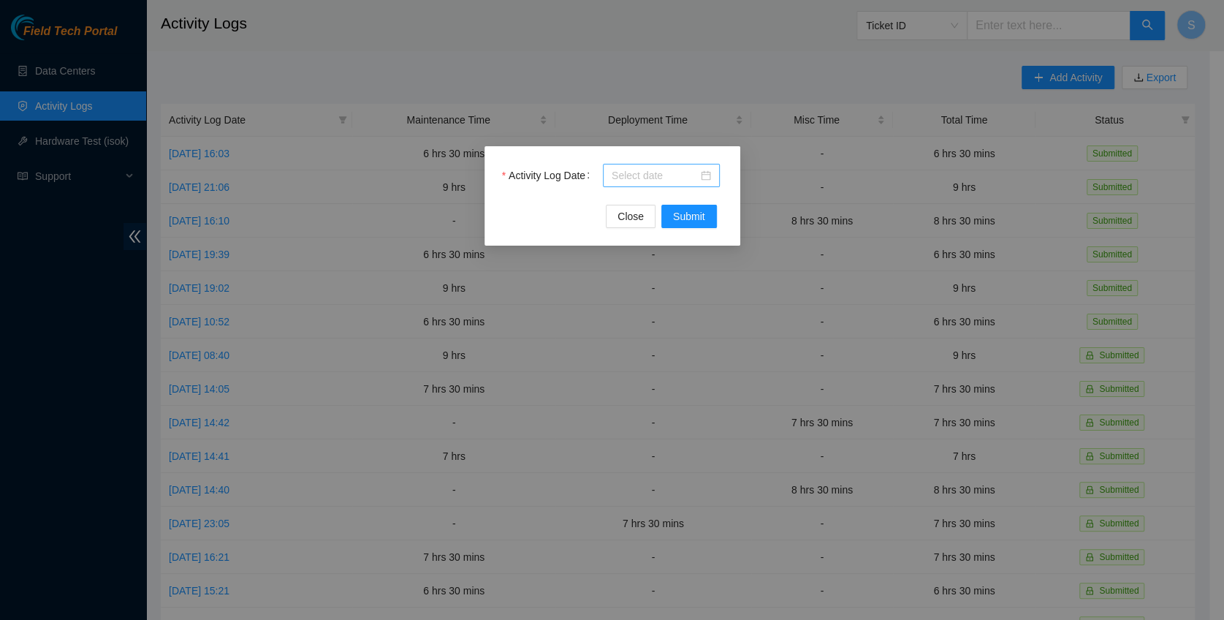
click at [647, 180] on input "Activity Log Date" at bounding box center [655, 175] width 86 height 16
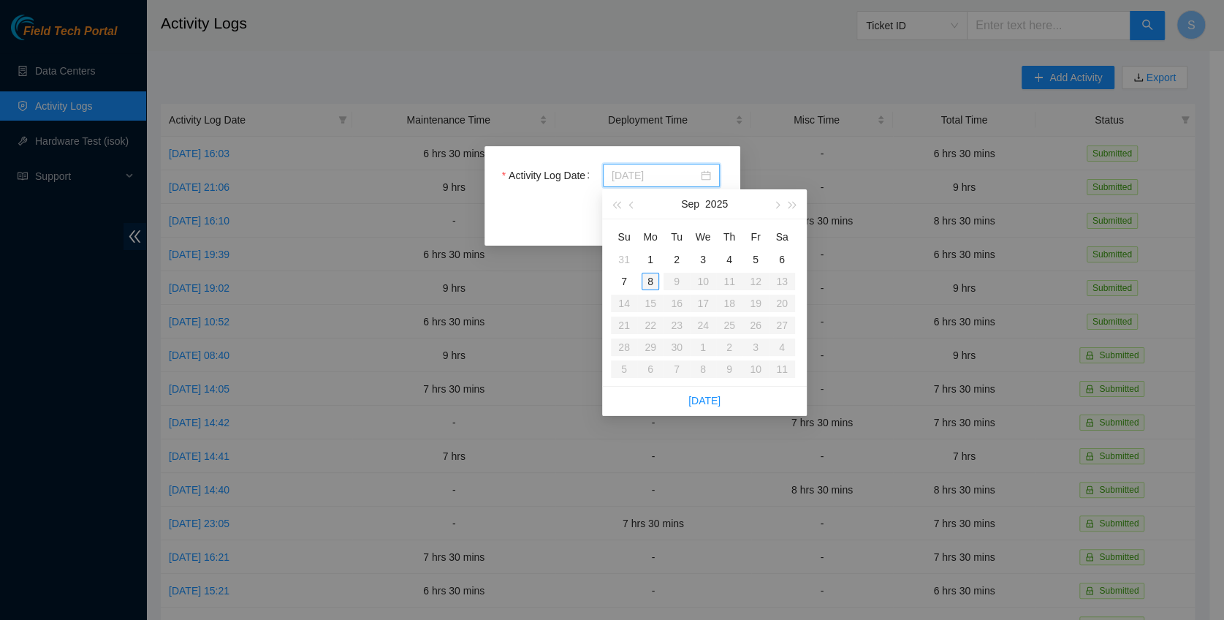
type input "[DATE]"
click at [759, 256] on div "5" at bounding box center [756, 260] width 18 height 18
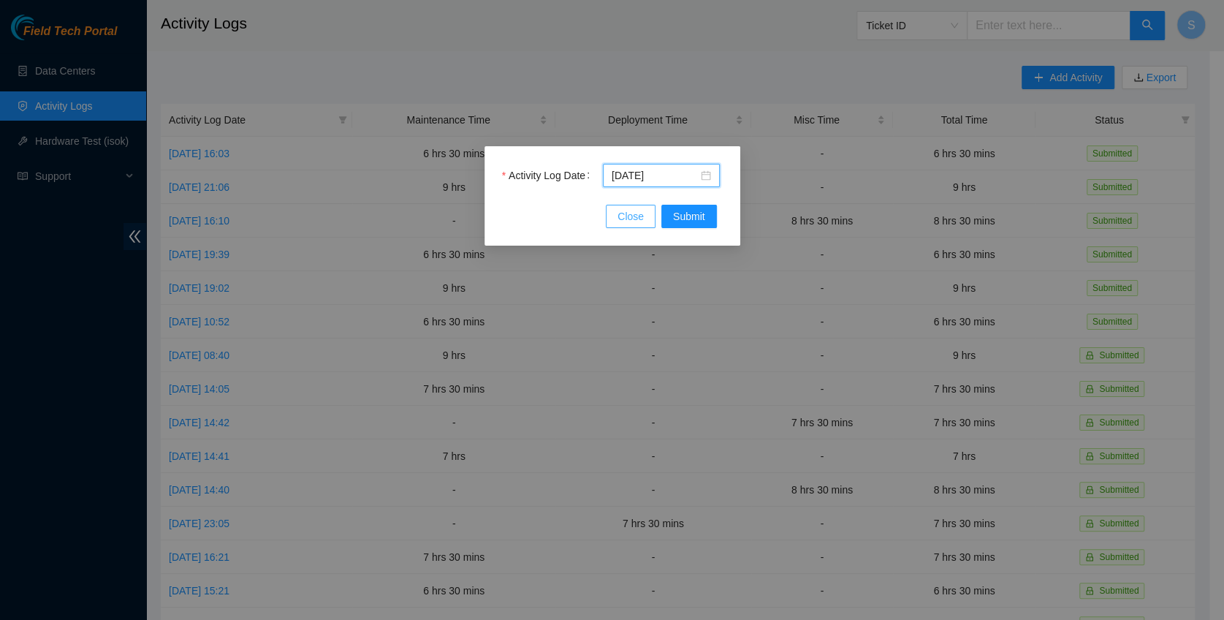
click at [648, 219] on button "Close" at bounding box center [631, 216] width 50 height 23
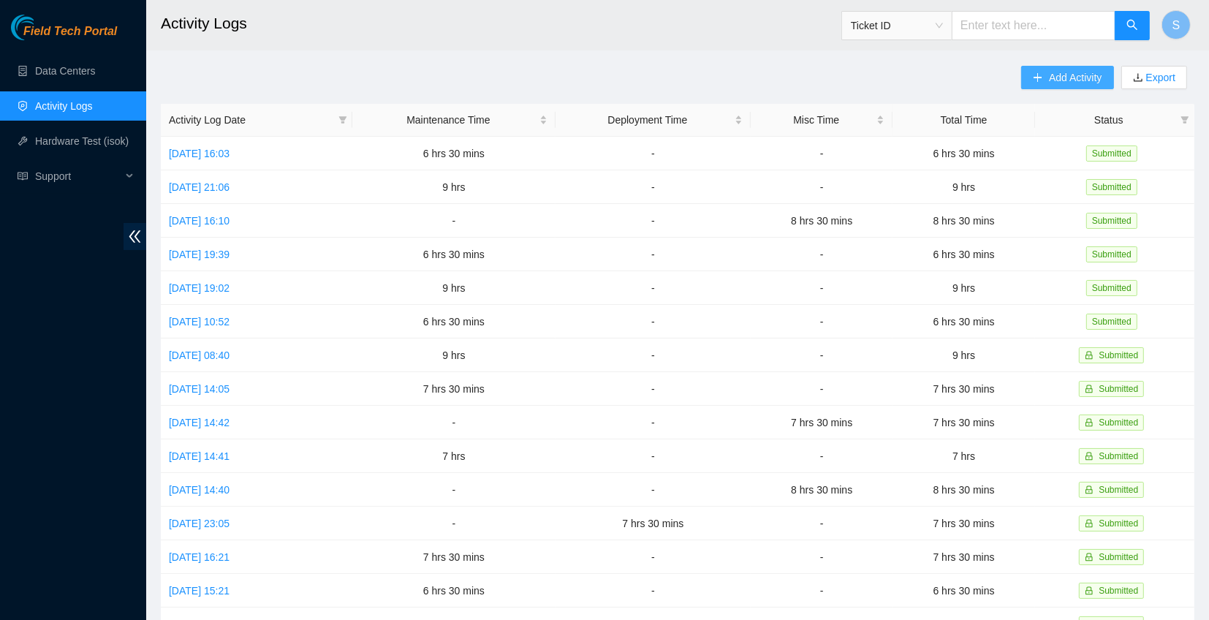
click at [1049, 72] on span "Add Activity" at bounding box center [1075, 77] width 53 height 16
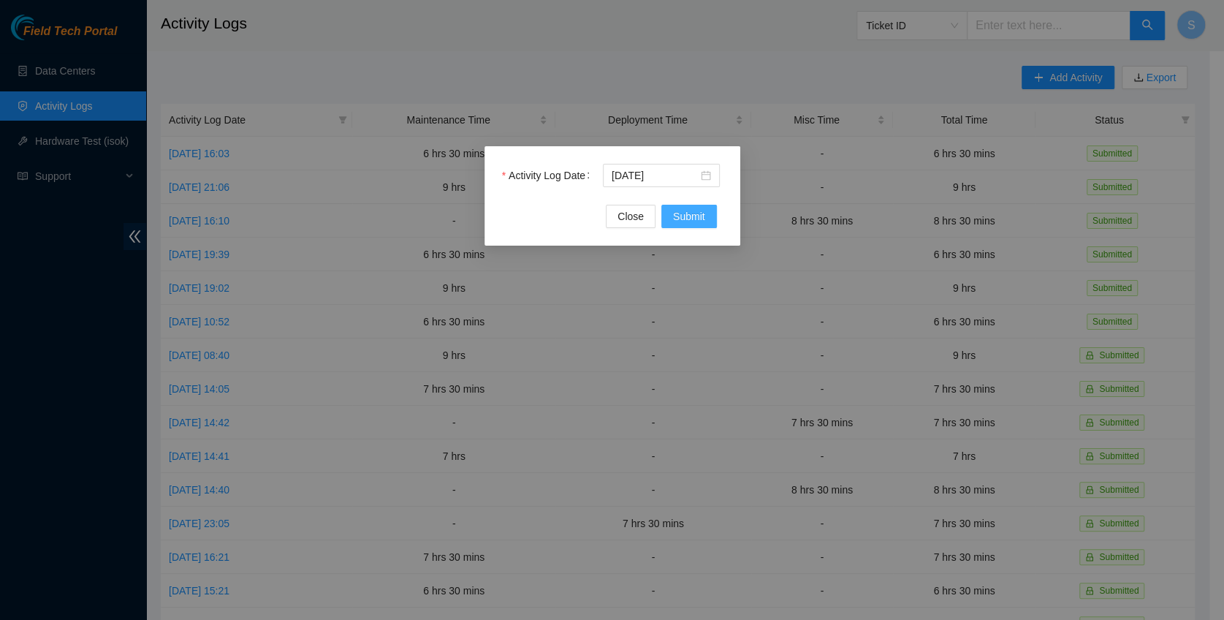
click at [691, 215] on span "Submit" at bounding box center [689, 216] width 32 height 16
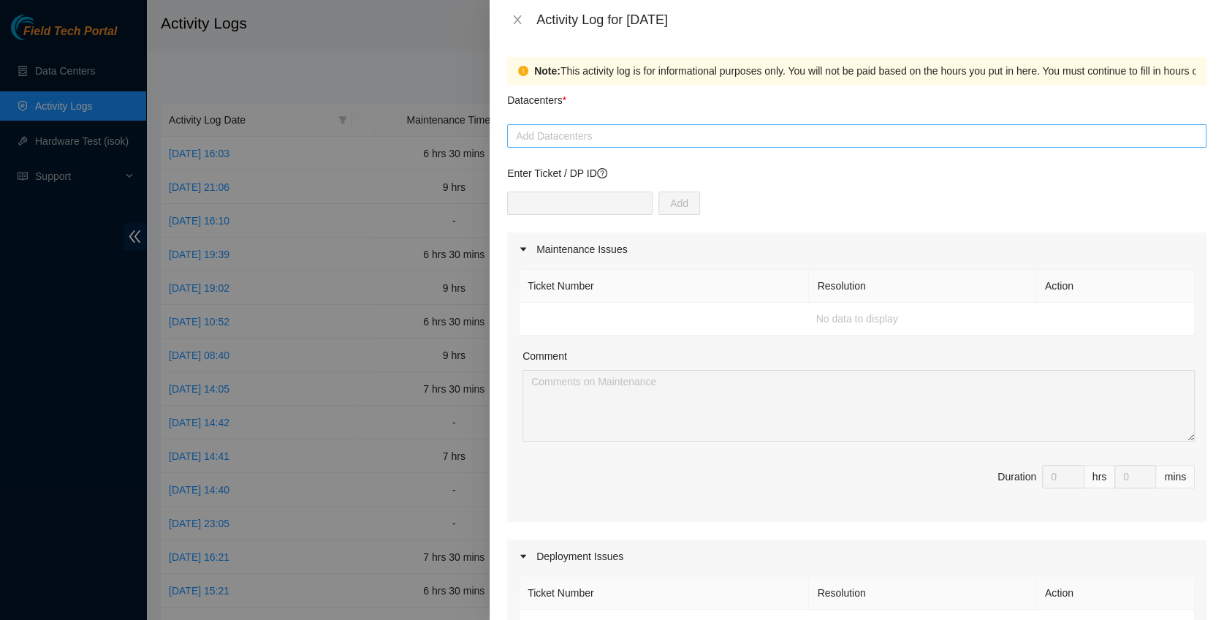
click at [630, 137] on div at bounding box center [857, 136] width 692 height 18
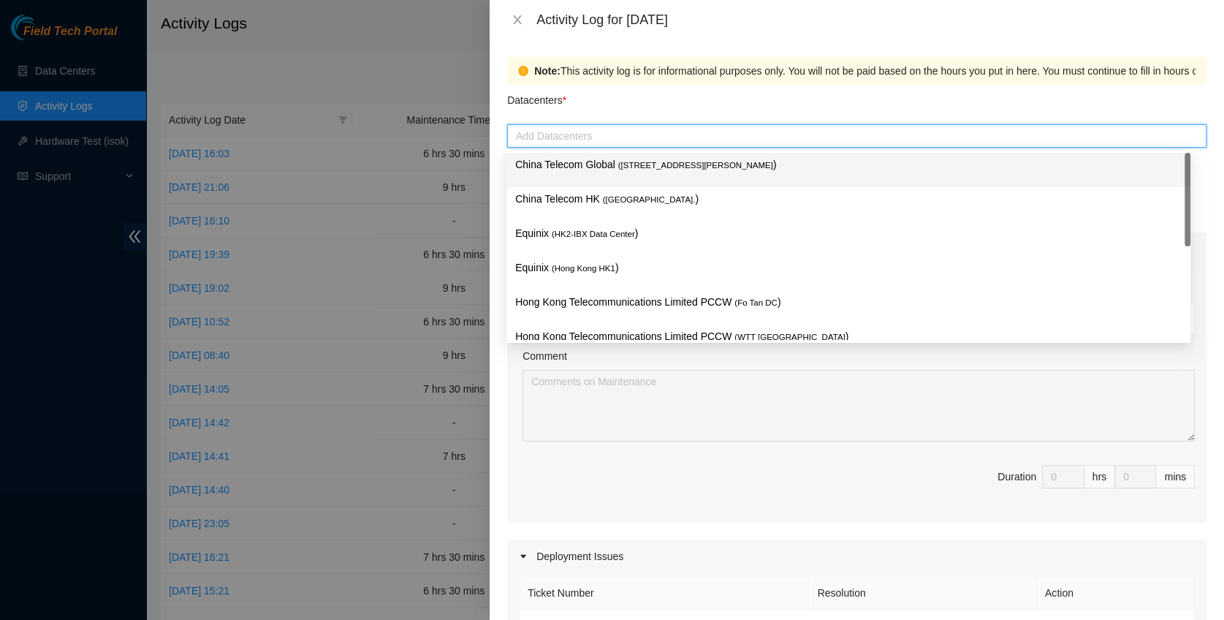
drag, startPoint x: 620, startPoint y: 166, endPoint x: 617, endPoint y: 189, distance: 22.8
click at [620, 166] on span "( [STREET_ADDRESS][PERSON_NAME]" at bounding box center [695, 165] width 155 height 9
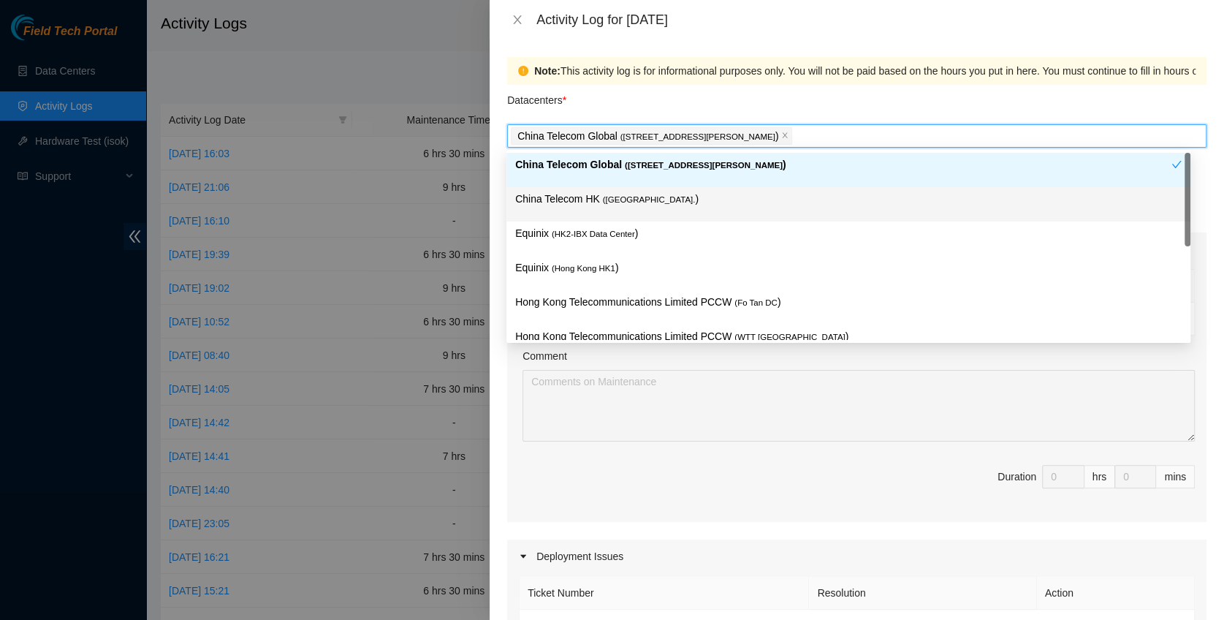
click at [612, 195] on span "( [GEOGRAPHIC_DATA]." at bounding box center [649, 199] width 93 height 9
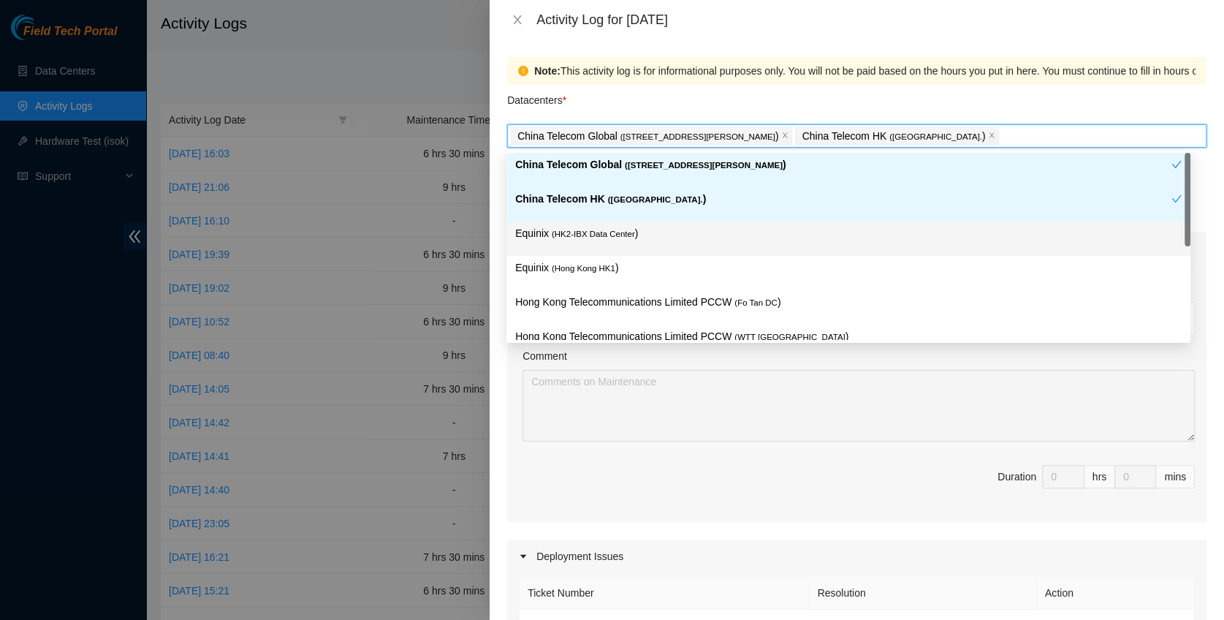
click at [605, 229] on span "( HK2-IBX Data Center" at bounding box center [593, 233] width 83 height 9
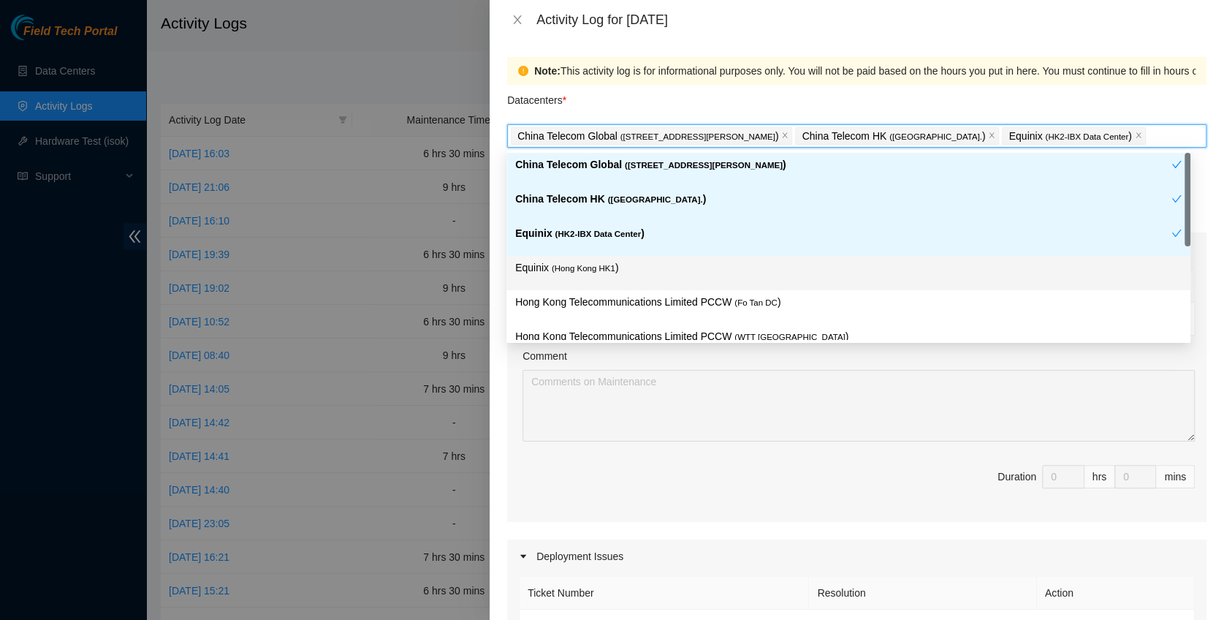
click at [582, 268] on span "( [GEOGRAPHIC_DATA] HK1" at bounding box center [584, 268] width 64 height 9
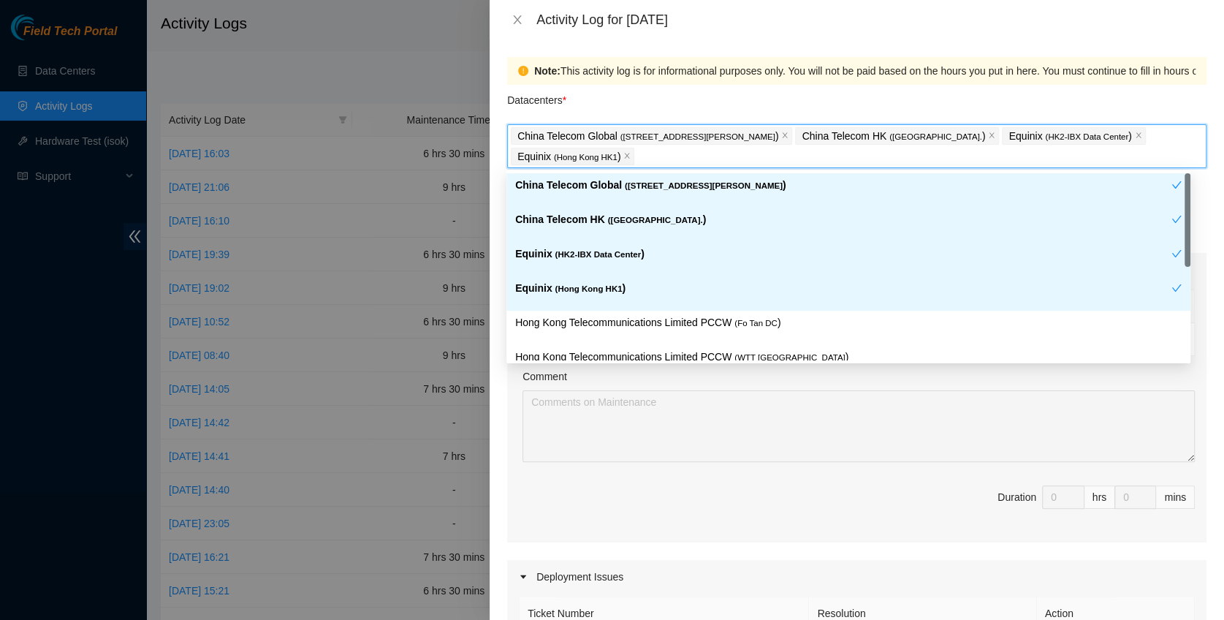
click at [584, 305] on div "Equinix ( [GEOGRAPHIC_DATA] HK1 )" at bounding box center [843, 293] width 656 height 27
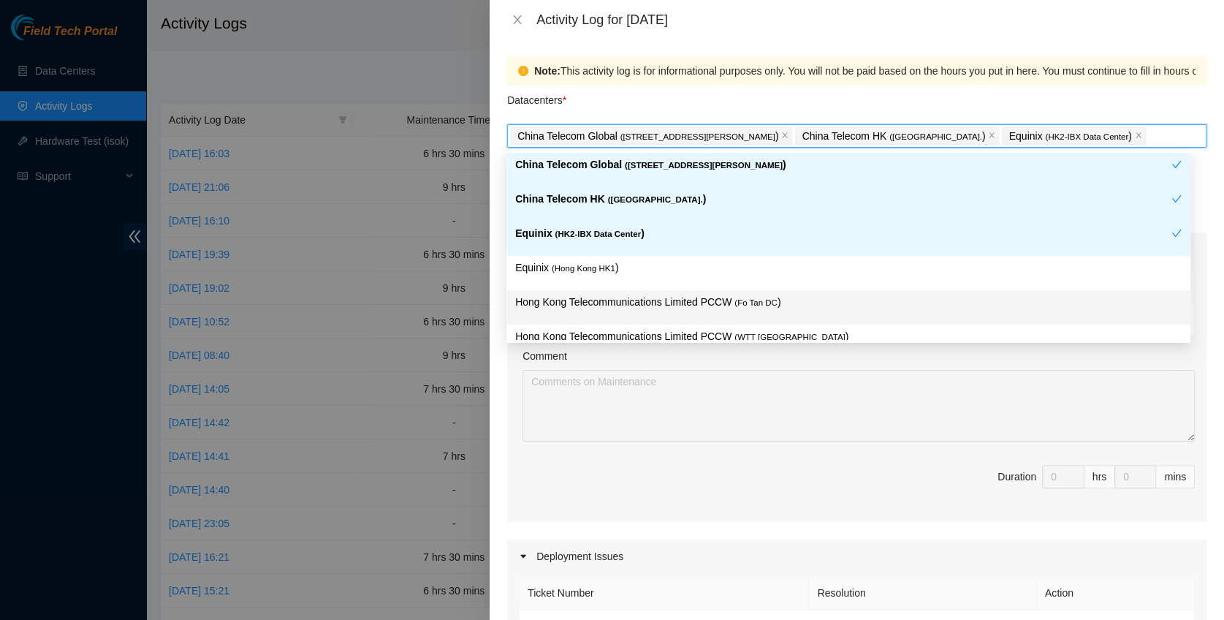
click at [723, 299] on p "Hong Kong Telecommunications Limited PCCW ( Fo Tan DC )" at bounding box center [848, 302] width 666 height 17
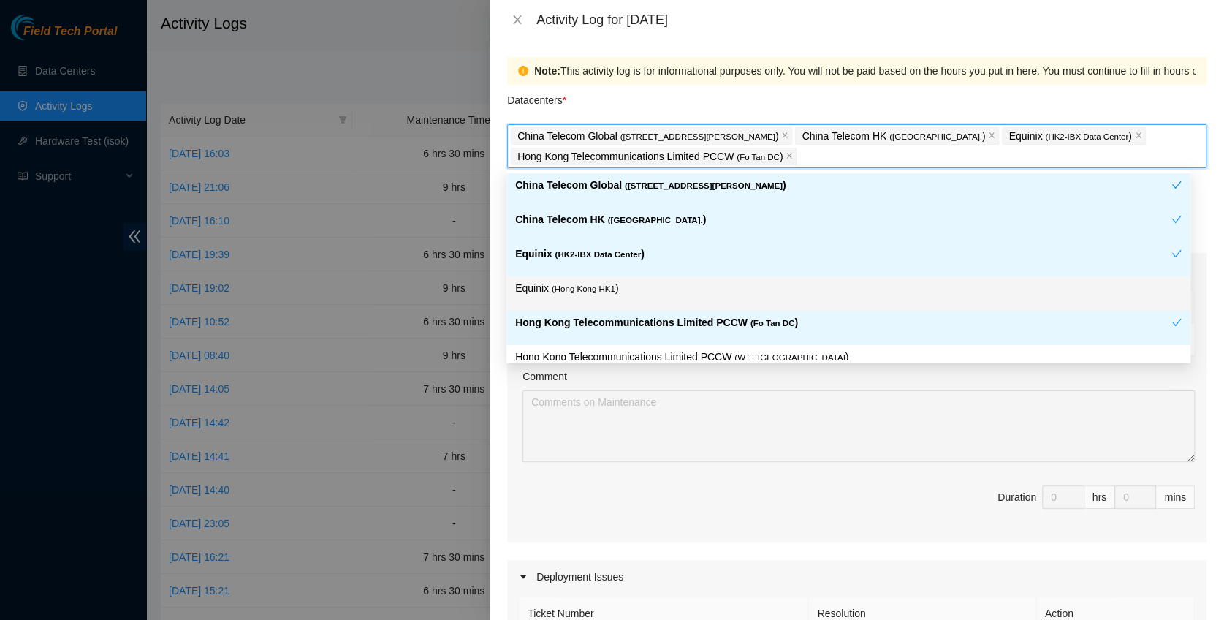
click at [647, 281] on p "Equinix ( [GEOGRAPHIC_DATA] HK1 )" at bounding box center [848, 288] width 666 height 17
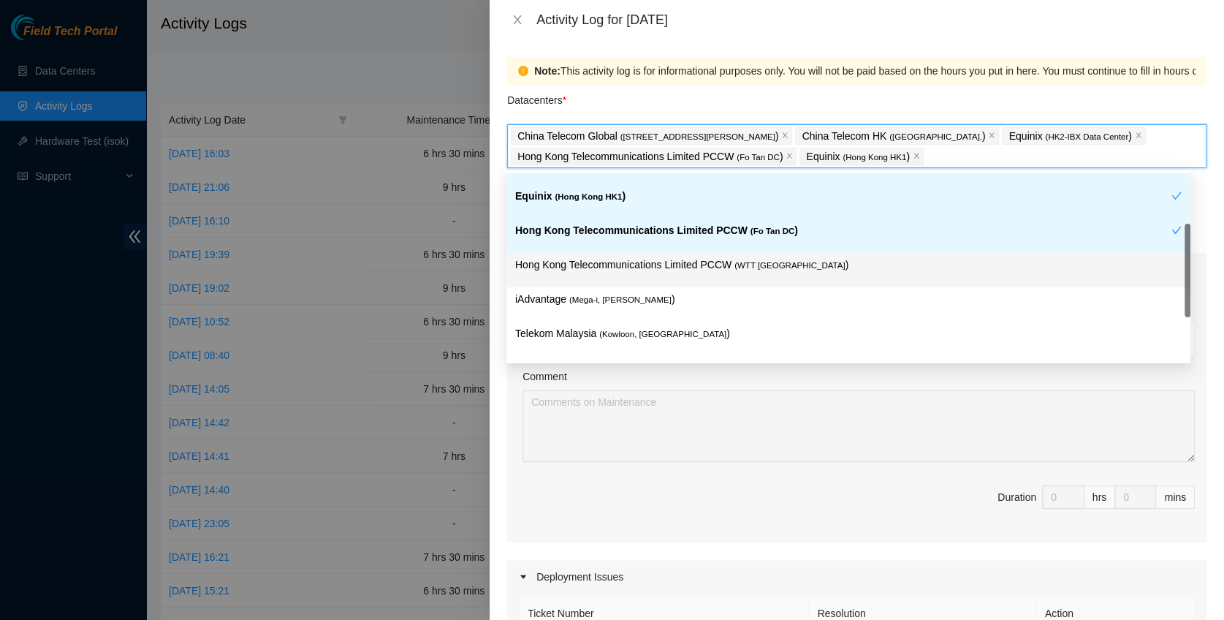
click at [748, 290] on div "iAdvantage ( Mega-i, Chai Wan )" at bounding box center [848, 304] width 684 height 34
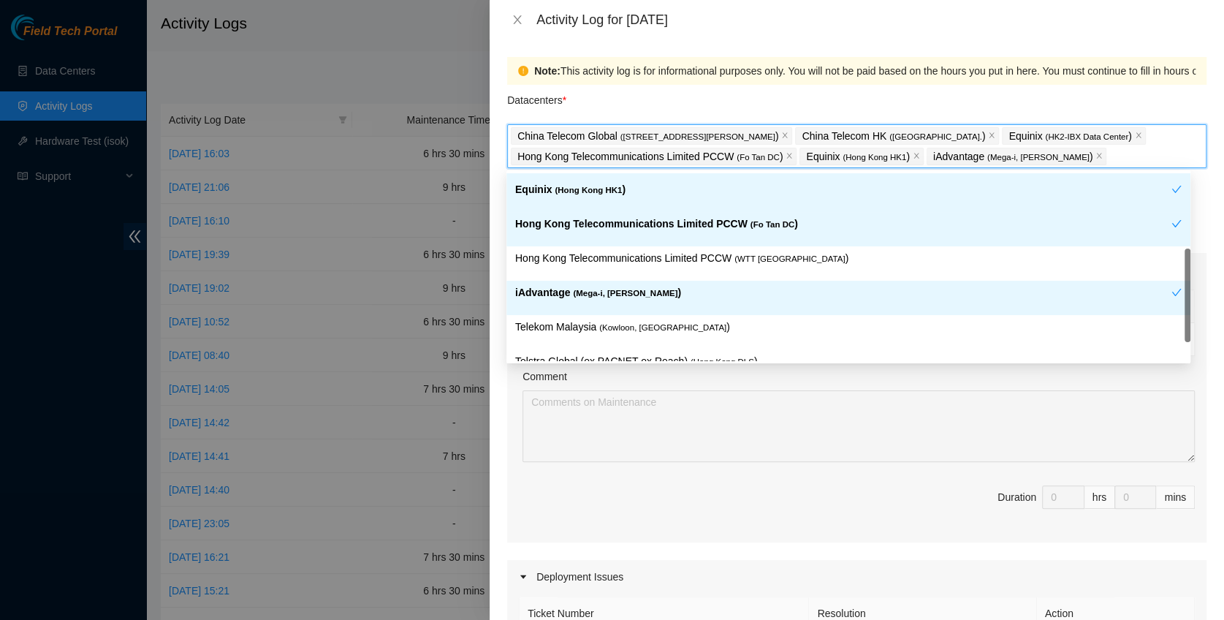
scroll to position [99, 0]
click at [657, 295] on p "iAdvantage ( Mega-i, Chai Wan )" at bounding box center [843, 292] width 656 height 17
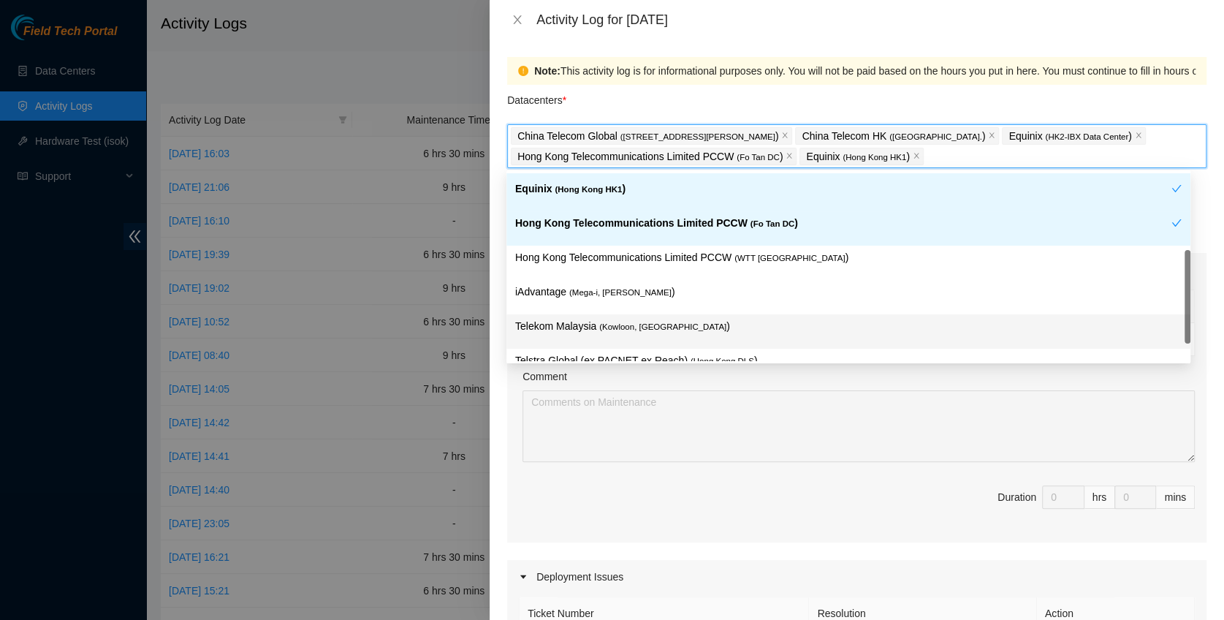
click at [650, 316] on div "Telekom Malaysia ( [GEOGRAPHIC_DATA], [GEOGRAPHIC_DATA] )" at bounding box center [848, 331] width 684 height 34
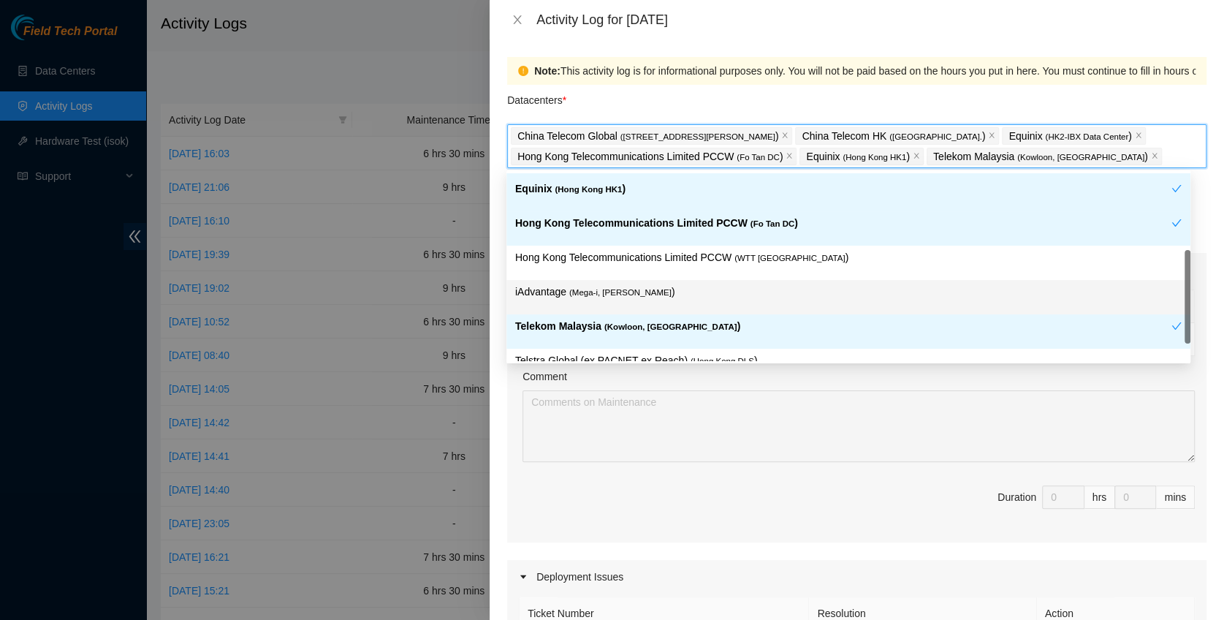
click at [651, 295] on p "iAdvantage ( Mega-i, Chai Wan )" at bounding box center [848, 292] width 666 height 17
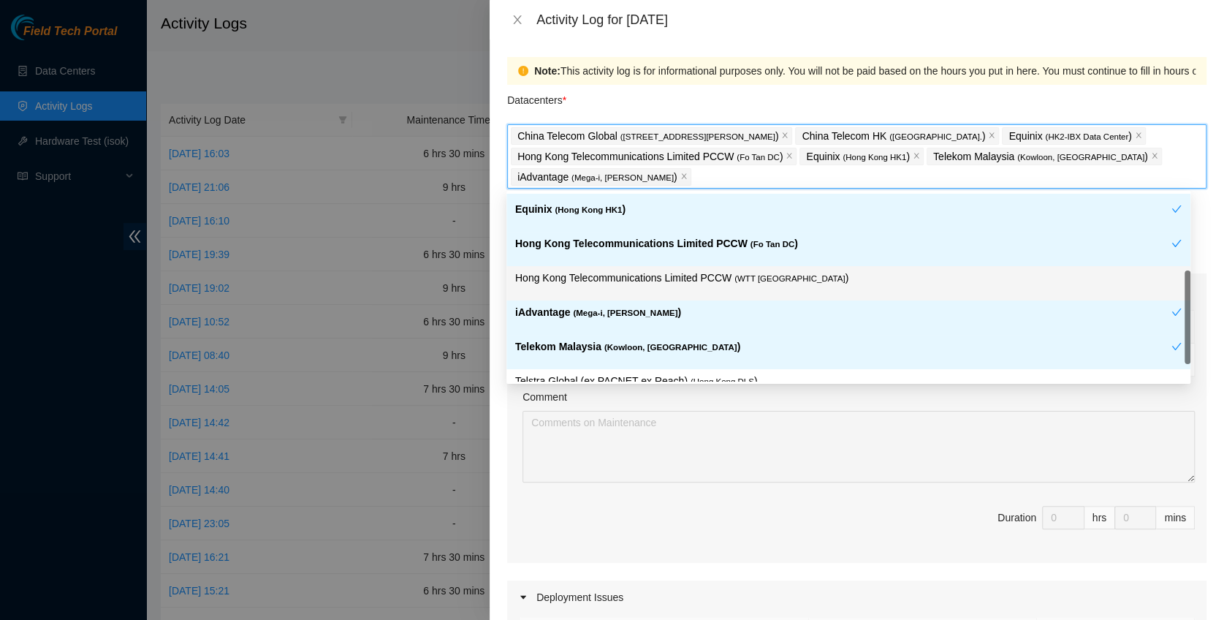
click at [673, 270] on p "Hong Kong Telecommunications Limited PCCW ( WTT [GEOGRAPHIC_DATA] )" at bounding box center [848, 278] width 666 height 17
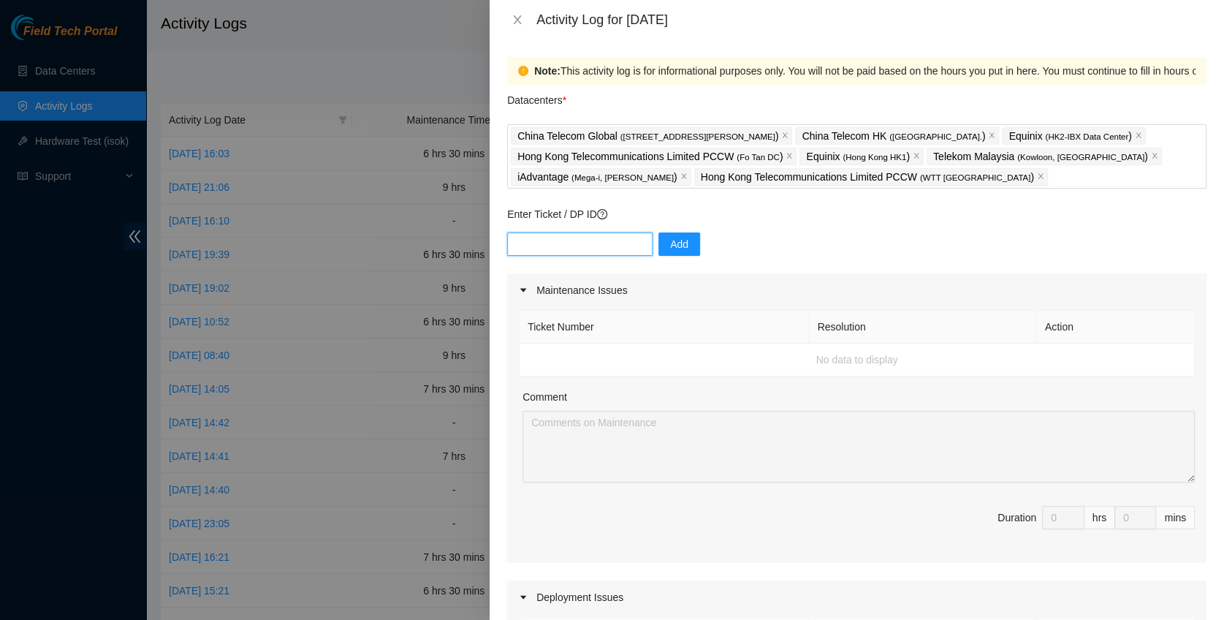
click at [584, 241] on input "text" at bounding box center [579, 243] width 145 height 23
paste input "DP77188"
type input "DP77188"
click at [658, 243] on button "Add" at bounding box center [679, 243] width 42 height 23
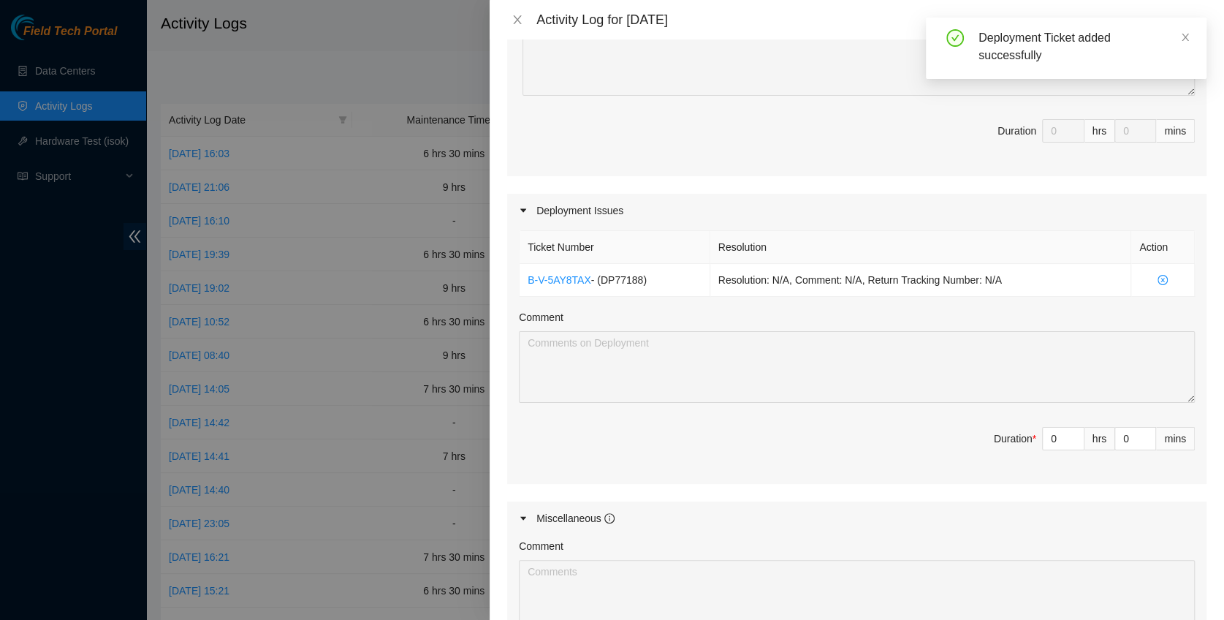
scroll to position [389, 0]
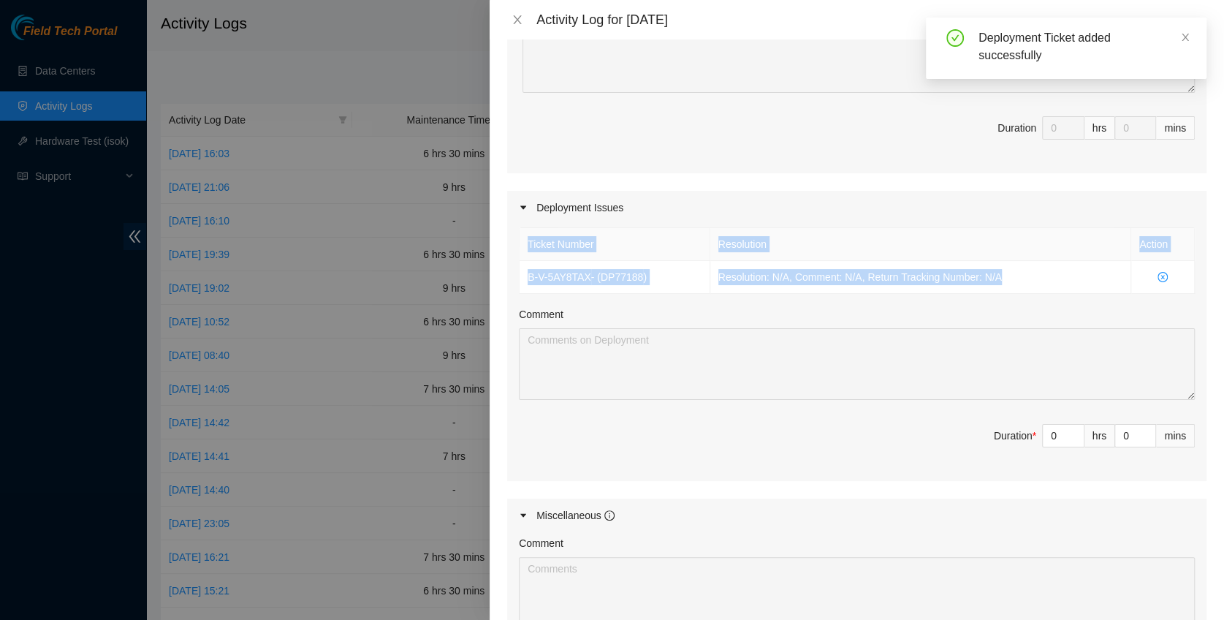
drag, startPoint x: 1043, startPoint y: 278, endPoint x: 517, endPoint y: 243, distance: 527.4
click at [517, 243] on div "Ticket Number Resolution Action B-V-5AY8TAX - ( DP77188 ) Resolution: N/A, Comm…" at bounding box center [856, 352] width 699 height 256
copy table "Ticket Number Resolution Action B-V-5AY8TAX - ( DP77188 ) Resolution: N/A, Comm…"
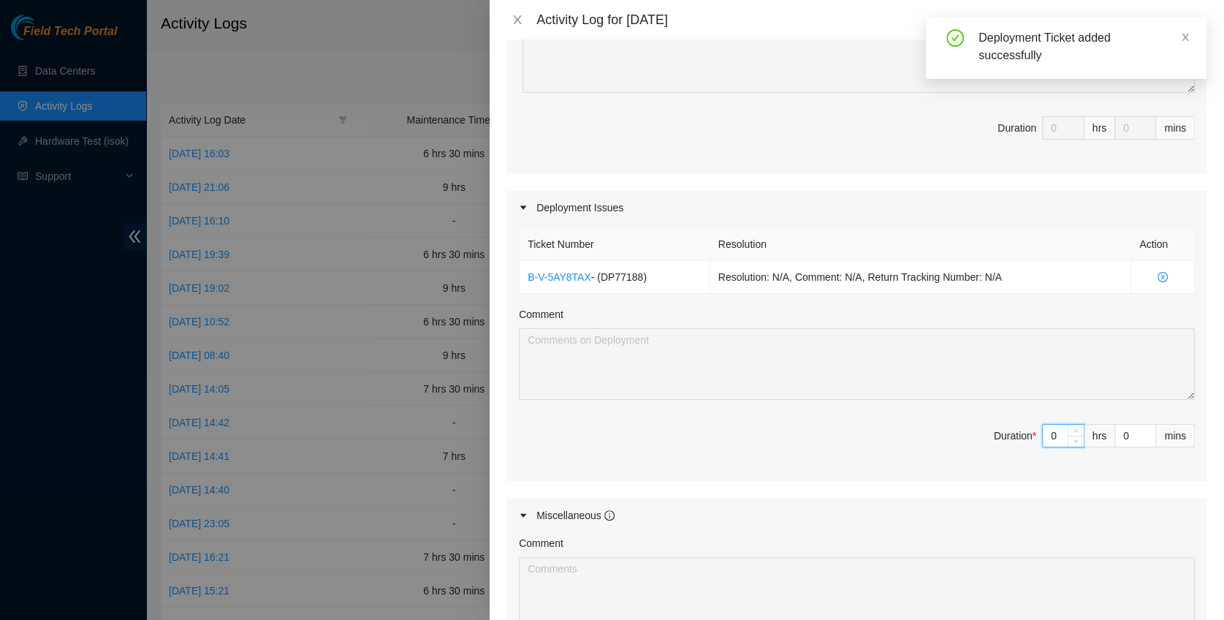
drag, startPoint x: 1040, startPoint y: 434, endPoint x: 1023, endPoint y: 434, distance: 16.8
click at [1023, 434] on span "Duration * 0 hrs 0 mins" at bounding box center [857, 444] width 676 height 41
type input "7"
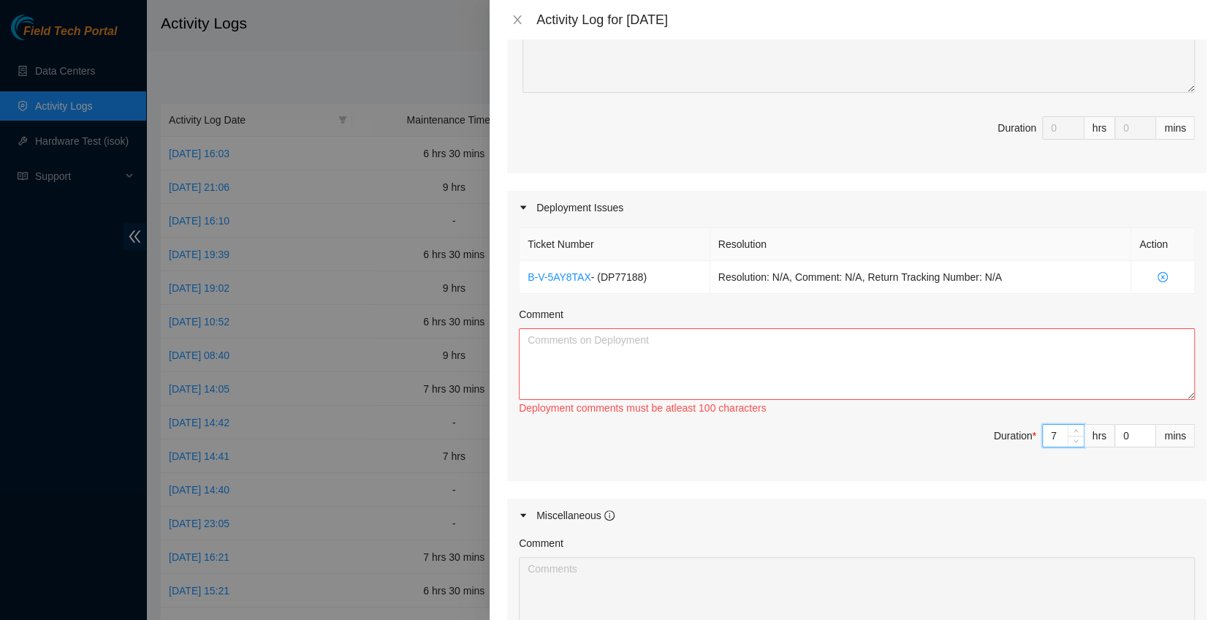
type input "7"
drag, startPoint x: 623, startPoint y: 371, endPoint x: 759, endPoint y: 574, distance: 243.8
click at [623, 371] on textarea "Comment" at bounding box center [857, 364] width 676 height 72
paste textarea "Ticket Number Resolution Action B-V-5AY8TAX - (DP77188) Resolution: N/A, Commen…"
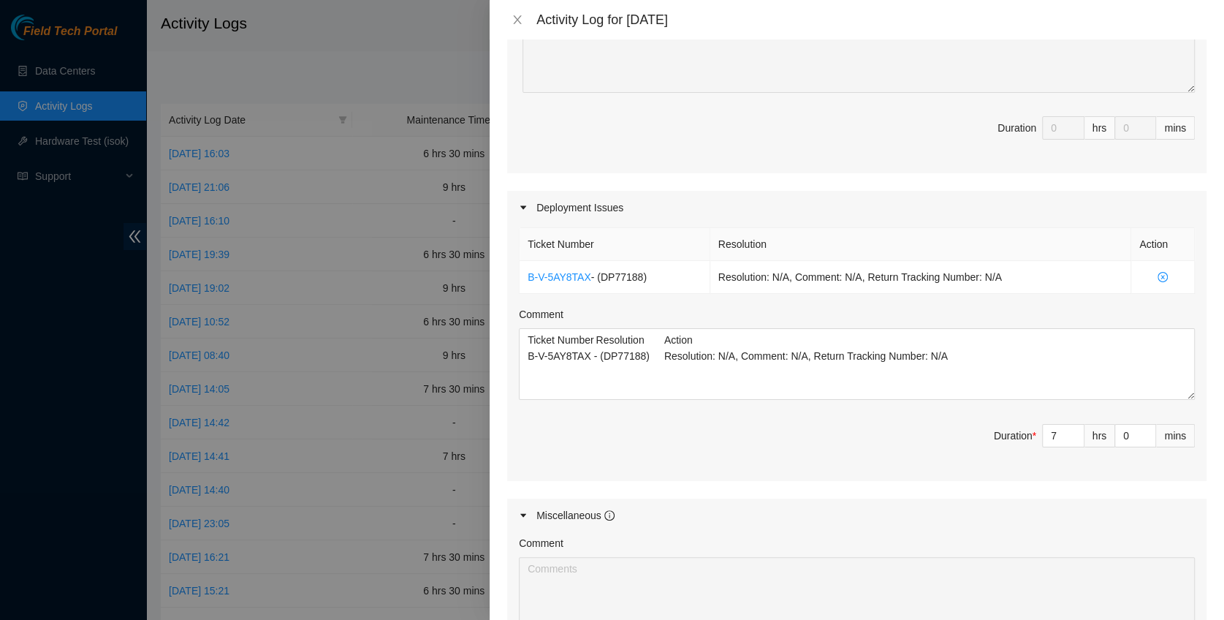
drag, startPoint x: 898, startPoint y: 433, endPoint x: 837, endPoint y: 407, distance: 66.1
click at [900, 433] on span "Duration * 7 hrs 0 mins" at bounding box center [857, 444] width 676 height 41
click at [780, 377] on textarea "Ticket Number Resolution Action B-V-5AY8TAX - (DP77188) Resolution: N/A, Commen…" at bounding box center [857, 364] width 676 height 72
click at [963, 370] on textarea "Ticket Number Resolution Action B-V-5AY8TAX - (DP77188) Resolution: N/A, Commen…" at bounding box center [857, 364] width 676 height 72
paste textarea "DP77188 DP77187 DP80135 DP83102 DP83104 DP80469 DP76877 DP83429 - DP83430 DP811…"
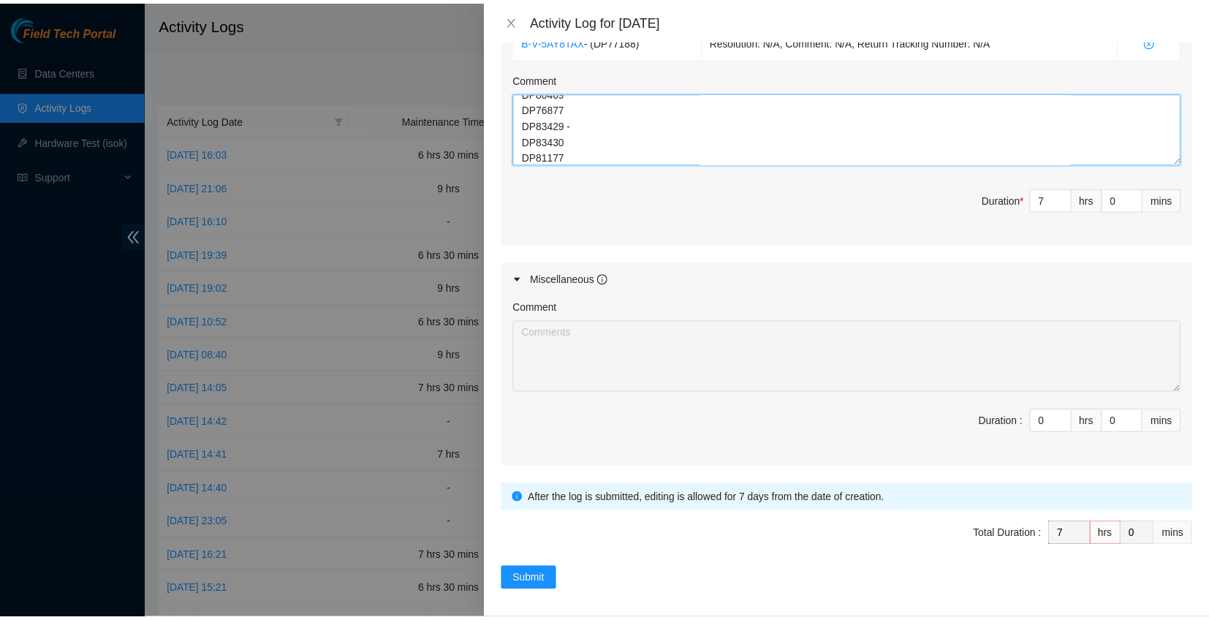
scroll to position [631, 0]
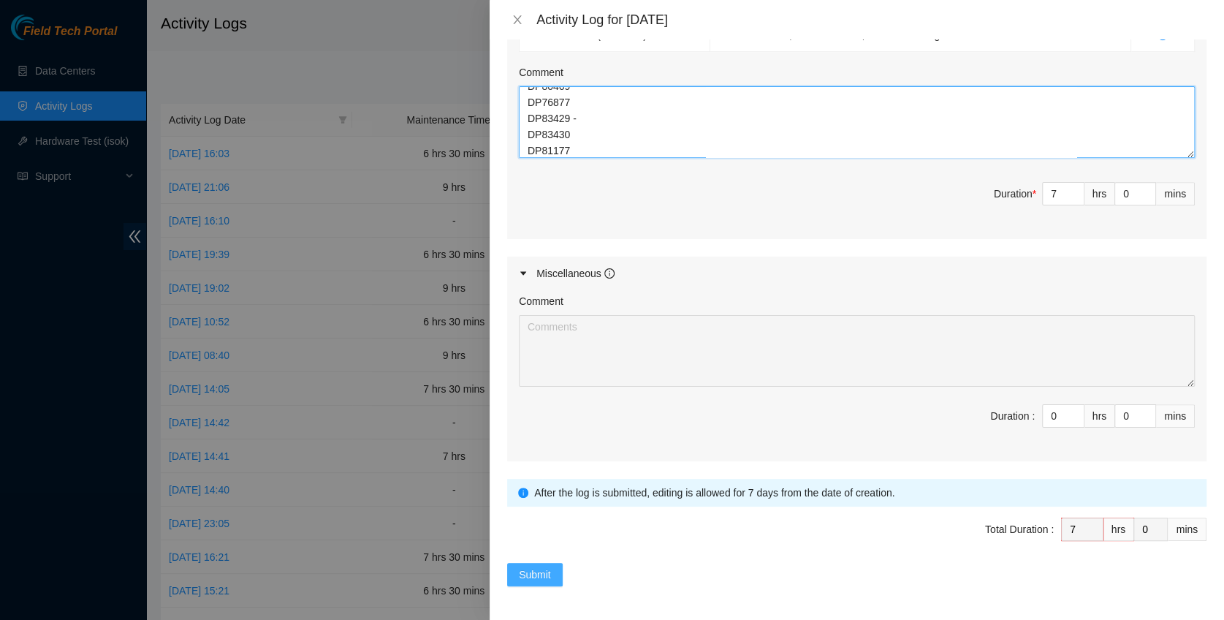
type textarea "Ticket Number Resolution Action B-V-5AY8TAX - (DP77188) Resolution: N/A, Commen…"
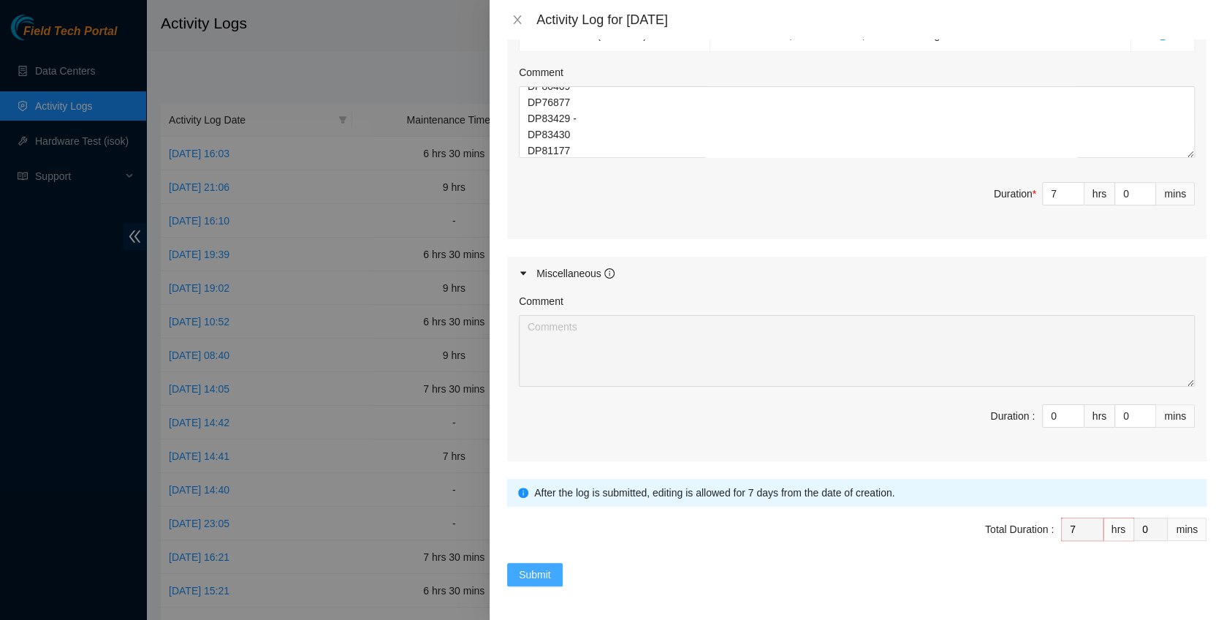
click at [538, 580] on span "Submit" at bounding box center [535, 574] width 32 height 16
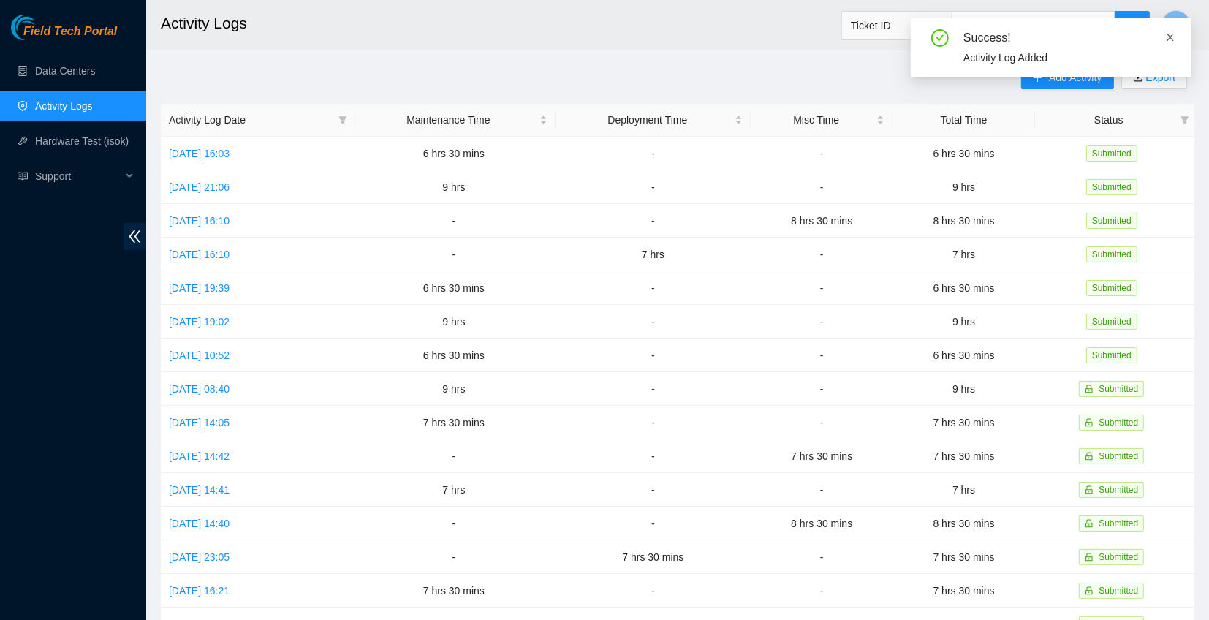
click at [1166, 38] on icon "close" at bounding box center [1170, 37] width 10 height 10
